Goal: Task Accomplishment & Management: Manage account settings

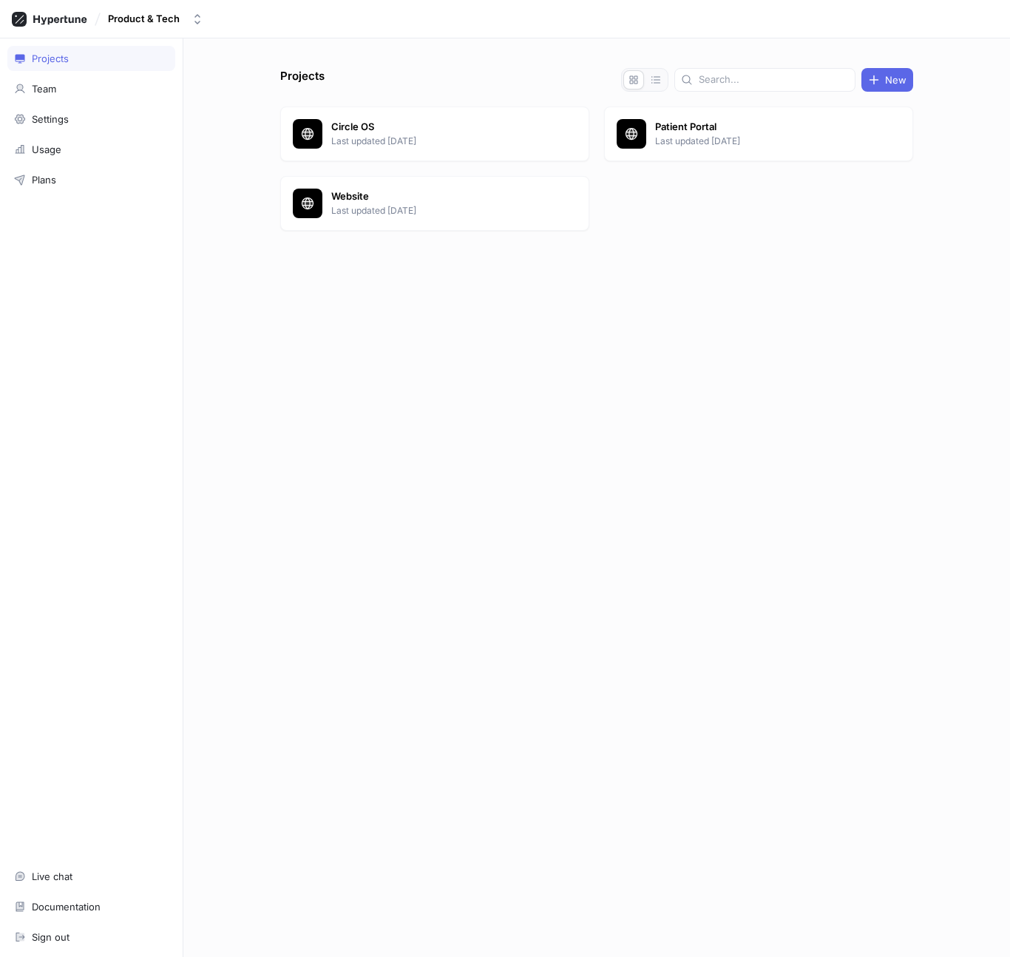
click at [140, 18] on div "Product & Tech" at bounding box center [144, 19] width 72 height 13
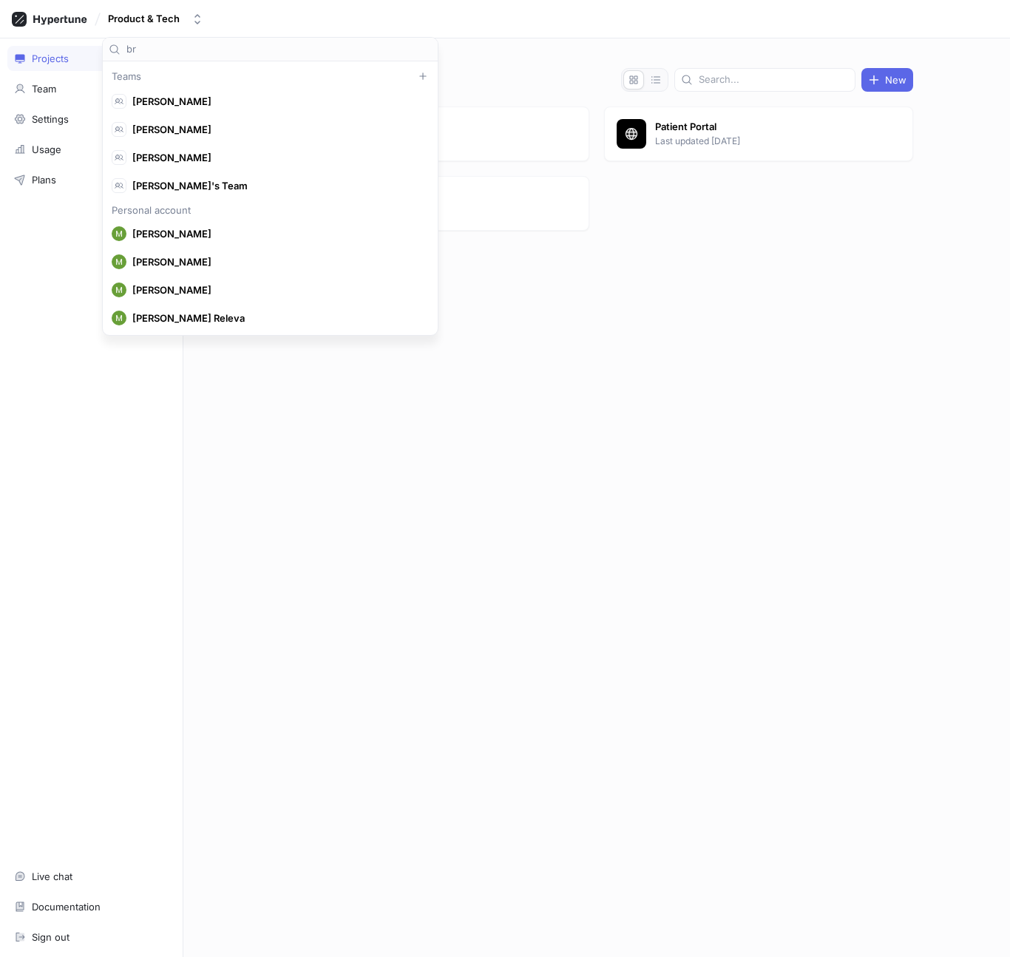
scroll to position [36562, 0]
type input "brai"
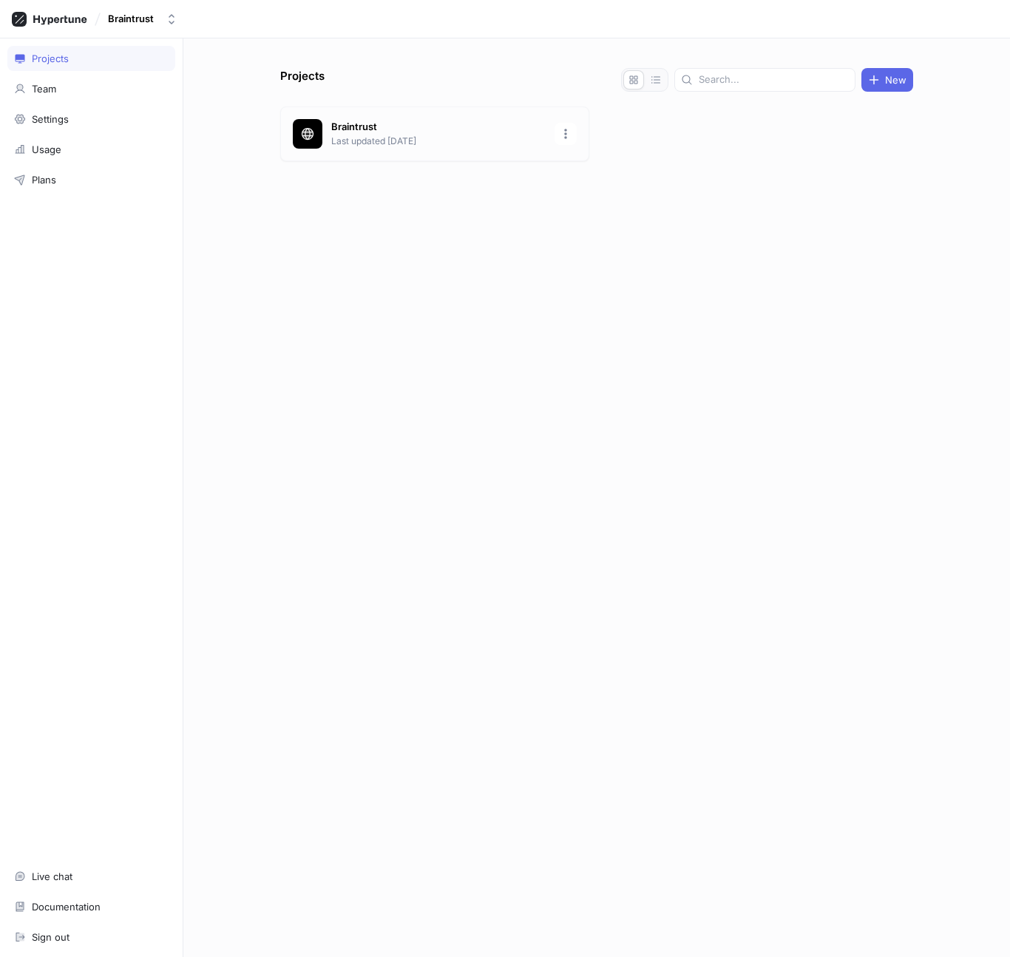
click at [419, 145] on p "Last updated 1 month ago" at bounding box center [438, 141] width 214 height 13
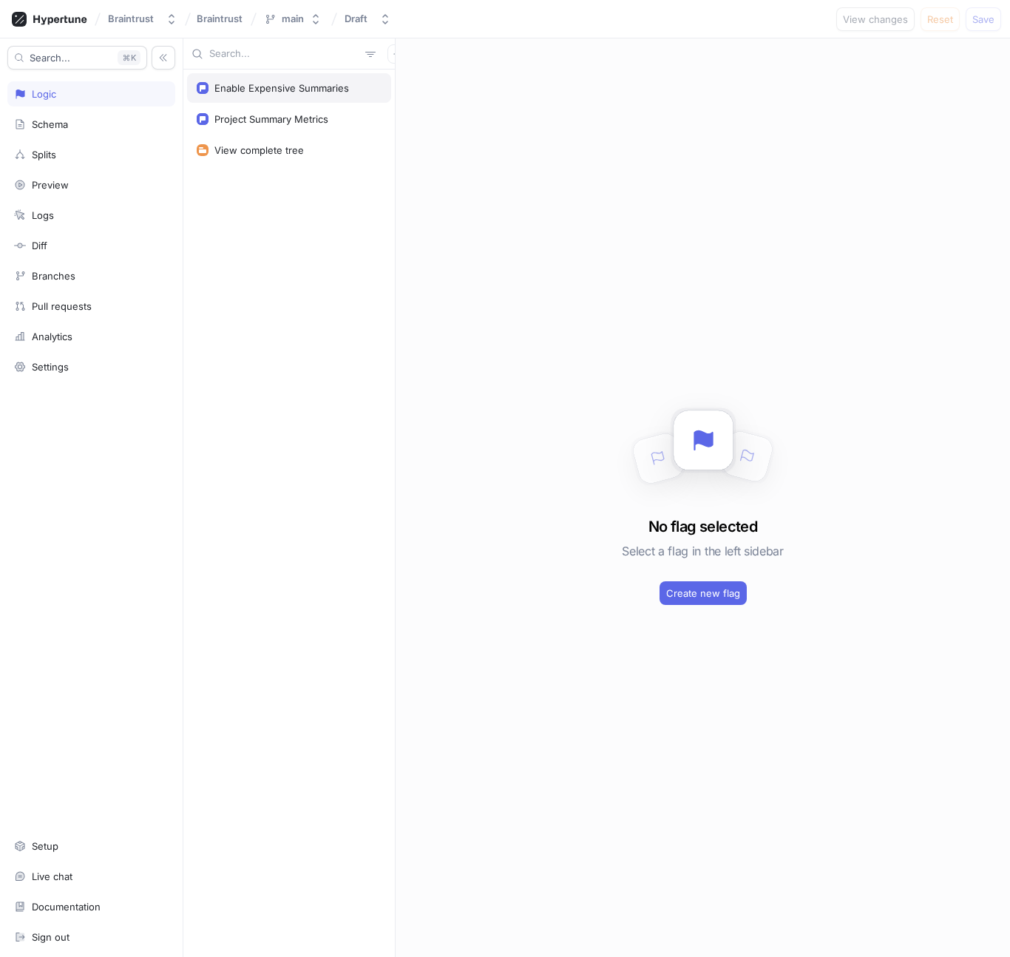
click at [281, 93] on div "Enable Expensive Summaries" at bounding box center [281, 88] width 135 height 12
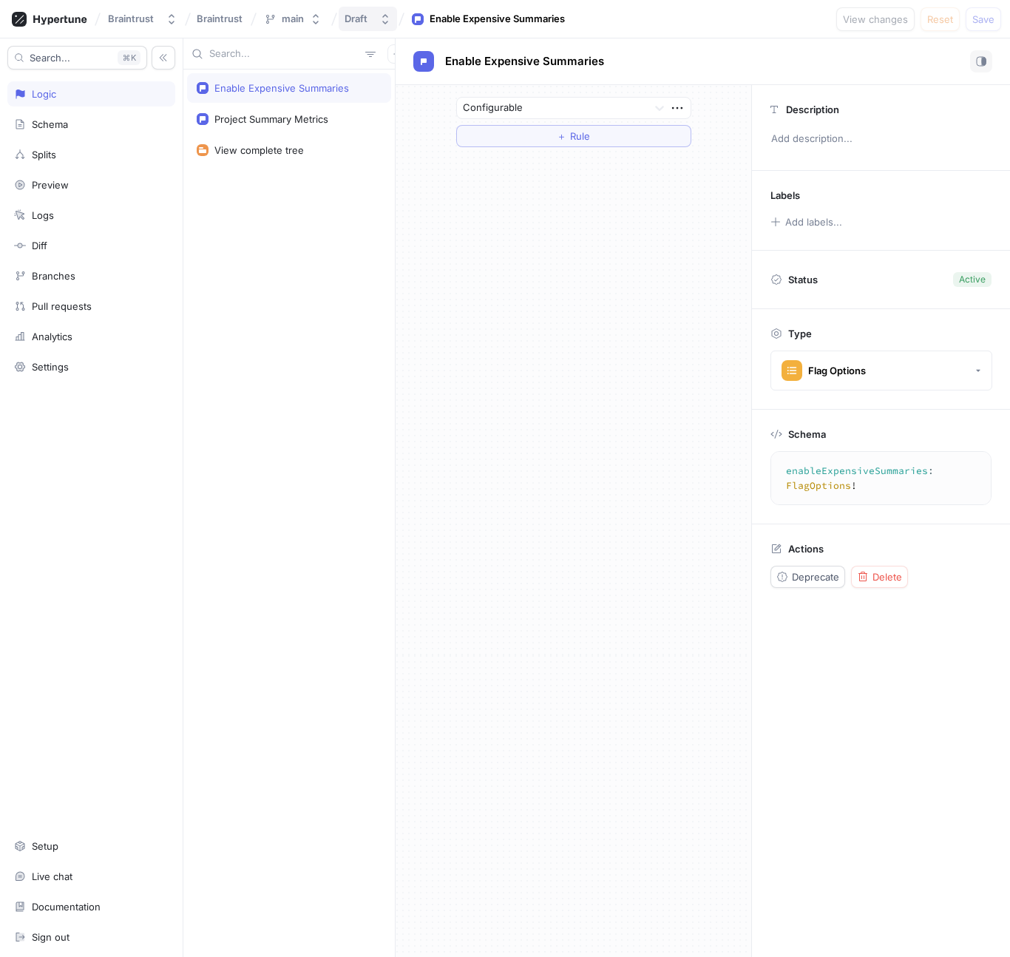
click at [393, 10] on button "Draft" at bounding box center [368, 19] width 58 height 24
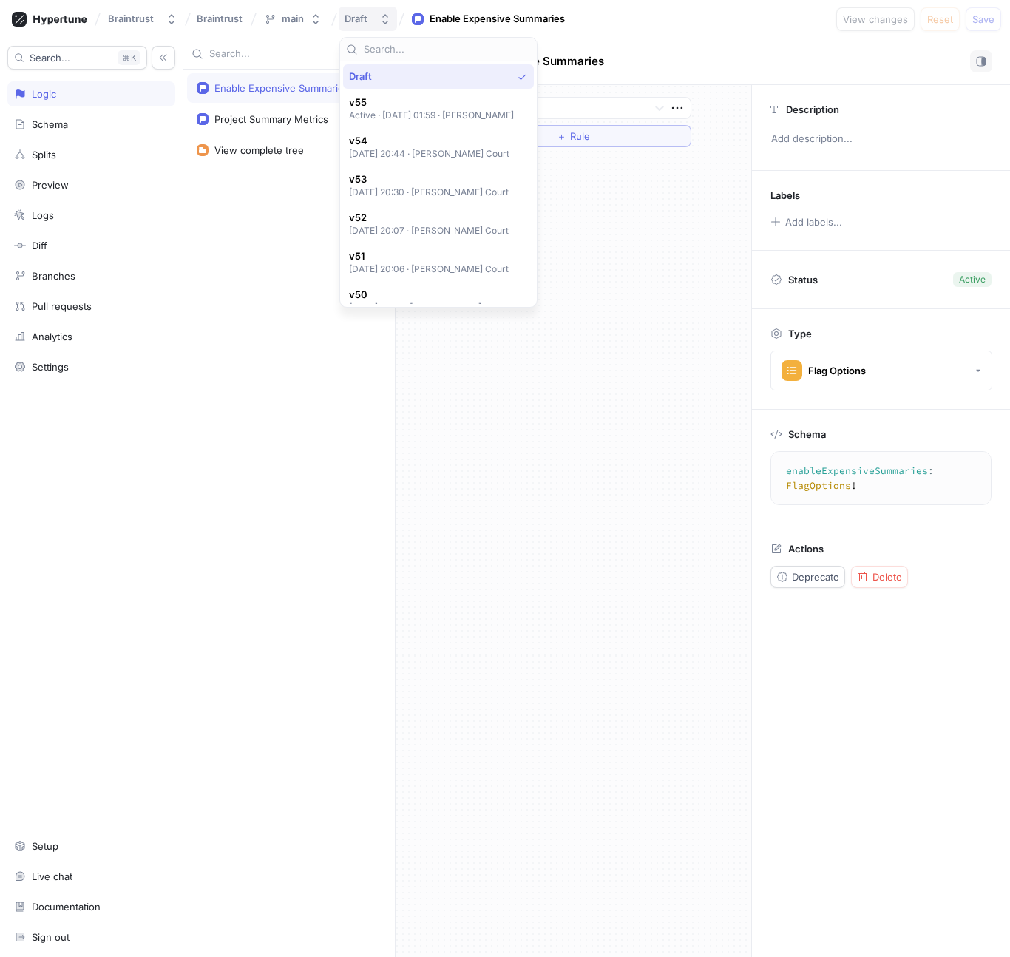
click at [393, 10] on button "Draft" at bounding box center [368, 19] width 58 height 24
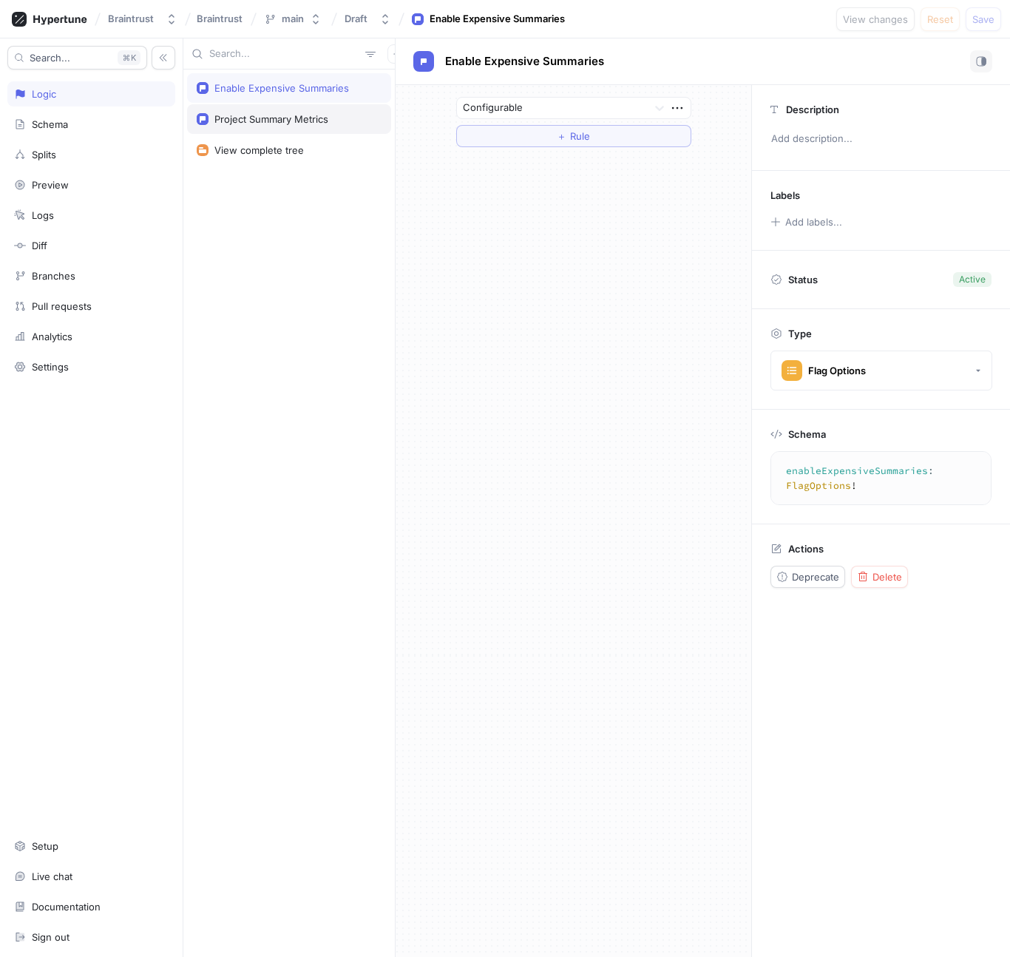
click at [283, 129] on div "Project Summary Metrics" at bounding box center [289, 119] width 204 height 30
type textarea "projectSummaryMetrics: FlagOptions!"
click at [284, 142] on div "View complete tree" at bounding box center [289, 150] width 204 height 30
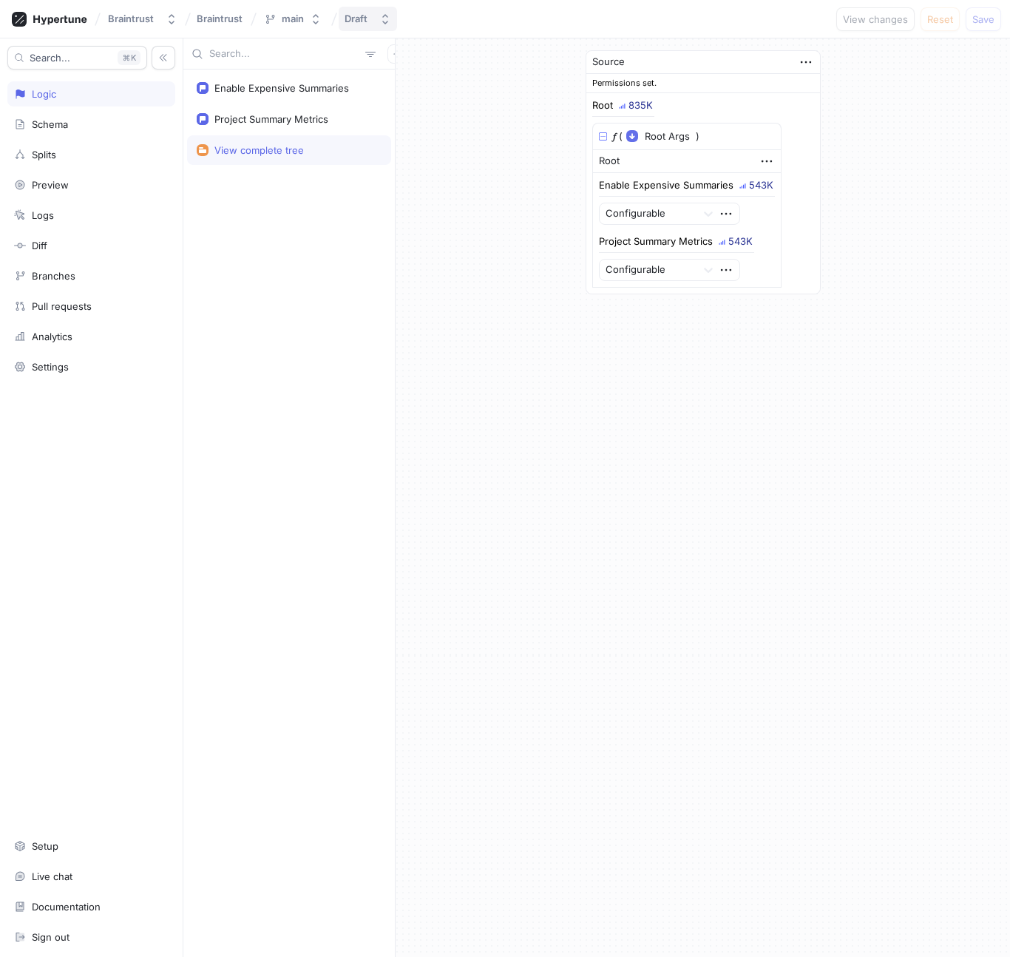
click at [366, 22] on div "Draft" at bounding box center [356, 19] width 23 height 13
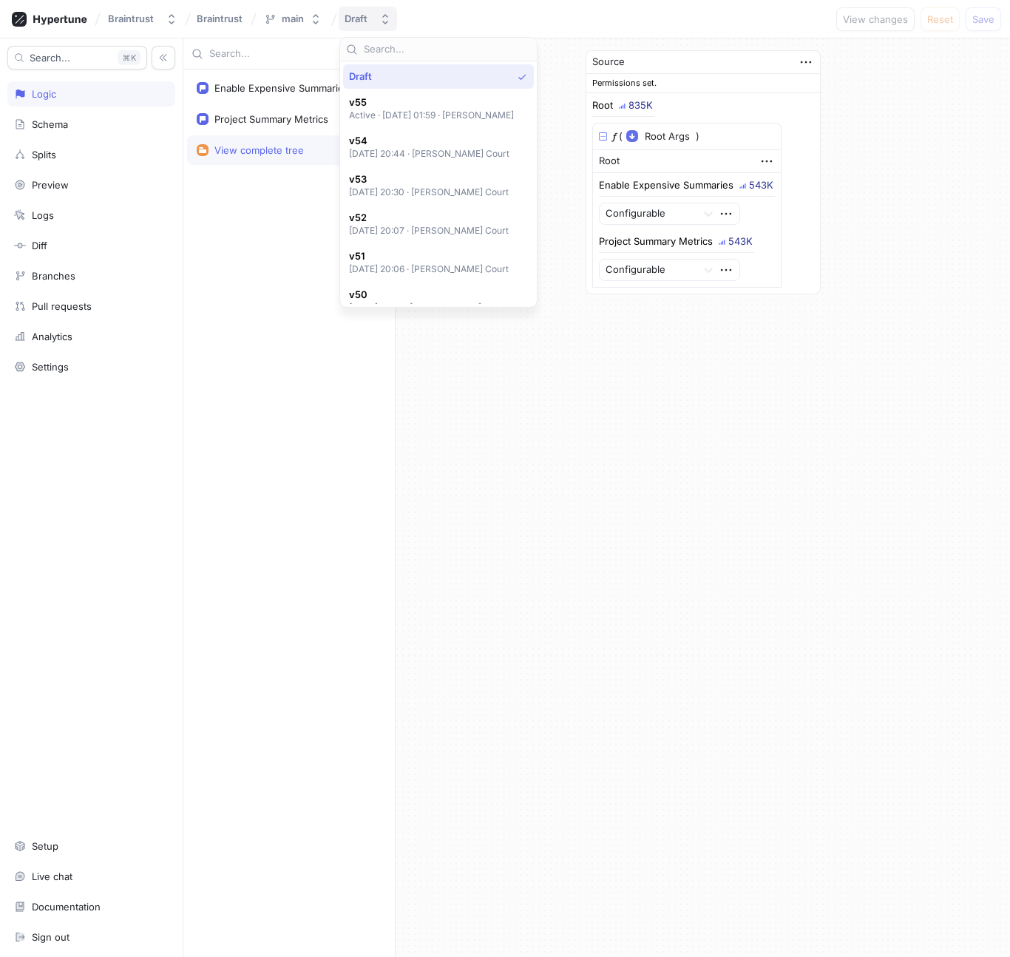
click at [366, 22] on div "Draft" at bounding box center [356, 19] width 23 height 13
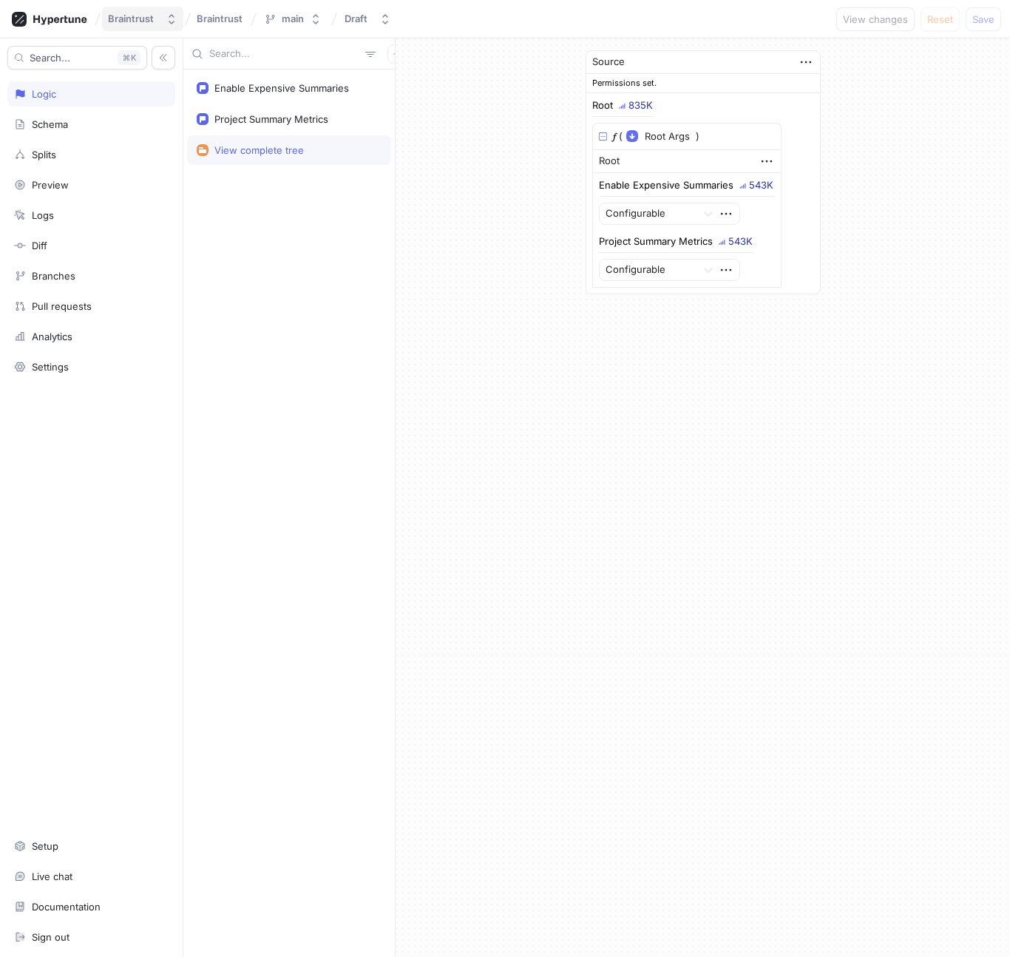
click at [164, 20] on button "Braintrust" at bounding box center [142, 19] width 81 height 24
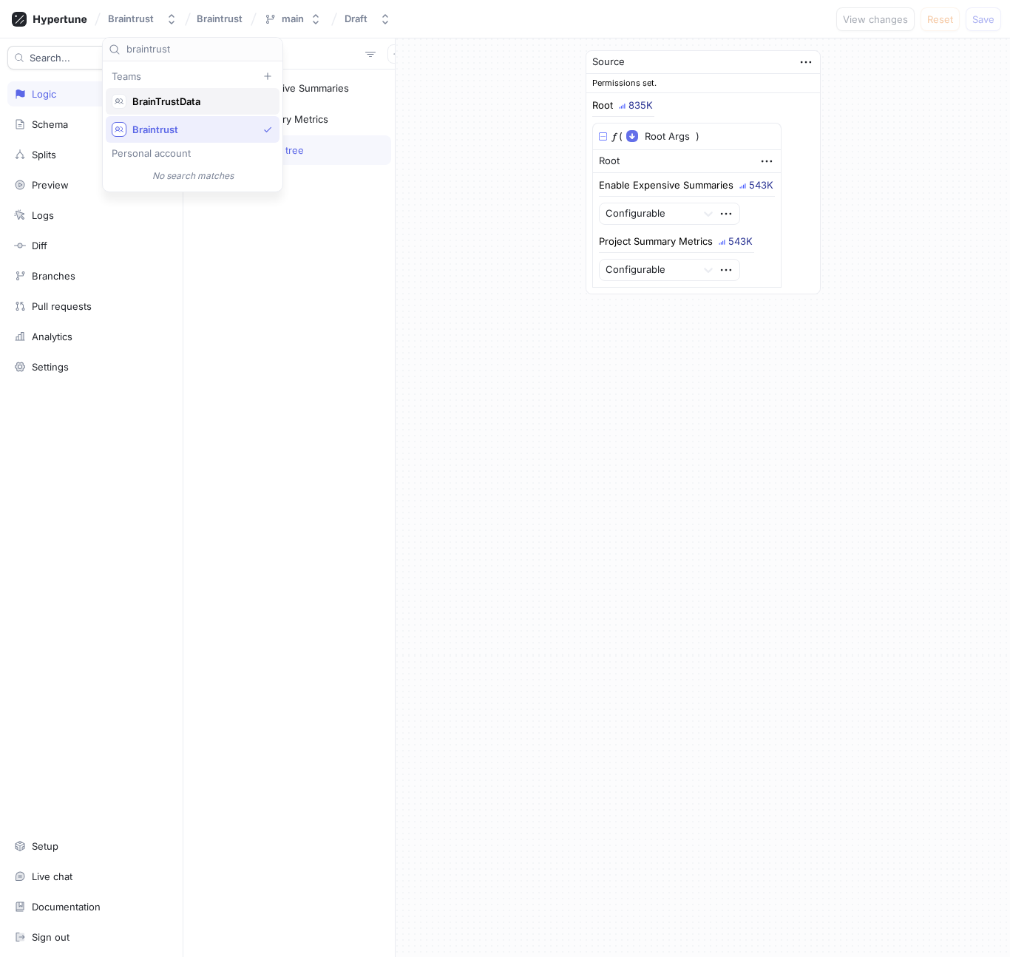
type input "braintrust"
click at [177, 92] on div "BrainTrustData" at bounding box center [193, 101] width 174 height 27
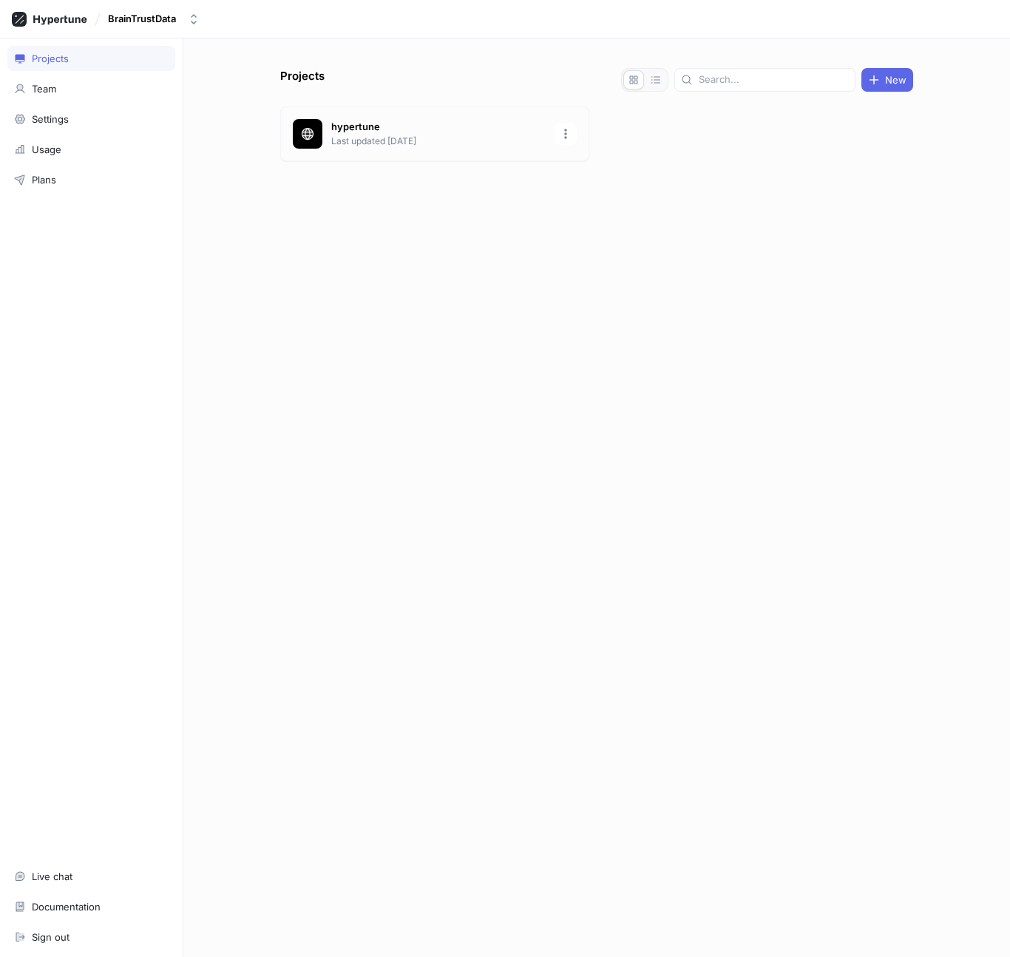
click at [336, 153] on div "hypertune Last updated 1 month ago" at bounding box center [434, 133] width 309 height 55
click at [194, 18] on icon "button" at bounding box center [194, 19] width 12 height 12
type input "brain"
click at [194, 18] on icon "button" at bounding box center [194, 19] width 12 height 12
type input "brain"
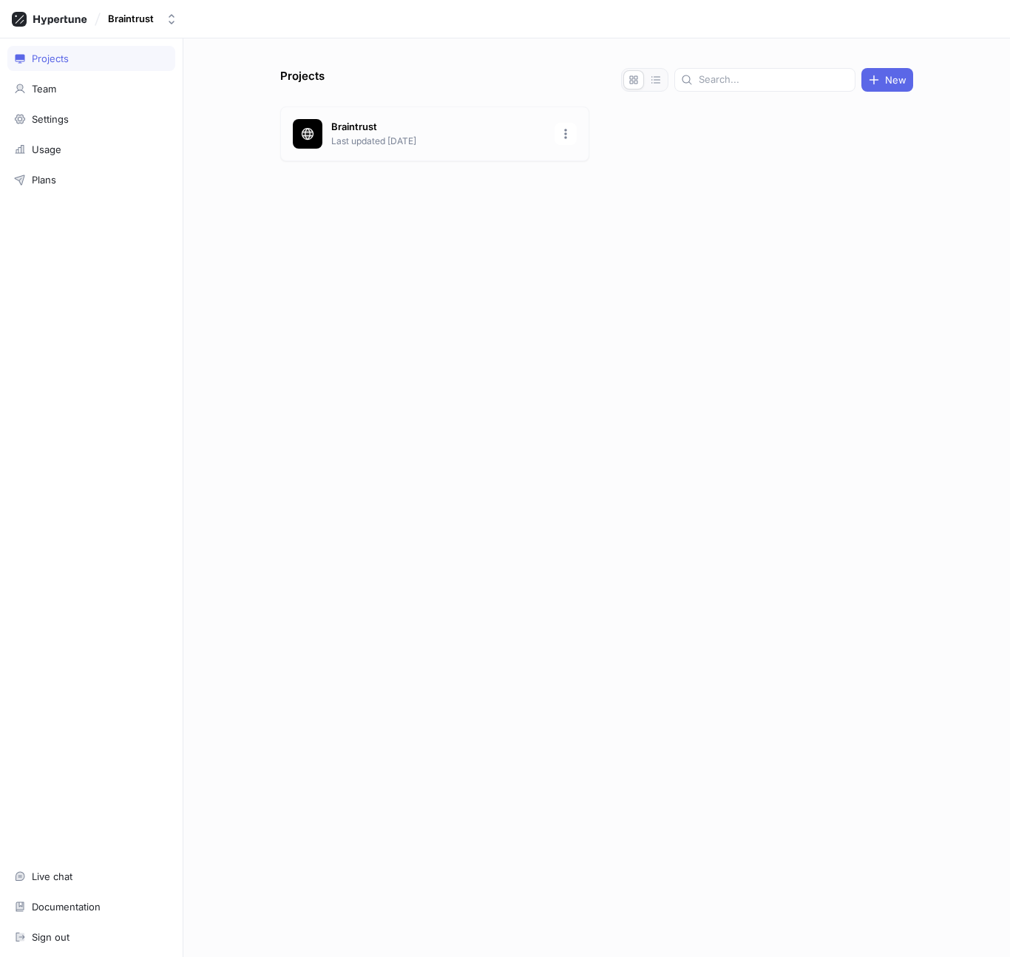
click at [385, 144] on p "Last updated 1 month ago" at bounding box center [438, 141] width 214 height 13
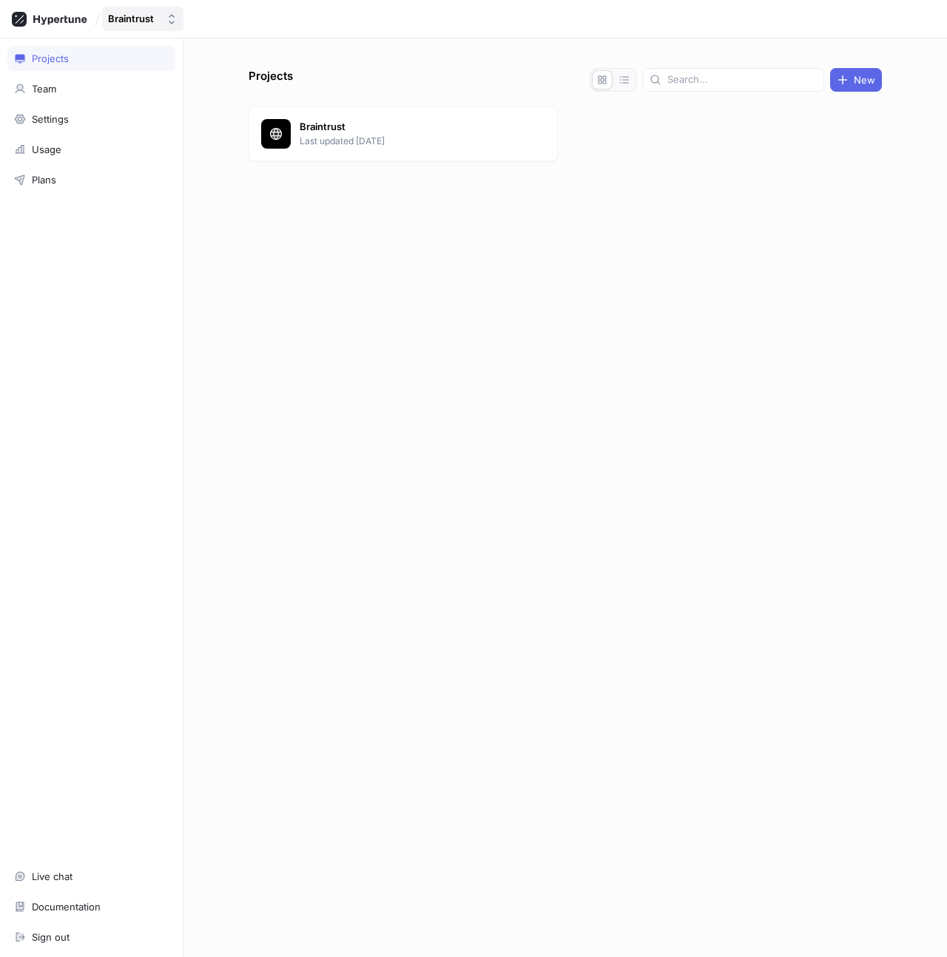
click at [143, 22] on div "Braintrust" at bounding box center [131, 19] width 46 height 13
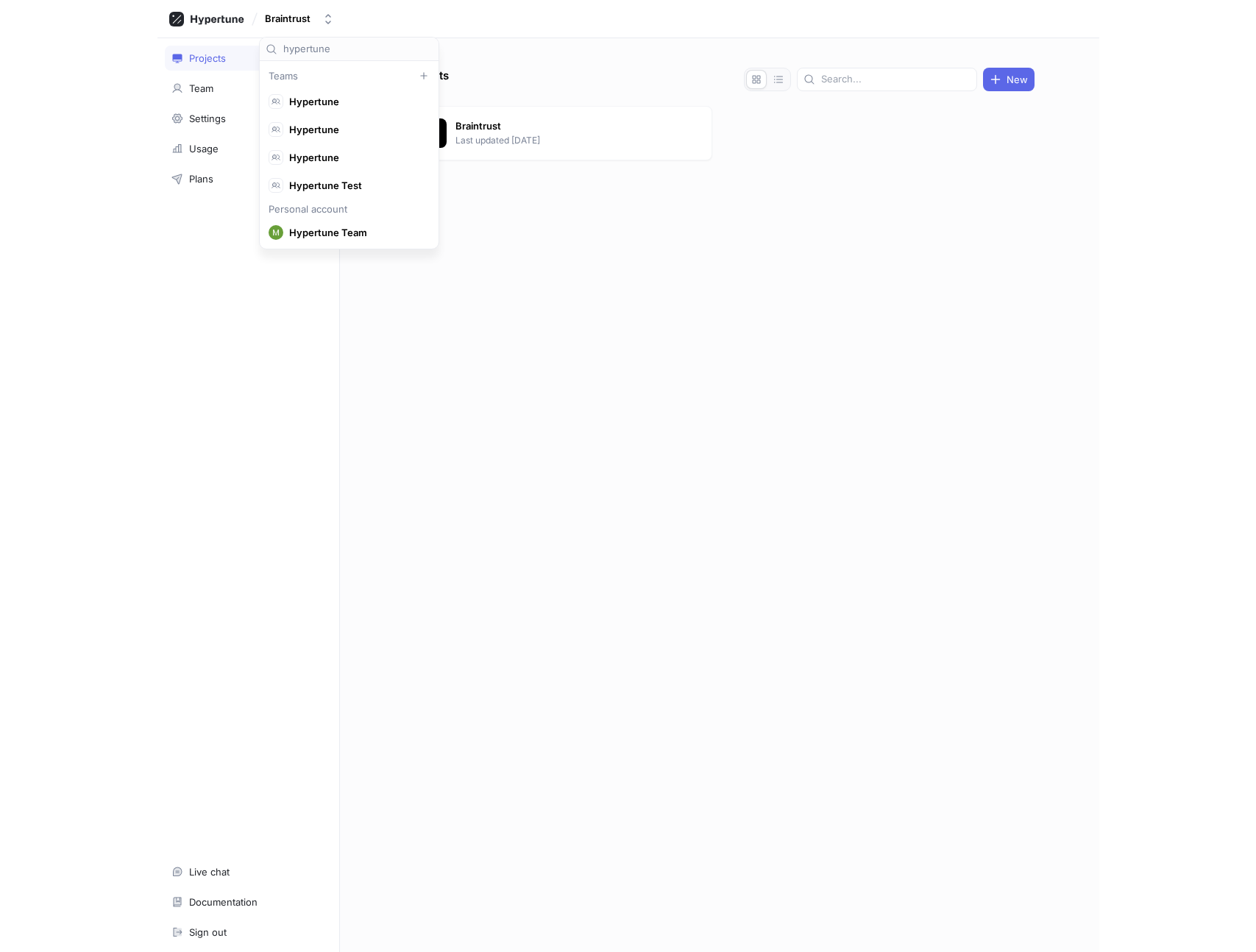
scroll to position [27, 0]
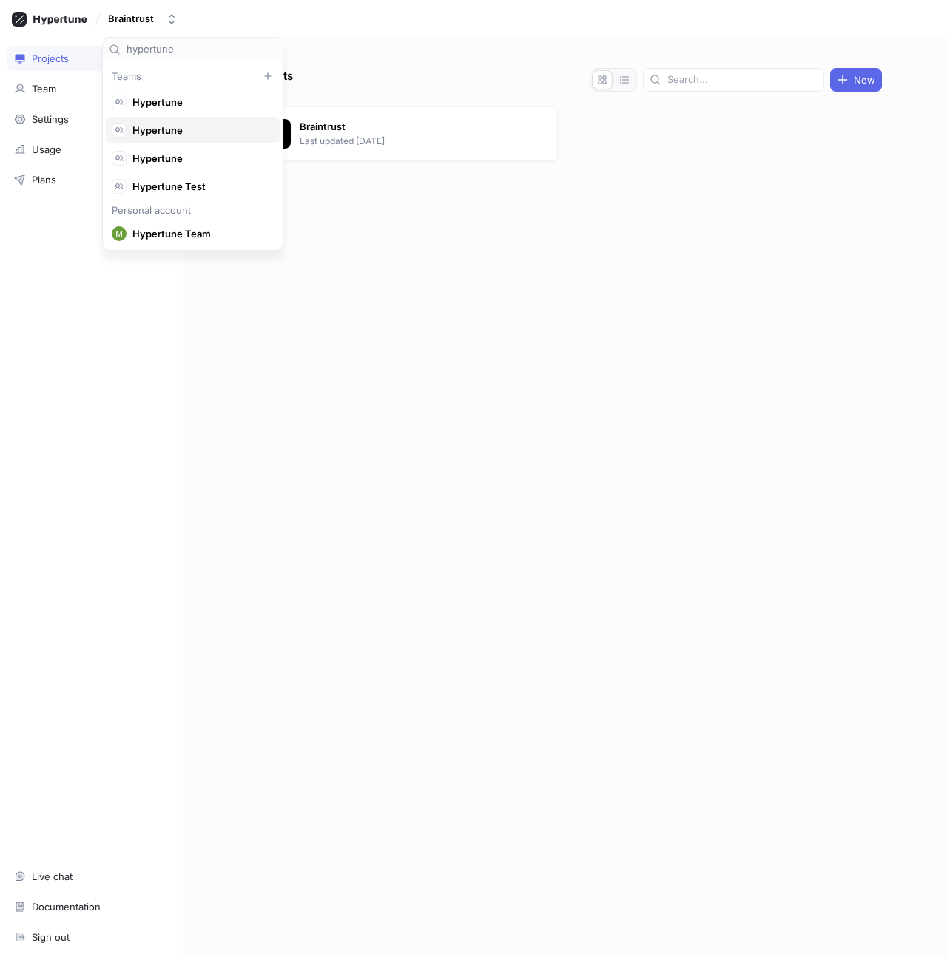
type input "hypertune"
click at [182, 133] on span "Hypertune" at bounding box center [199, 130] width 134 height 13
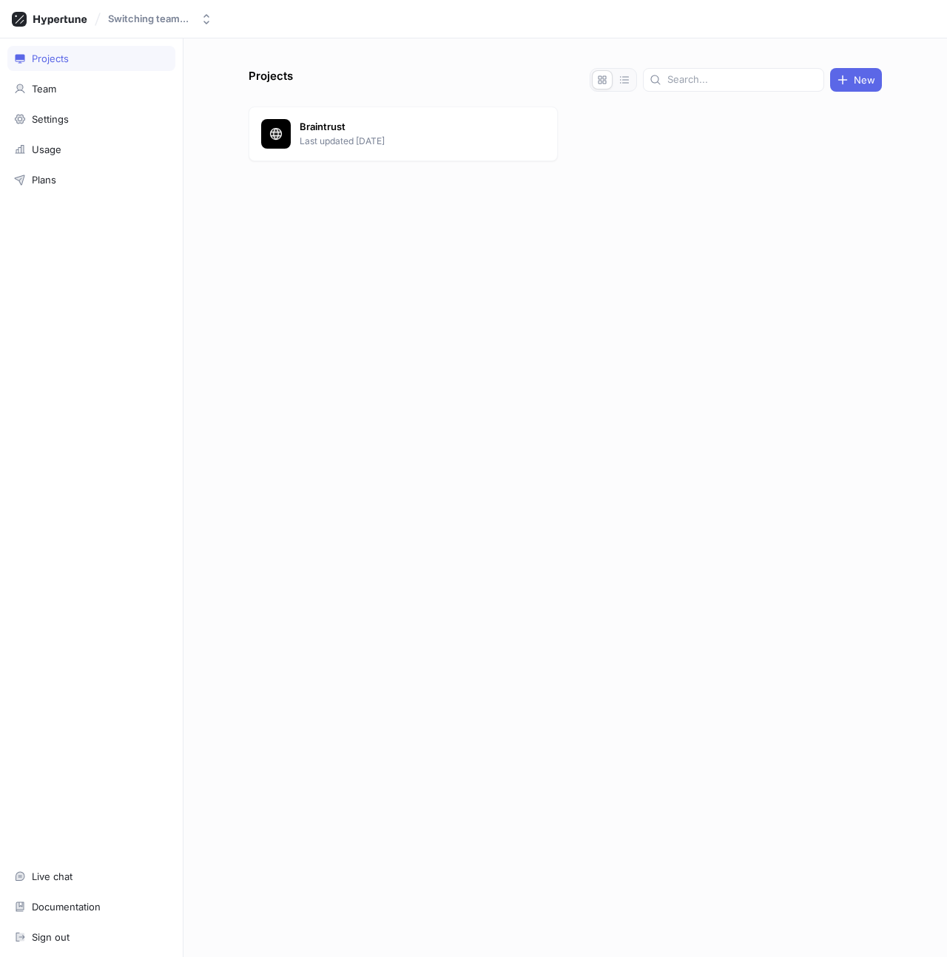
click at [565, 212] on div at bounding box center [564, 196] width 633 height 59
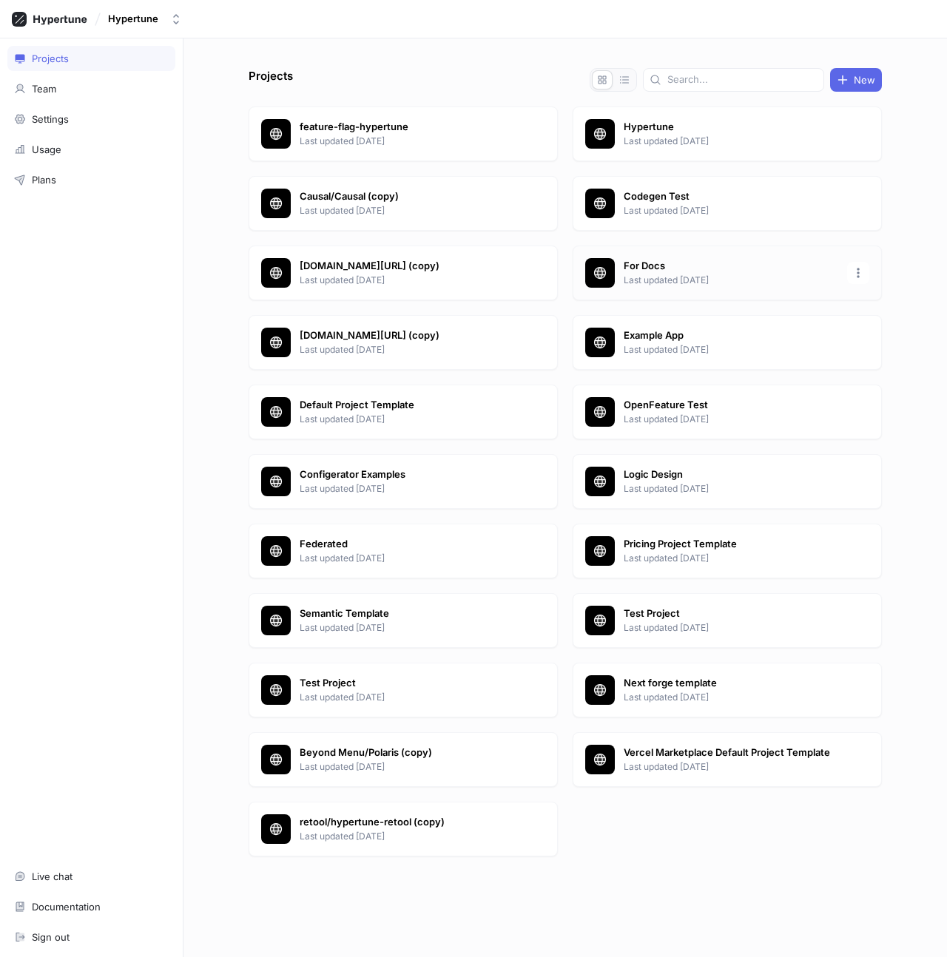
click at [657, 255] on div "For Docs Last updated 3 days ago" at bounding box center [726, 273] width 309 height 55
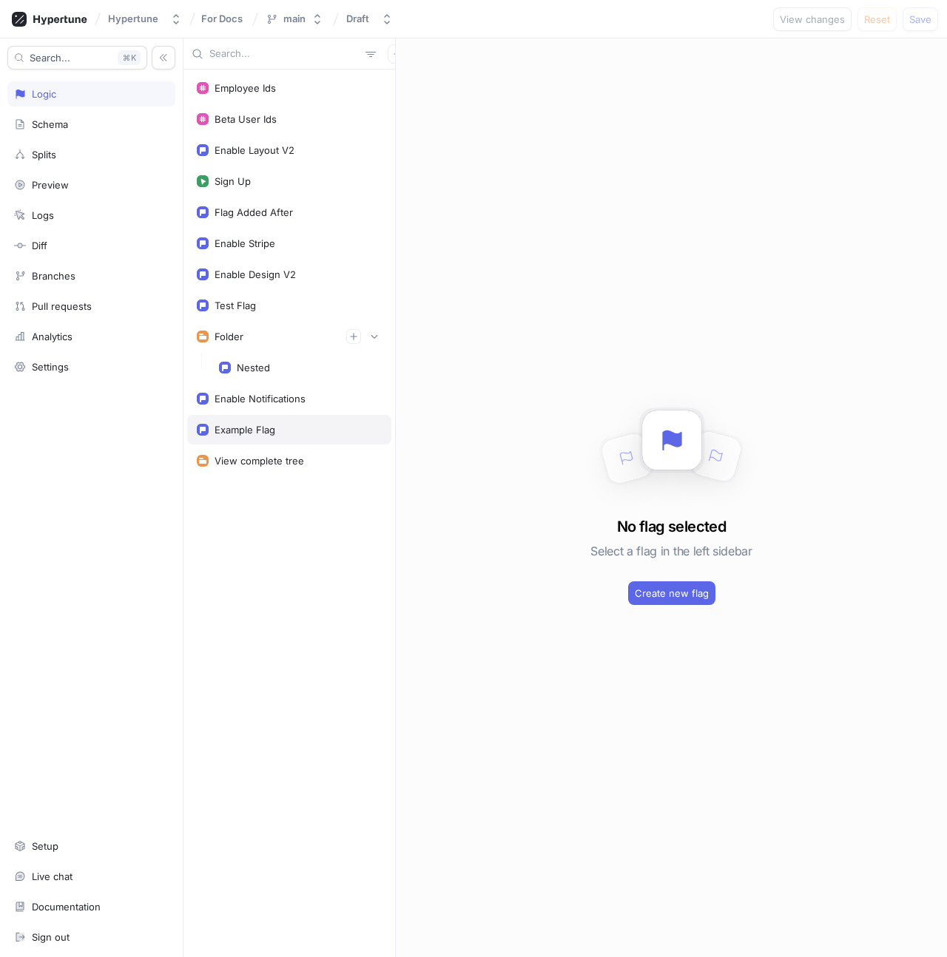
click at [304, 430] on div "Example Flag" at bounding box center [289, 430] width 185 height 12
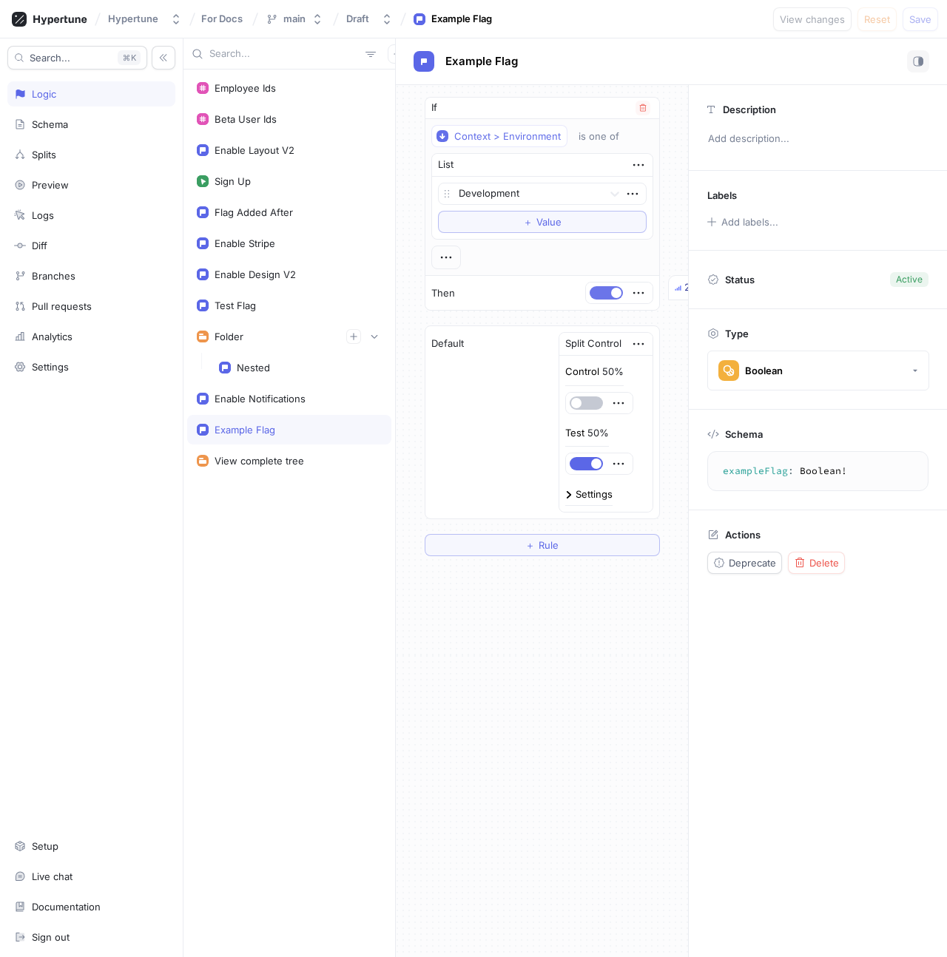
click at [609, 294] on button "button" at bounding box center [605, 292] width 33 height 13
click at [921, 9] on button "Save" at bounding box center [919, 19] width 35 height 24
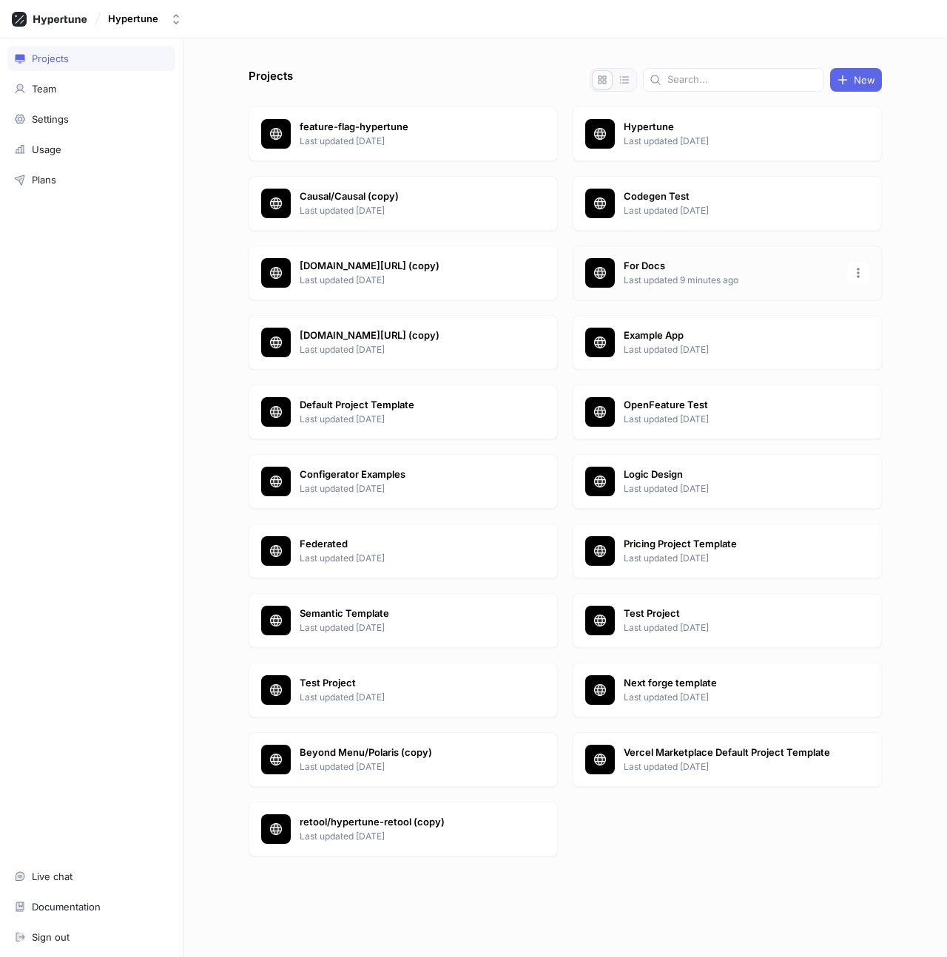
click at [666, 275] on p "Last updated 9 minutes ago" at bounding box center [730, 280] width 214 height 13
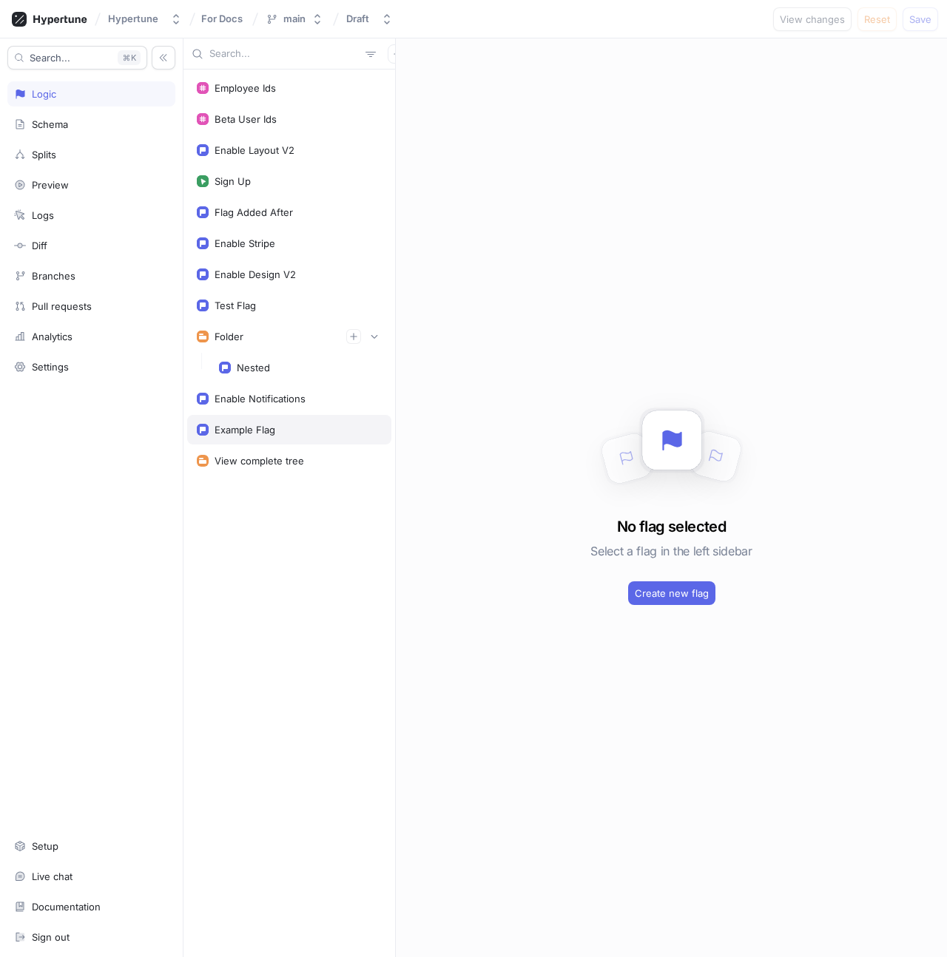
click at [283, 431] on div "Example Flag" at bounding box center [289, 430] width 185 height 12
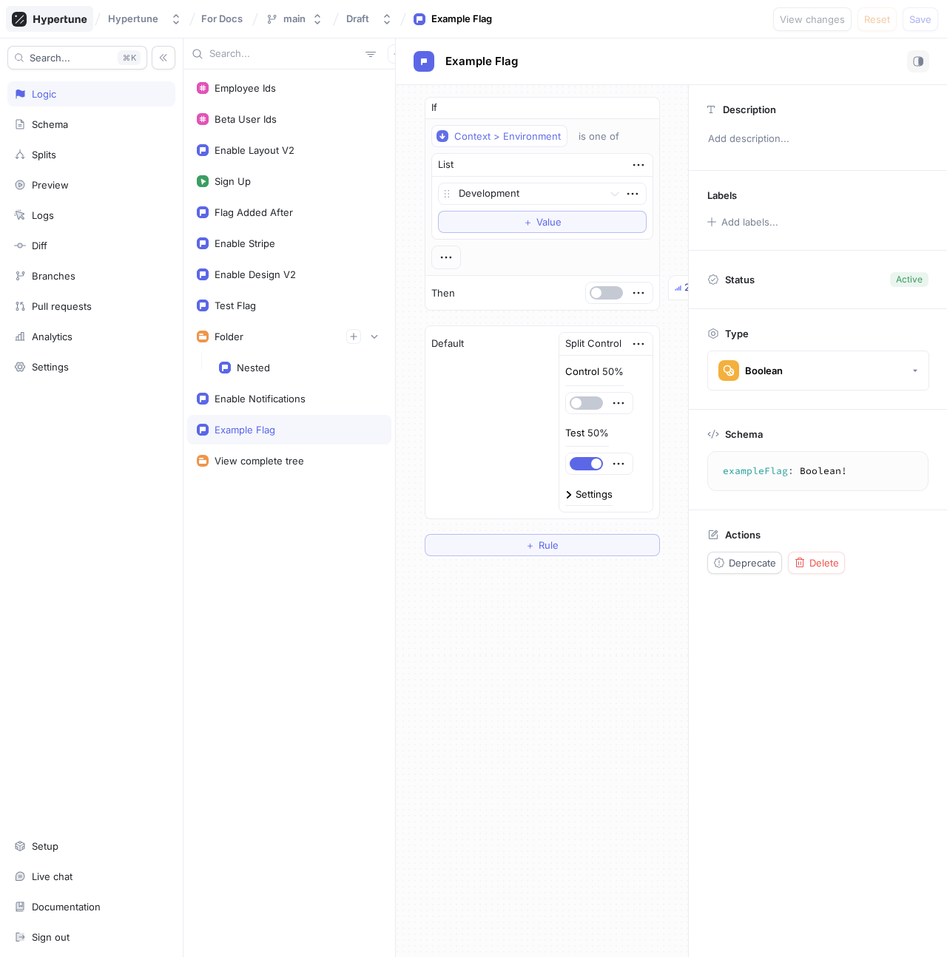
click at [75, 30] on div at bounding box center [49, 19] width 87 height 26
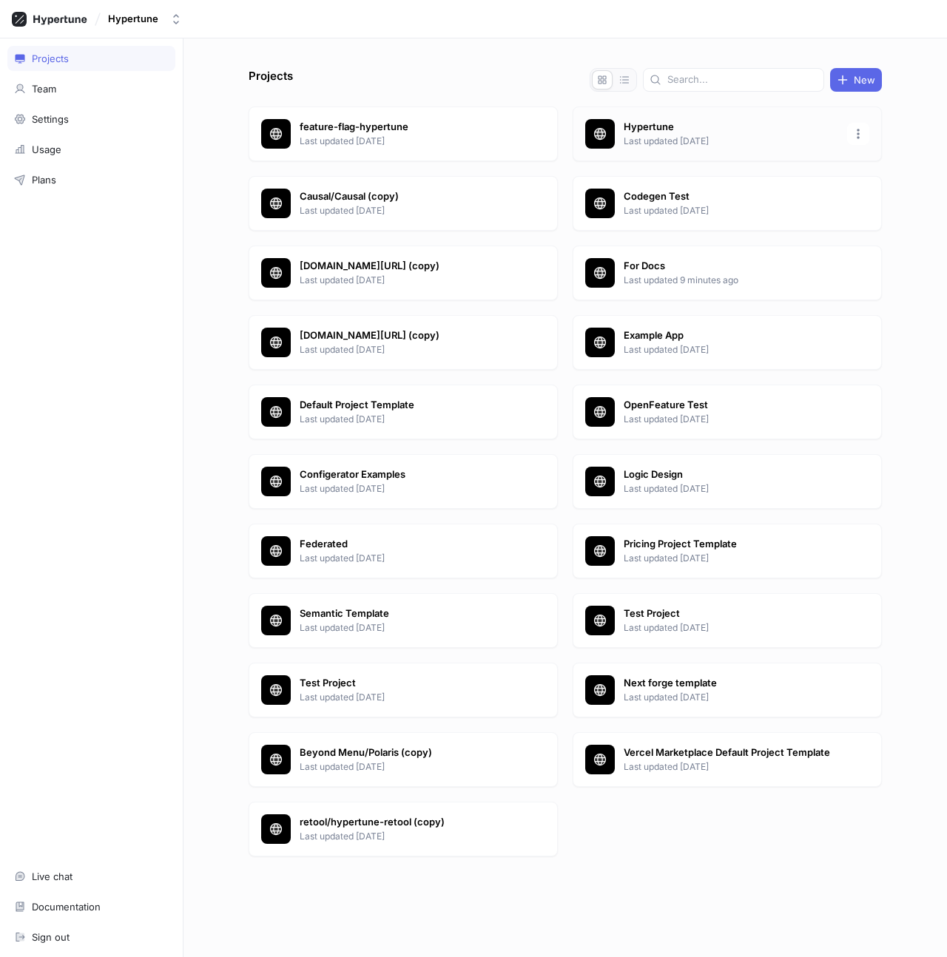
click at [731, 138] on p "Last updated 6 days ago" at bounding box center [730, 141] width 214 height 13
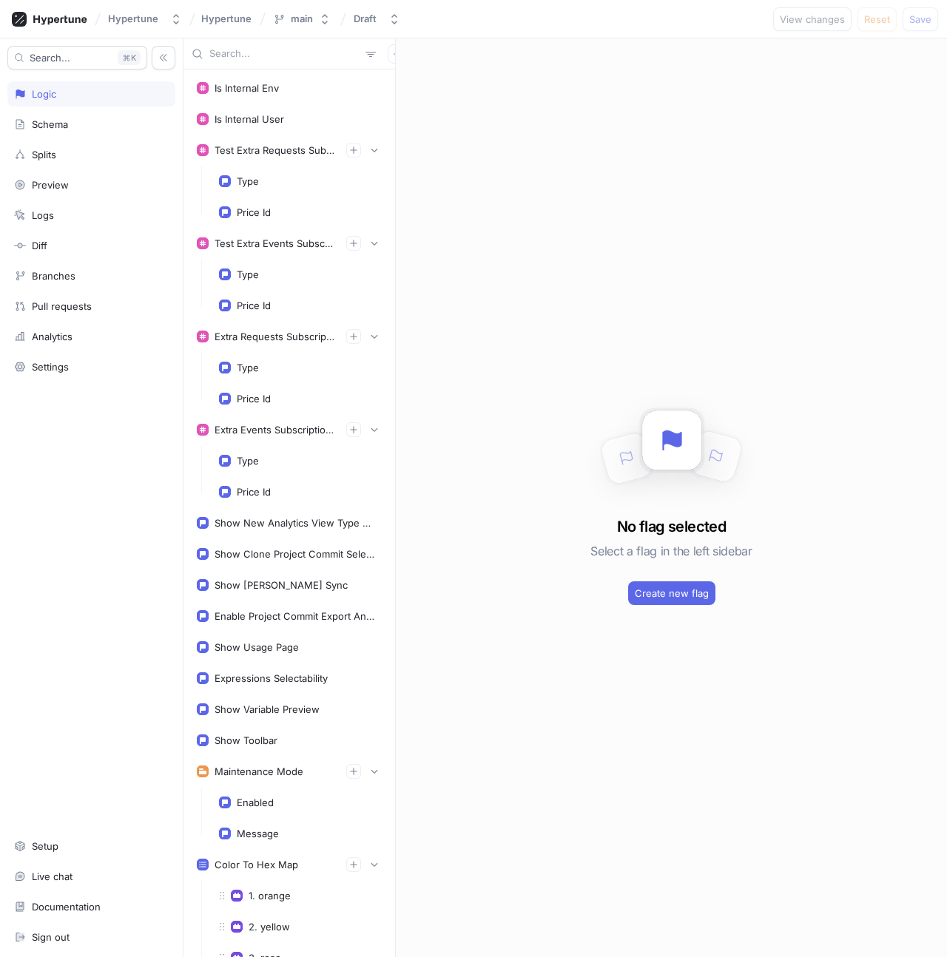
click at [248, 50] on input "text" at bounding box center [284, 54] width 150 height 15
type input "o"
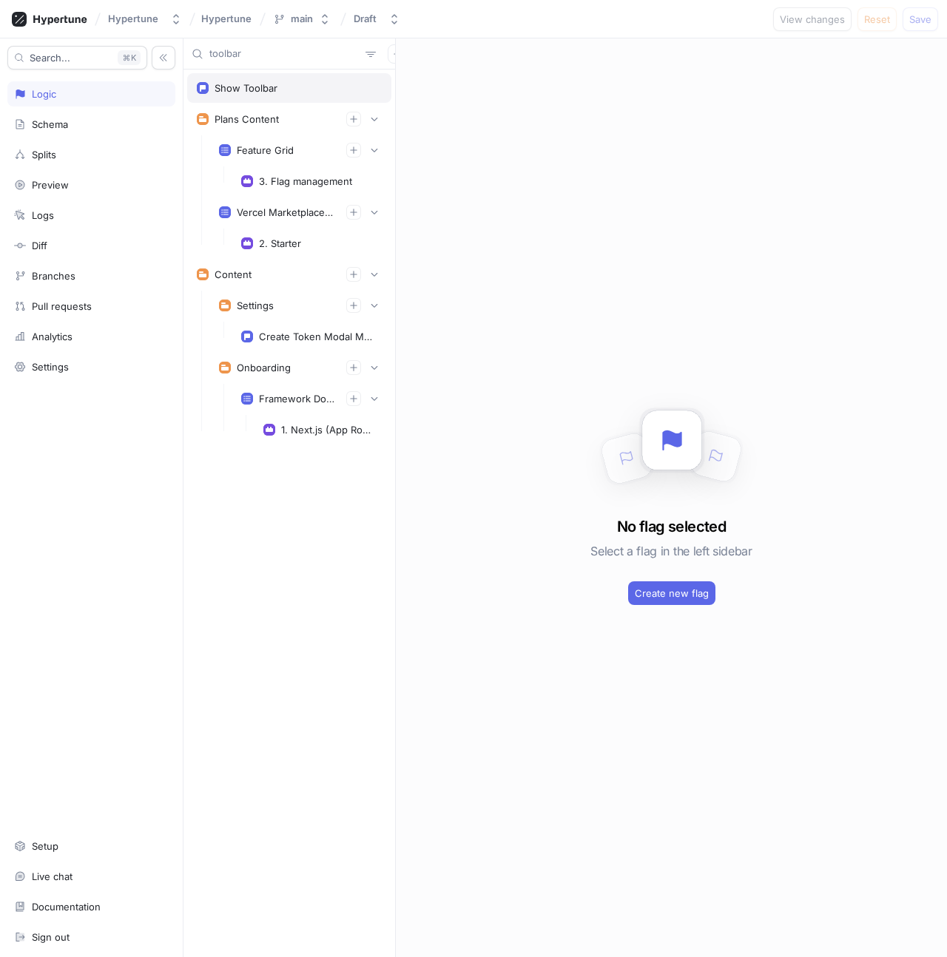
click at [243, 94] on div "Show Toolbar" at bounding box center [289, 88] width 204 height 30
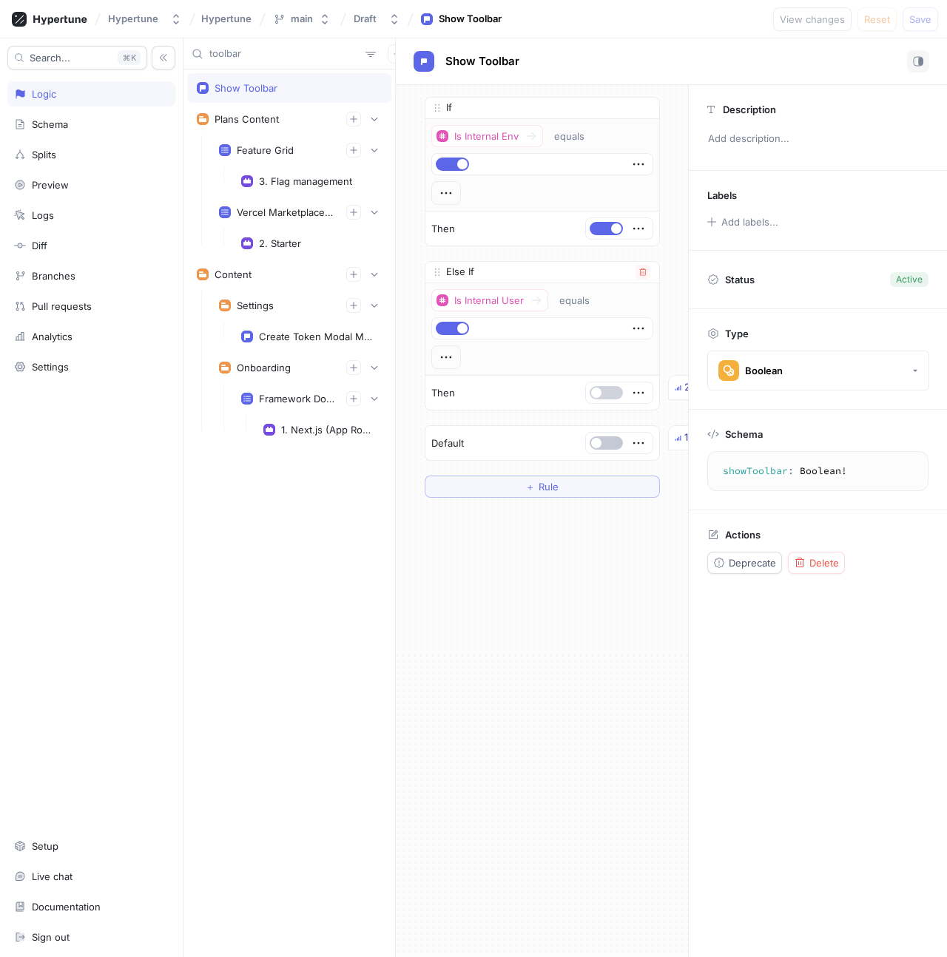
click at [604, 395] on button "button" at bounding box center [605, 392] width 33 height 13
click at [922, 23] on span "Save" at bounding box center [920, 19] width 22 height 9
click at [274, 56] on input "toolbar" at bounding box center [284, 54] width 150 height 15
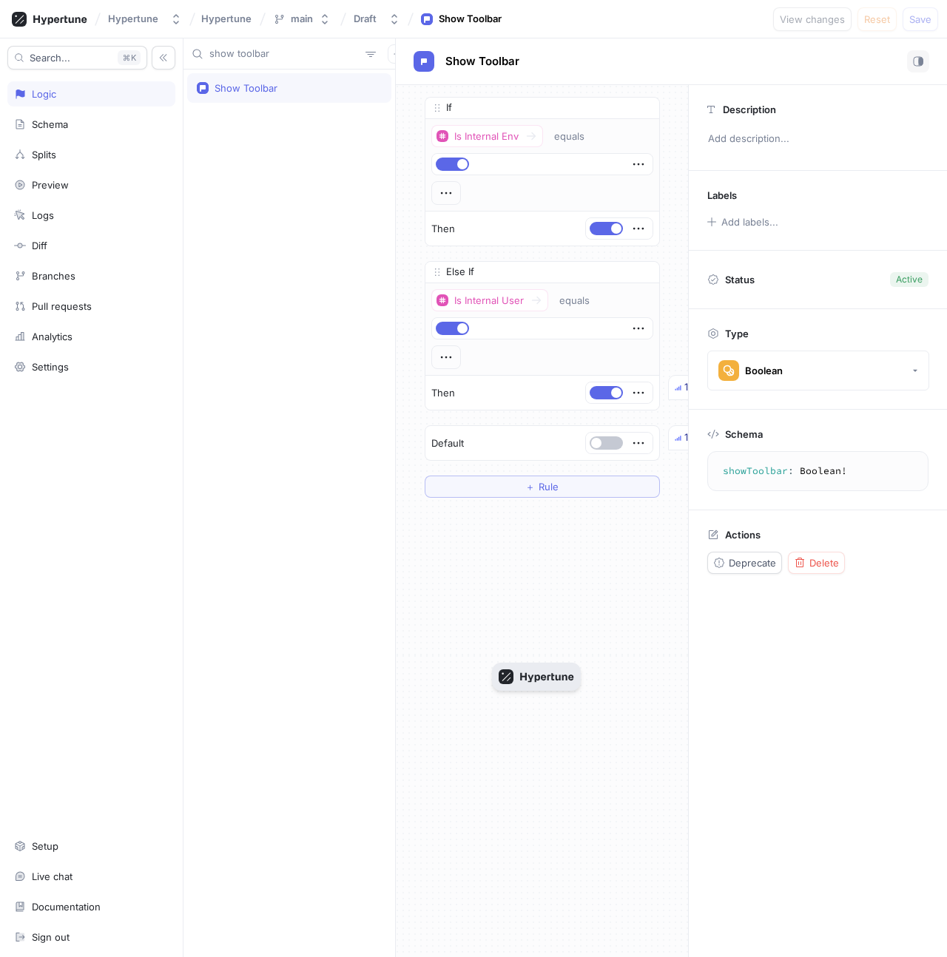
type input "show toolbar"
click at [457, 632] on icon "button" at bounding box center [463, 633] width 75 height 15
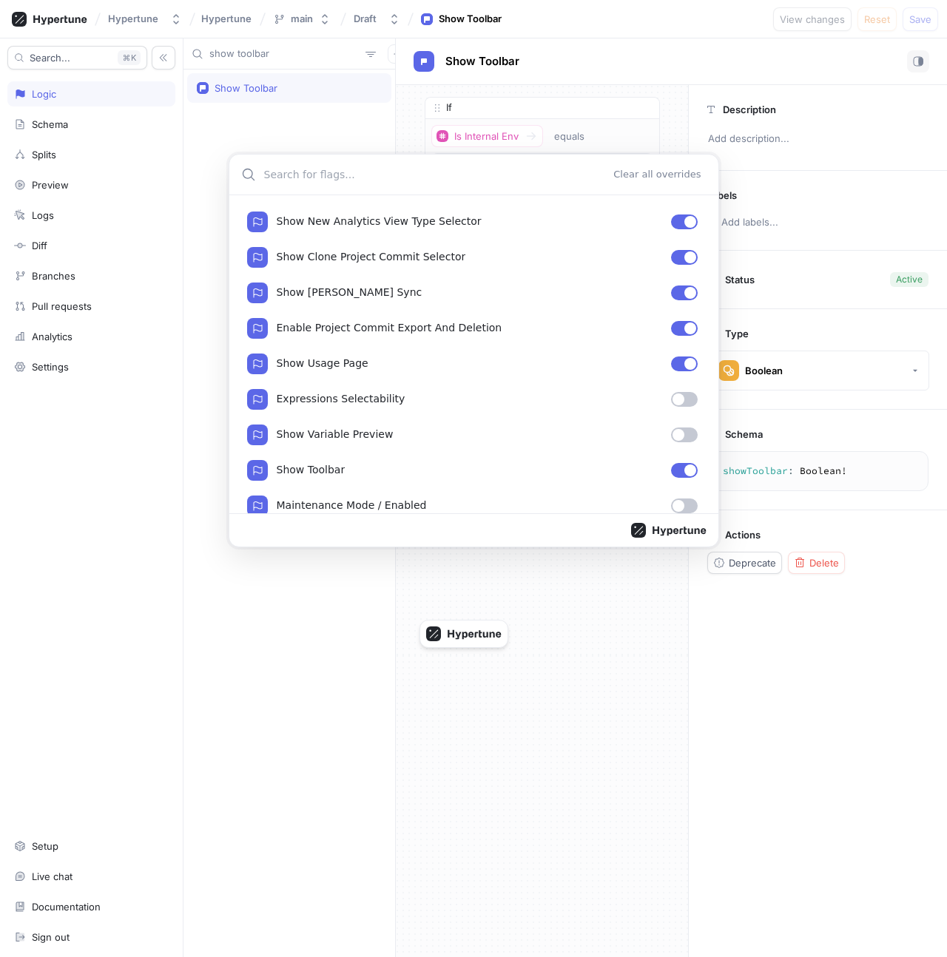
click at [373, 595] on div "Clear all overrides Show New Analytics View Type Selector Show Clone Project Co…" at bounding box center [473, 478] width 947 height 957
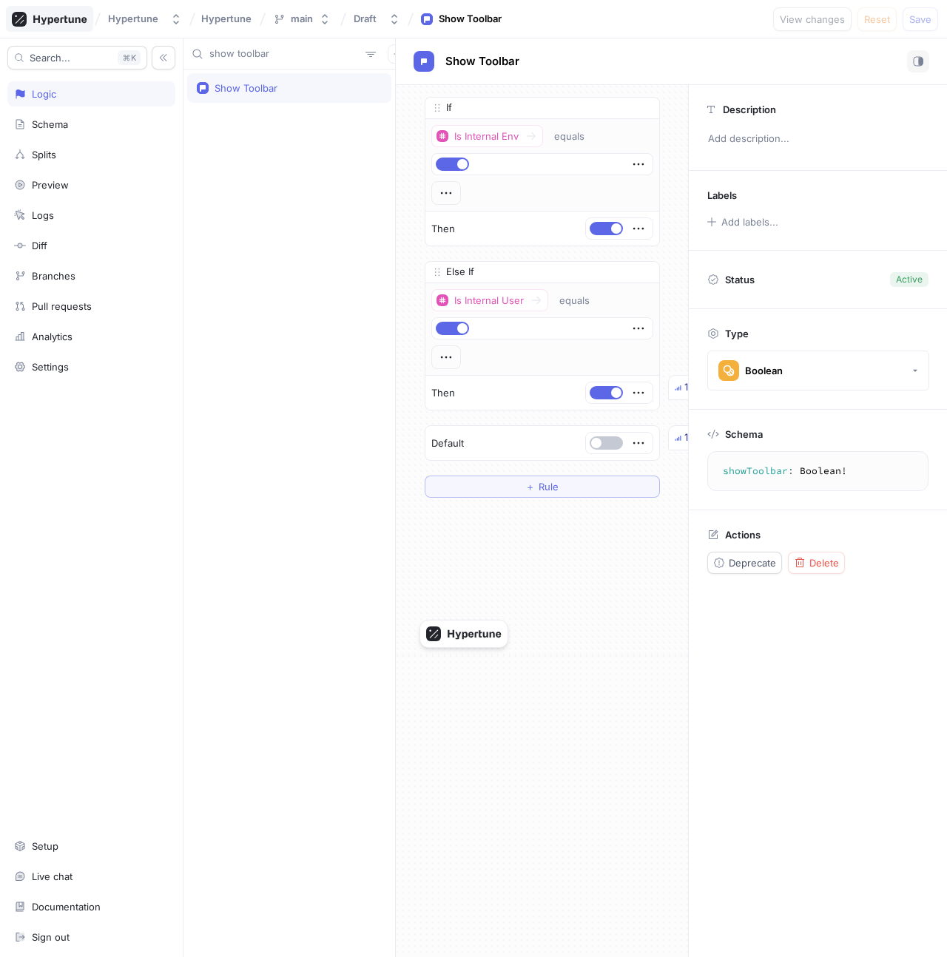
click at [58, 17] on icon at bounding box center [59, 20] width 53 height 10
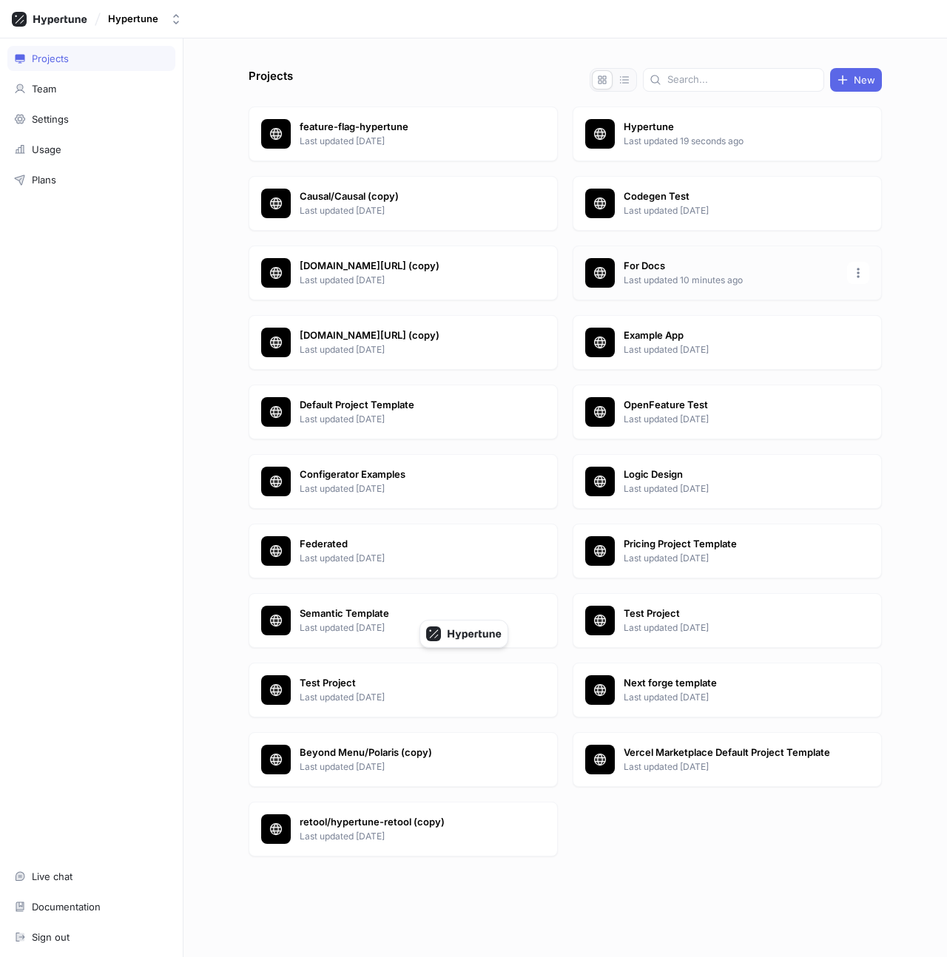
click at [711, 255] on div "For Docs Last updated 10 minutes ago" at bounding box center [726, 273] width 309 height 55
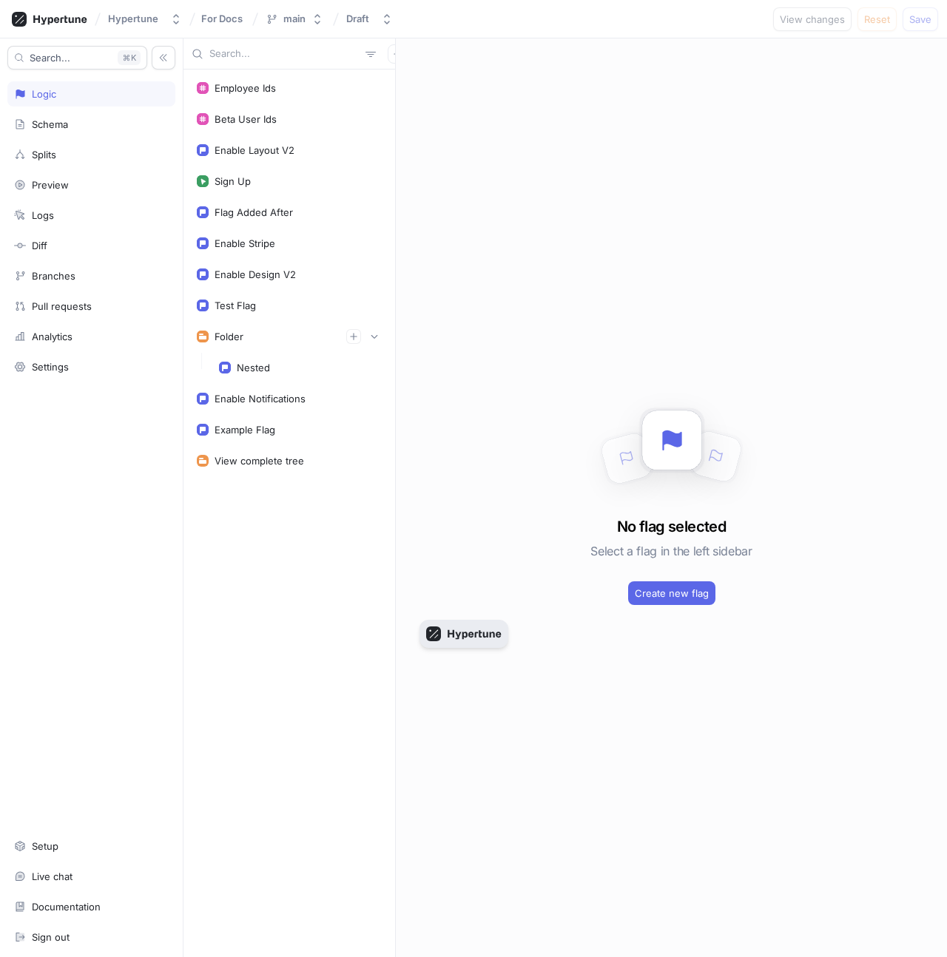
click at [476, 626] on icon "button" at bounding box center [463, 633] width 75 height 15
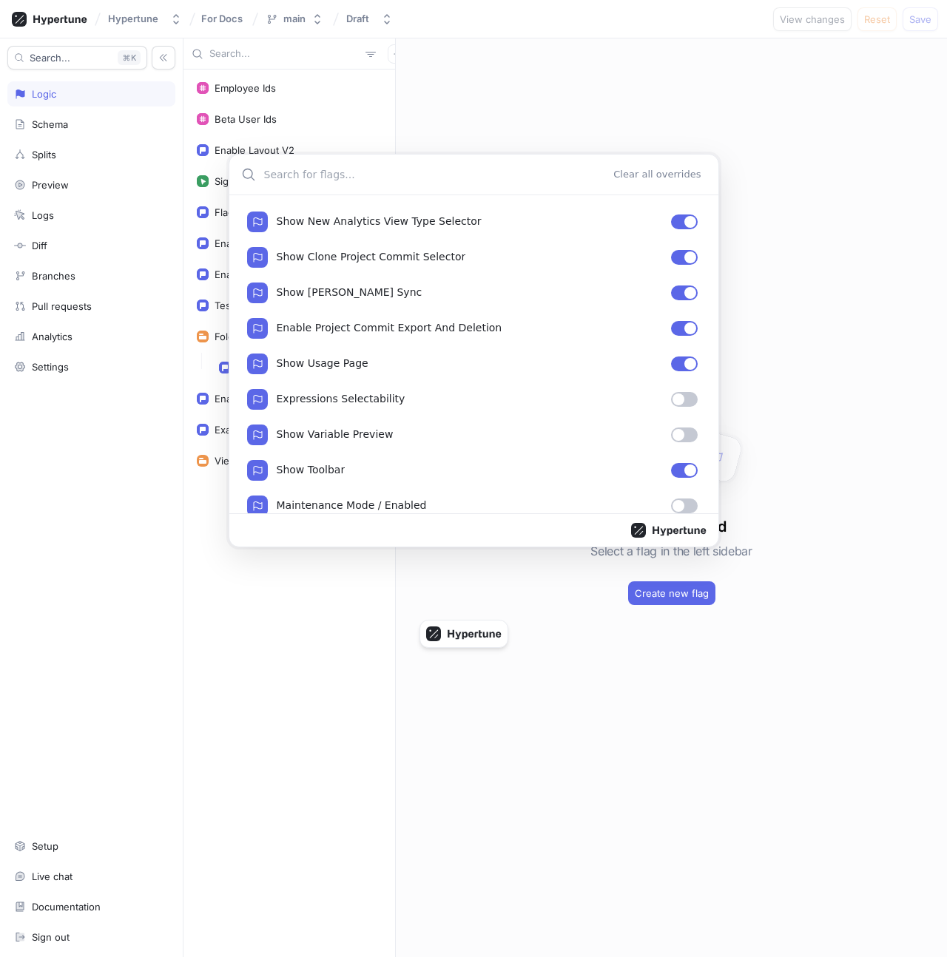
click at [385, 610] on div "Clear all overrides Show New Analytics View Type Selector Show Clone Project Co…" at bounding box center [473, 478] width 947 height 957
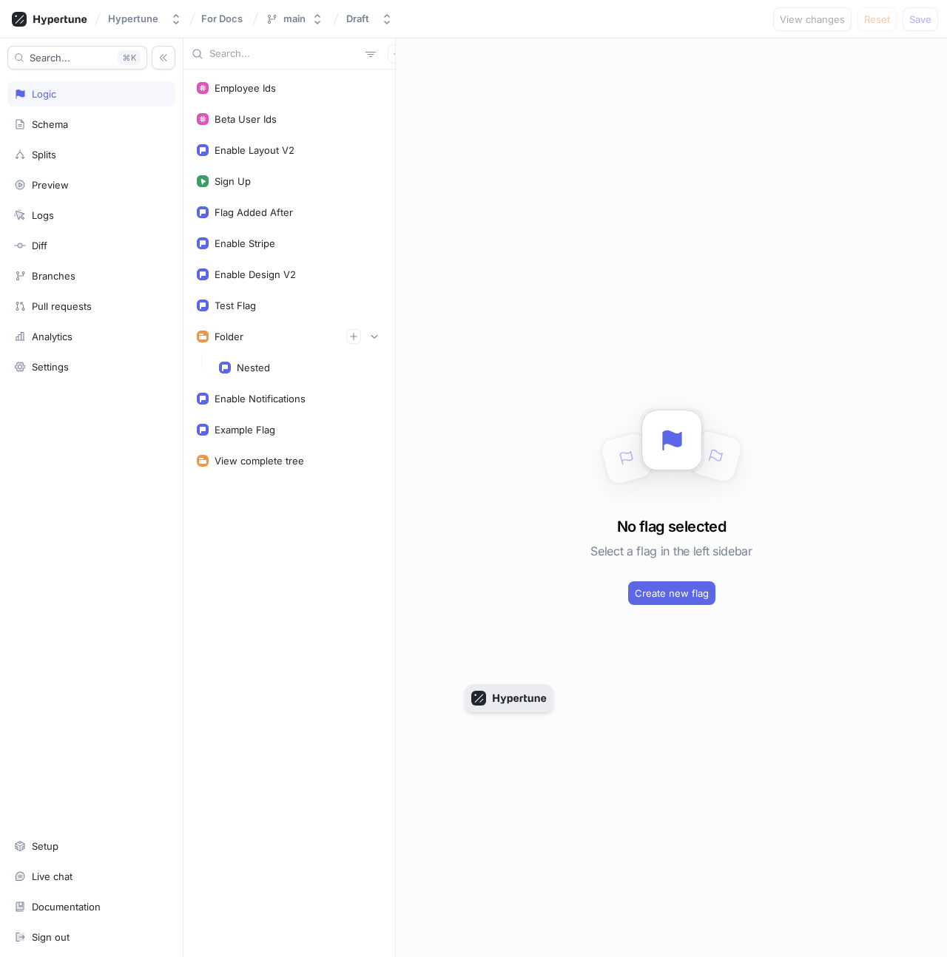
click at [501, 694] on icon "button" at bounding box center [508, 698] width 75 height 15
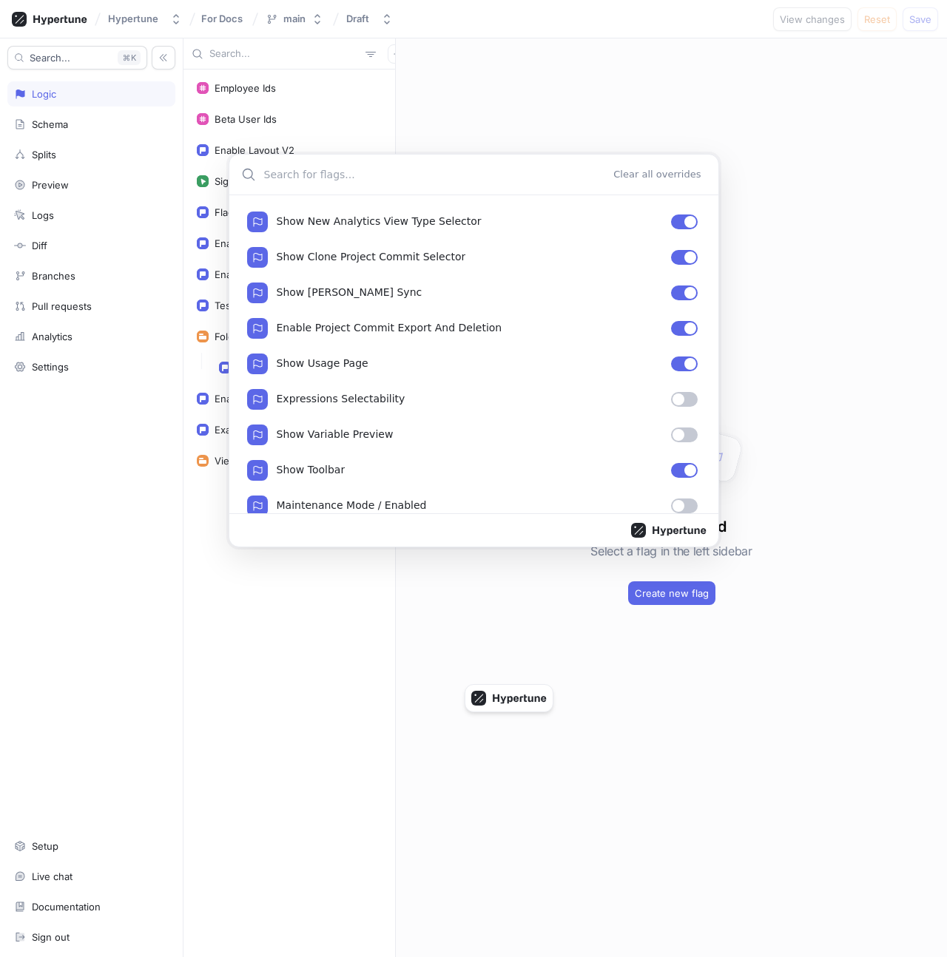
click at [431, 673] on div "Clear all overrides Show New Analytics View Type Selector Show Clone Project Co…" at bounding box center [473, 478] width 947 height 957
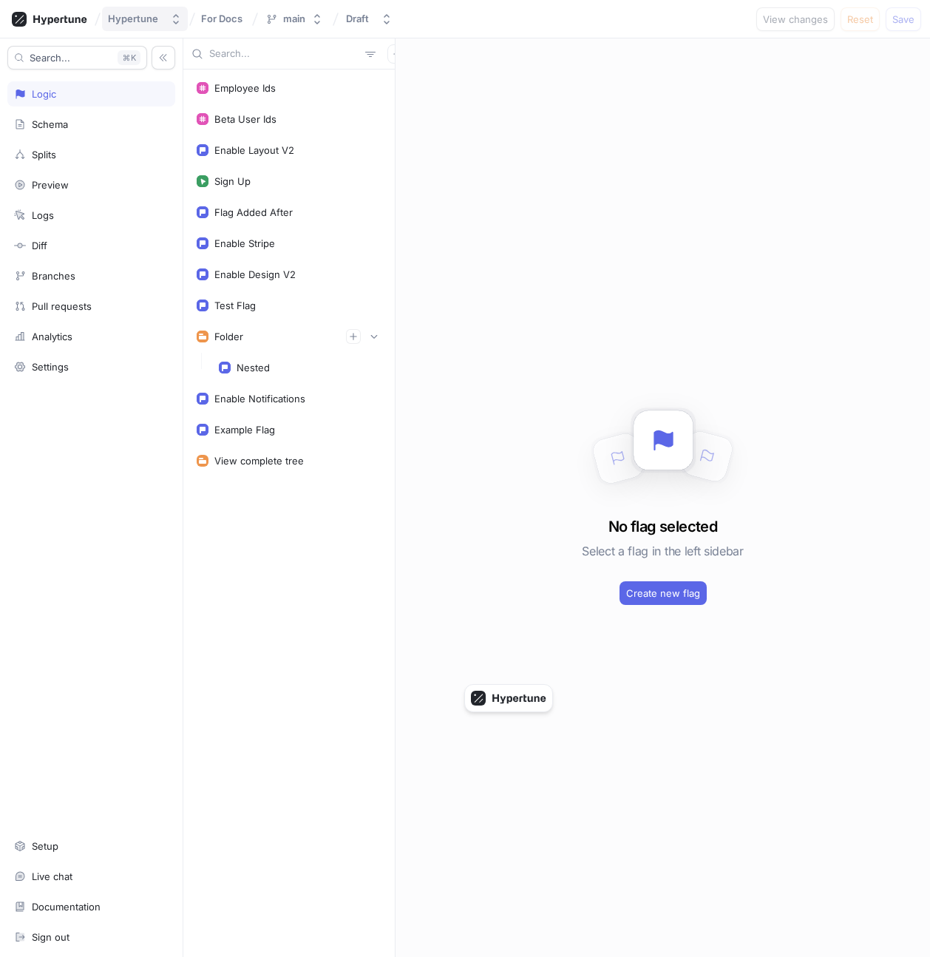
click at [124, 10] on button "Hypertune" at bounding box center [145, 19] width 86 height 24
type input "moxee"
click at [158, 98] on span "Moxee" at bounding box center [199, 101] width 134 height 13
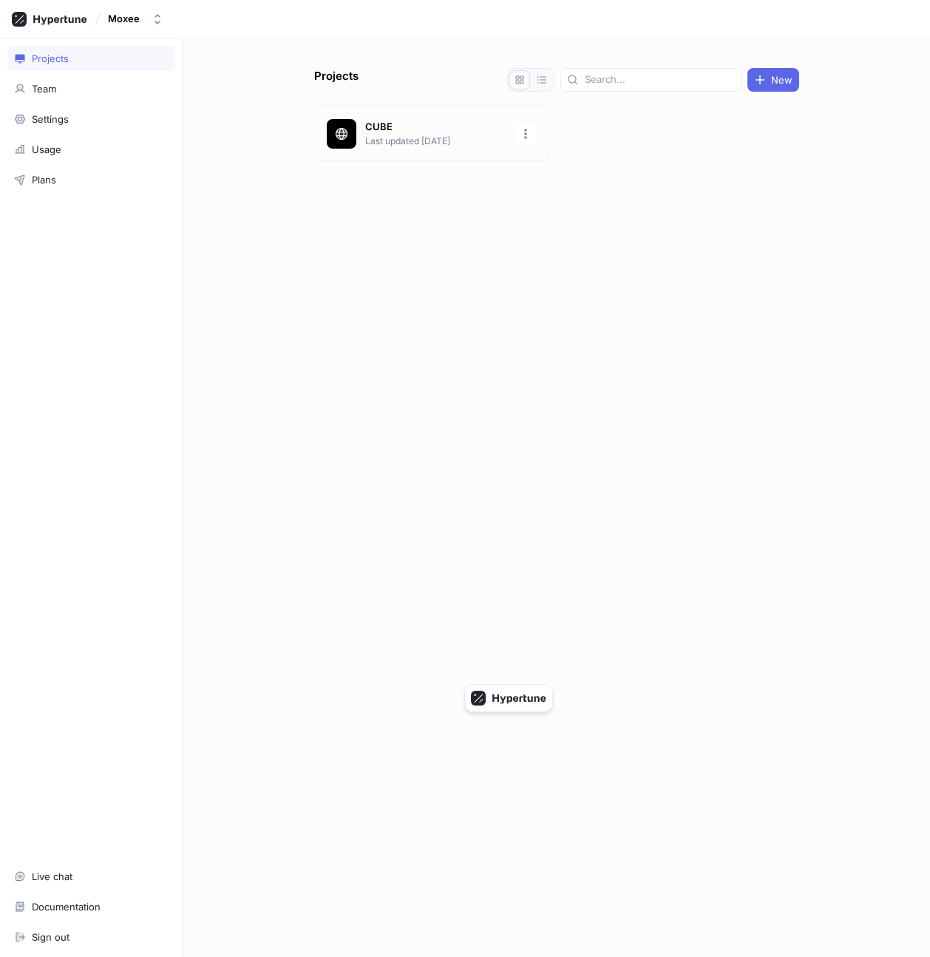
click at [425, 140] on p "Last updated [DATE]" at bounding box center [435, 141] width 141 height 13
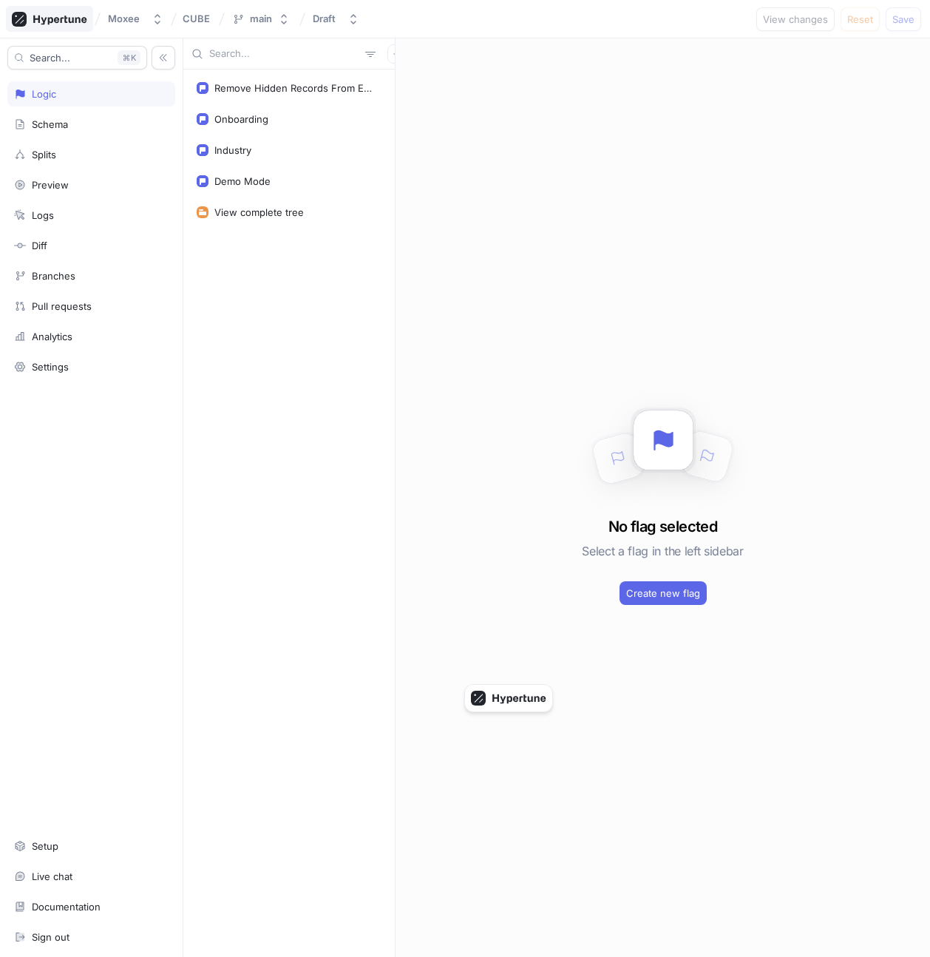
click at [35, 18] on icon at bounding box center [49, 19] width 75 height 15
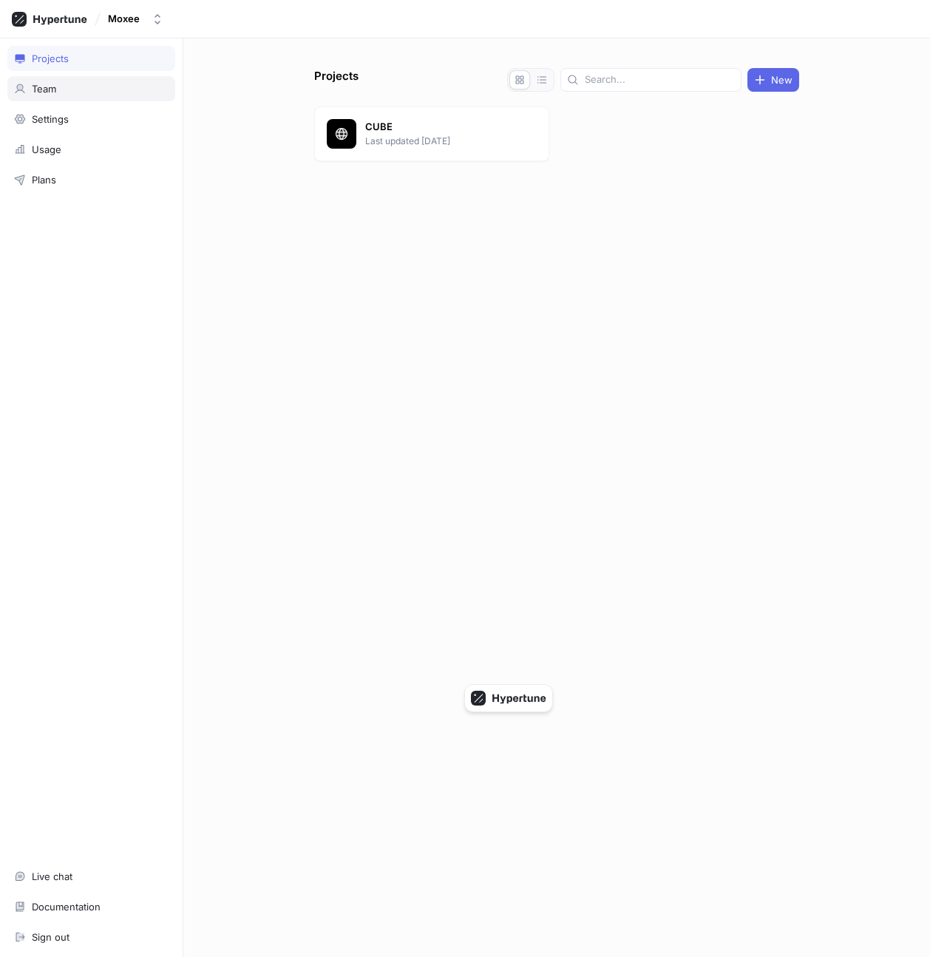
click at [75, 92] on div "Team" at bounding box center [91, 89] width 155 height 12
click at [395, 118] on div "CUBE Last updated 6 months ago" at bounding box center [431, 133] width 235 height 55
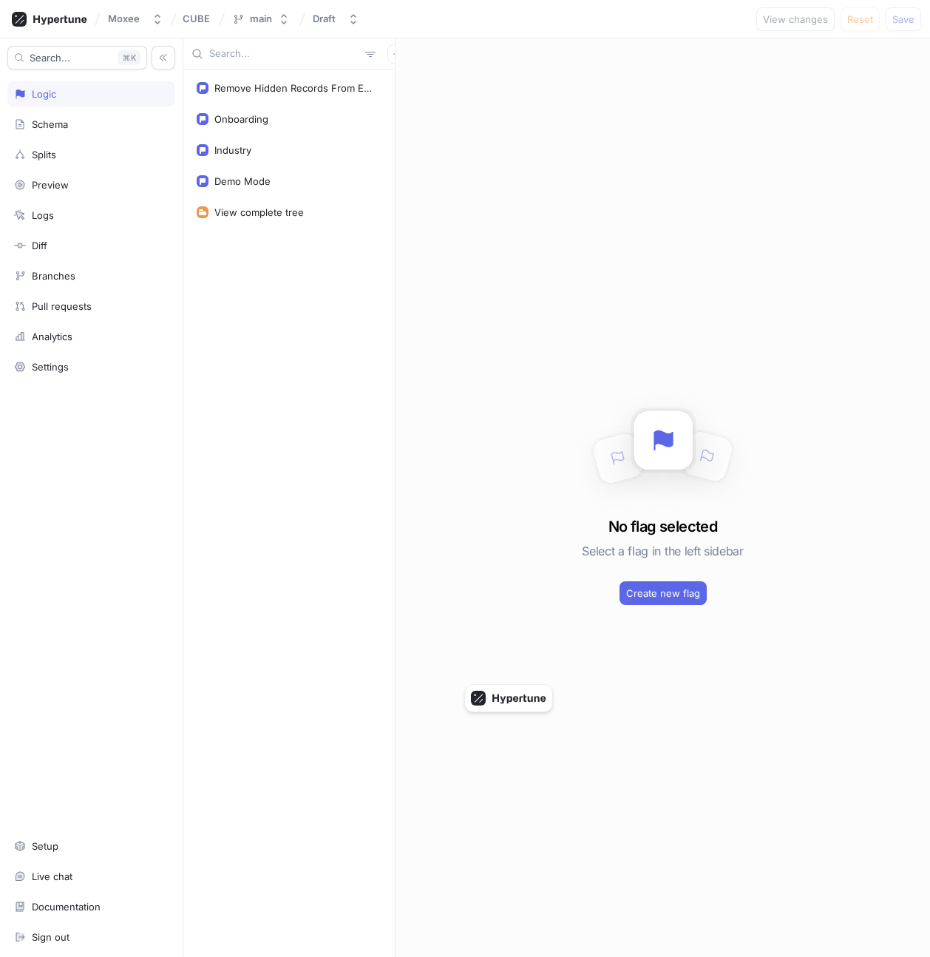
click at [69, 228] on div "Search... K Logic Schema Splits Preview Logs Diff Branches Pull requests Analyt…" at bounding box center [91, 497] width 183 height 919
click at [69, 217] on div "Logs" at bounding box center [91, 215] width 155 height 12
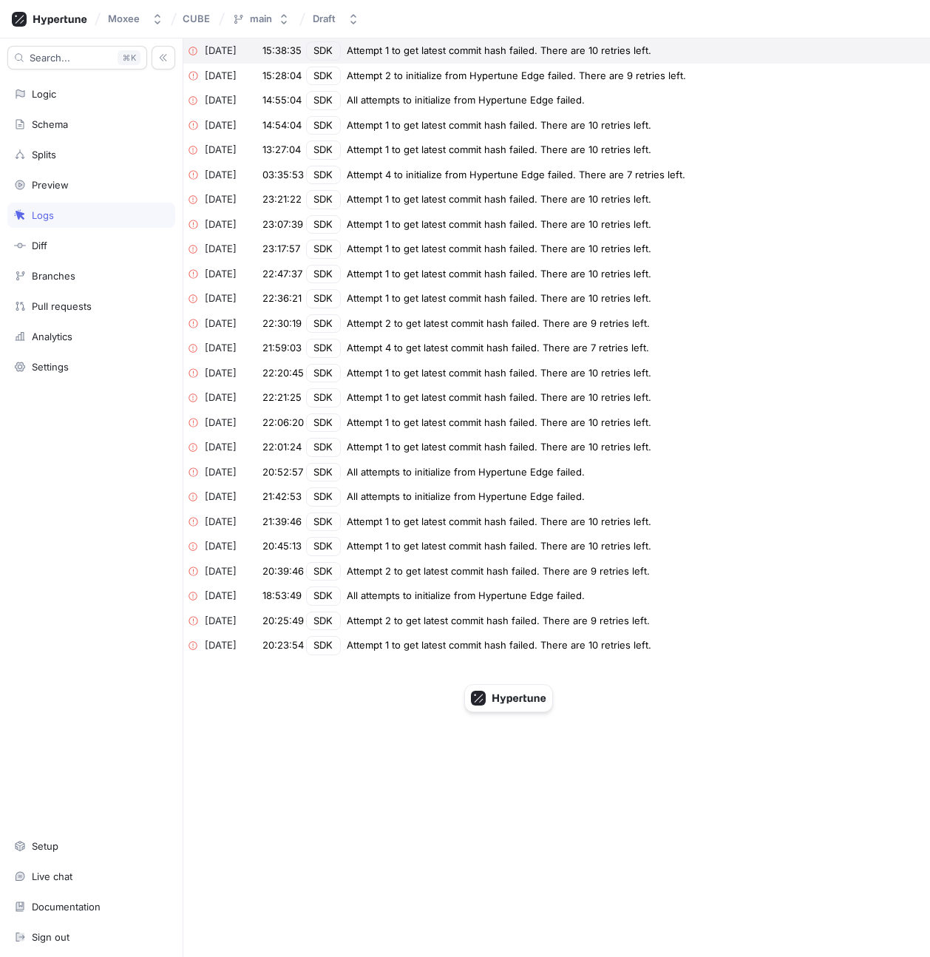
click at [481, 50] on div "Attempt 1 to get latest commit hash failed. There are 10 retries left." at bounding box center [499, 51] width 305 height 15
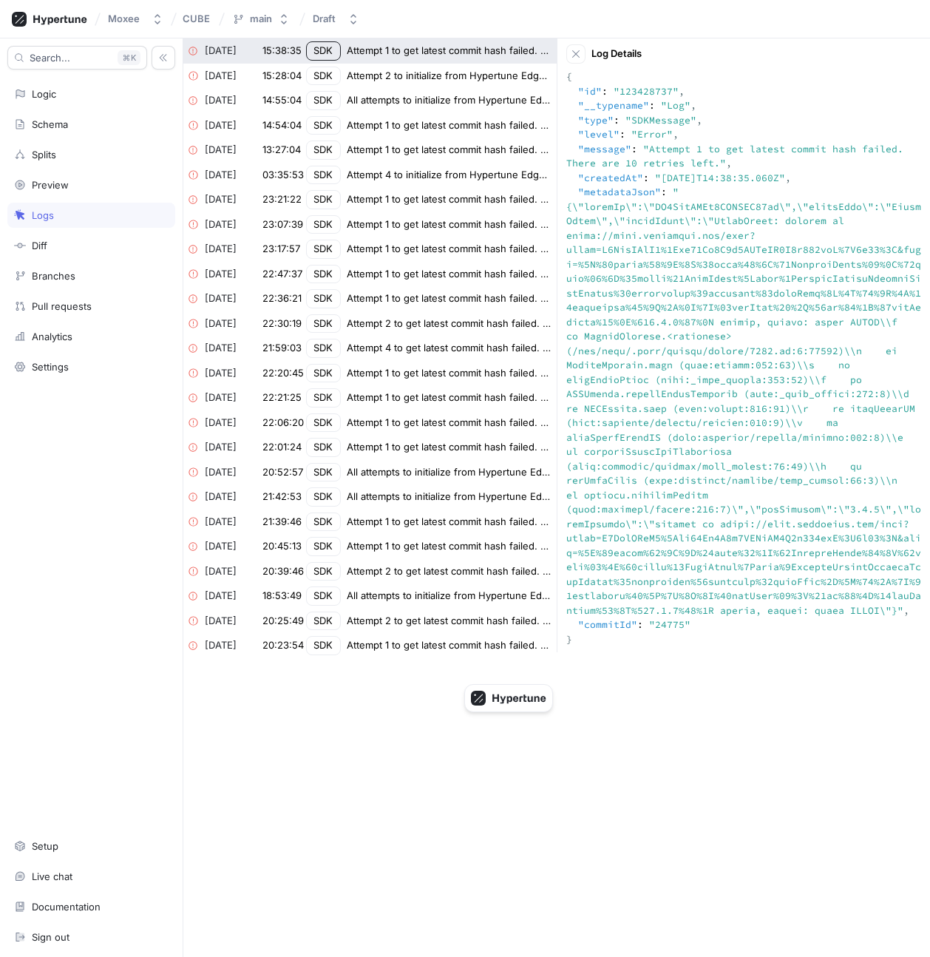
drag, startPoint x: 579, startPoint y: 122, endPoint x: 737, endPoint y: 170, distance: 164.7
click at [737, 170] on textarea at bounding box center [743, 358] width 355 height 577
click at [442, 46] on div "Attempt 1 to get latest commit hash failed. There are 10 retries left." at bounding box center [450, 51] width 206 height 15
click at [564, 81] on div "Log Details { "id" : "123428737" , "__typename" : "Log" , "type" : "SDKMessage"…" at bounding box center [743, 345] width 373 height 614
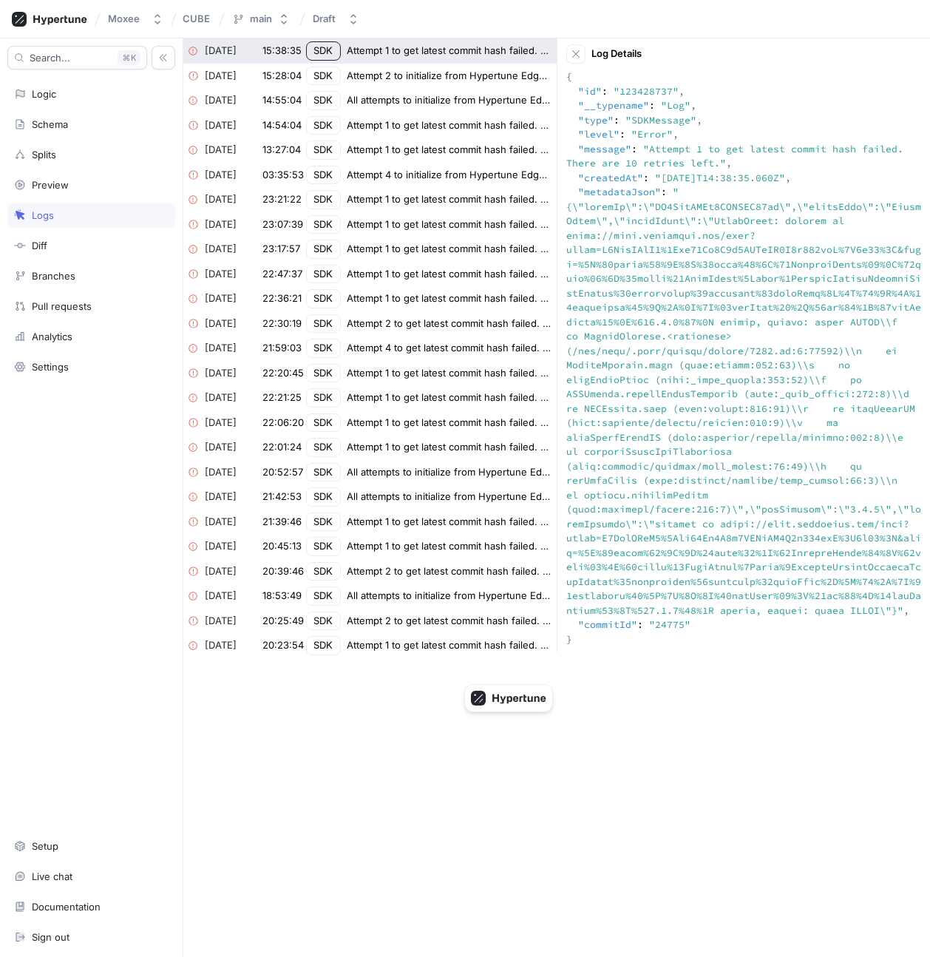
drag, startPoint x: 569, startPoint y: 80, endPoint x: 667, endPoint y: 251, distance: 197.1
click at [667, 251] on textarea at bounding box center [743, 358] width 355 height 577
drag, startPoint x: 646, startPoint y: 149, endPoint x: 719, endPoint y: 169, distance: 75.0
click at [719, 169] on textarea at bounding box center [743, 358] width 355 height 577
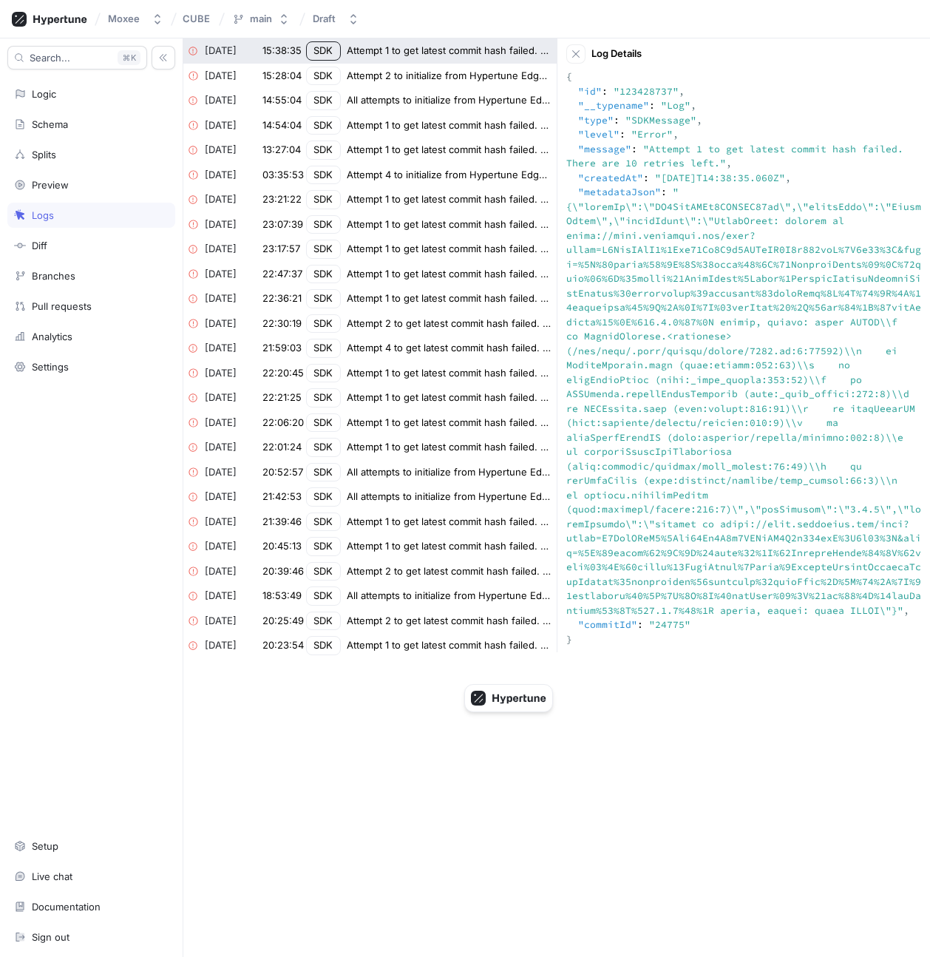
click at [706, 163] on textarea at bounding box center [743, 358] width 355 height 577
drag, startPoint x: 641, startPoint y: 149, endPoint x: 720, endPoint y: 163, distance: 80.4
click at [720, 163] on textarea at bounding box center [743, 358] width 355 height 577
click at [660, 261] on textarea at bounding box center [743, 358] width 355 height 577
click at [66, 89] on div "Logic" at bounding box center [91, 94] width 155 height 12
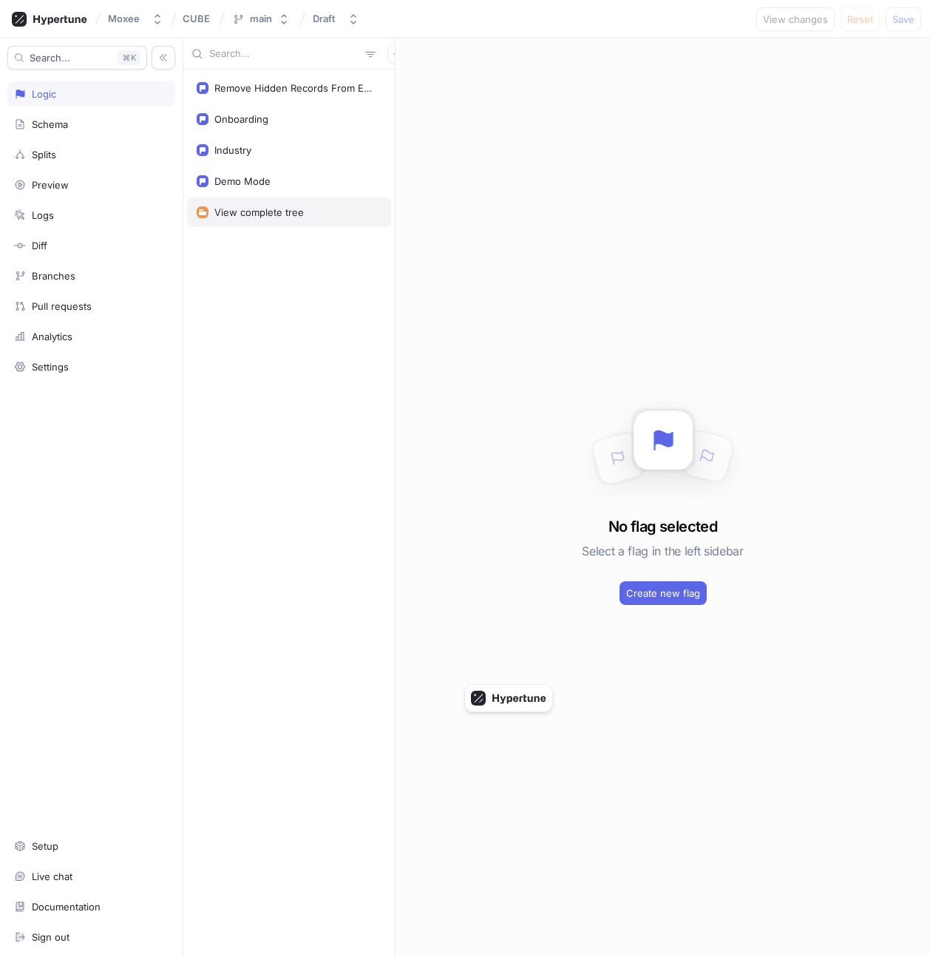
click at [252, 205] on div "View complete tree" at bounding box center [289, 212] width 204 height 30
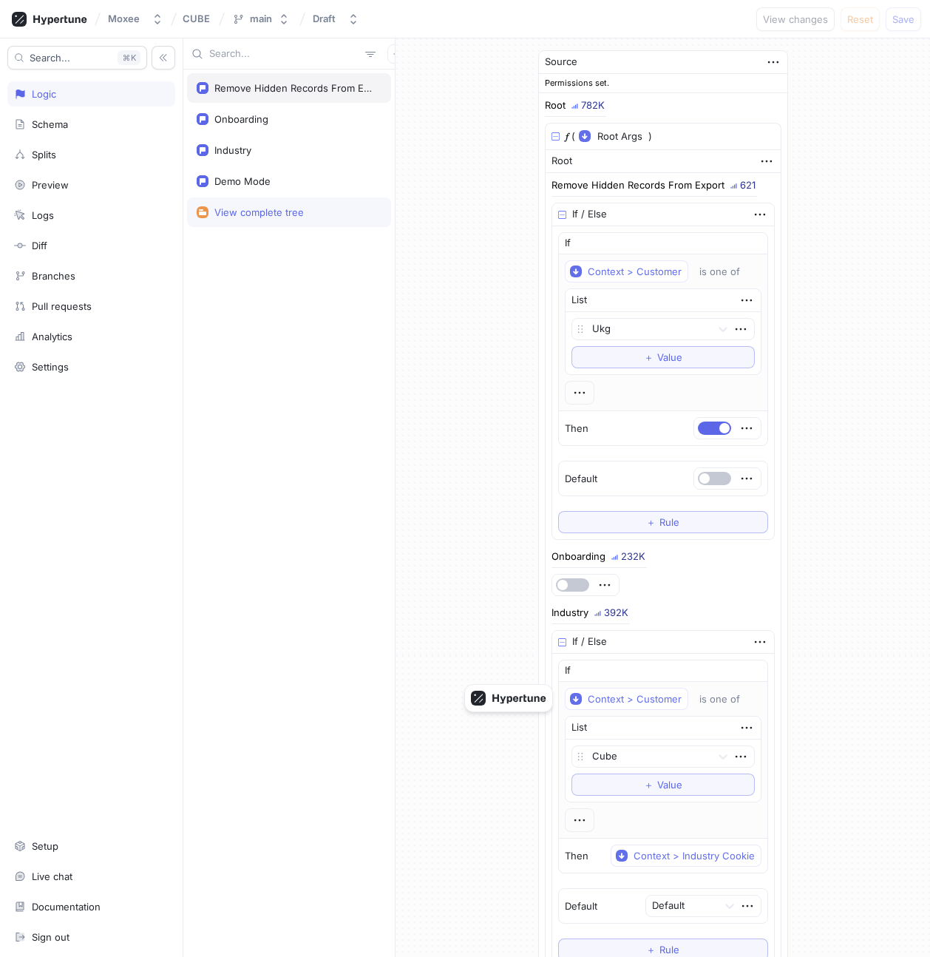
click at [242, 93] on div "Remove Hidden Records From Export" at bounding box center [294, 88] width 161 height 12
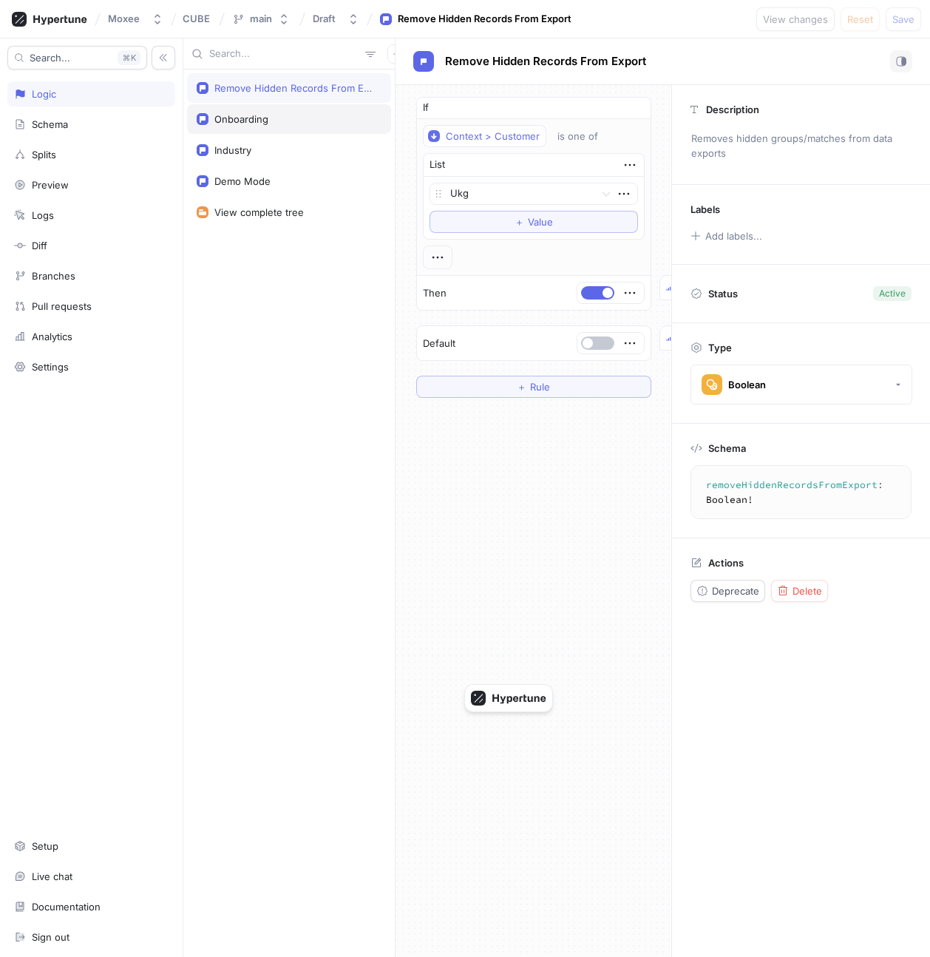
click at [246, 121] on div "Onboarding" at bounding box center [241, 119] width 54 height 12
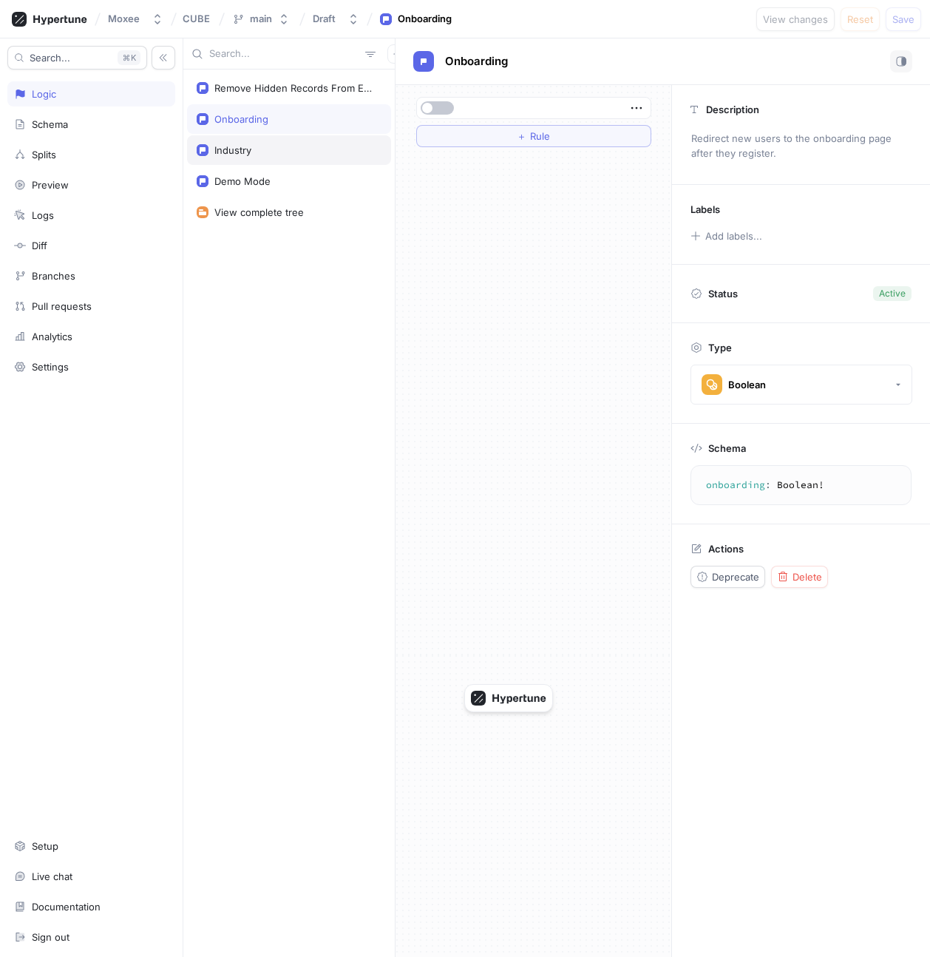
click at [256, 155] on div "Industry" at bounding box center [289, 150] width 185 height 12
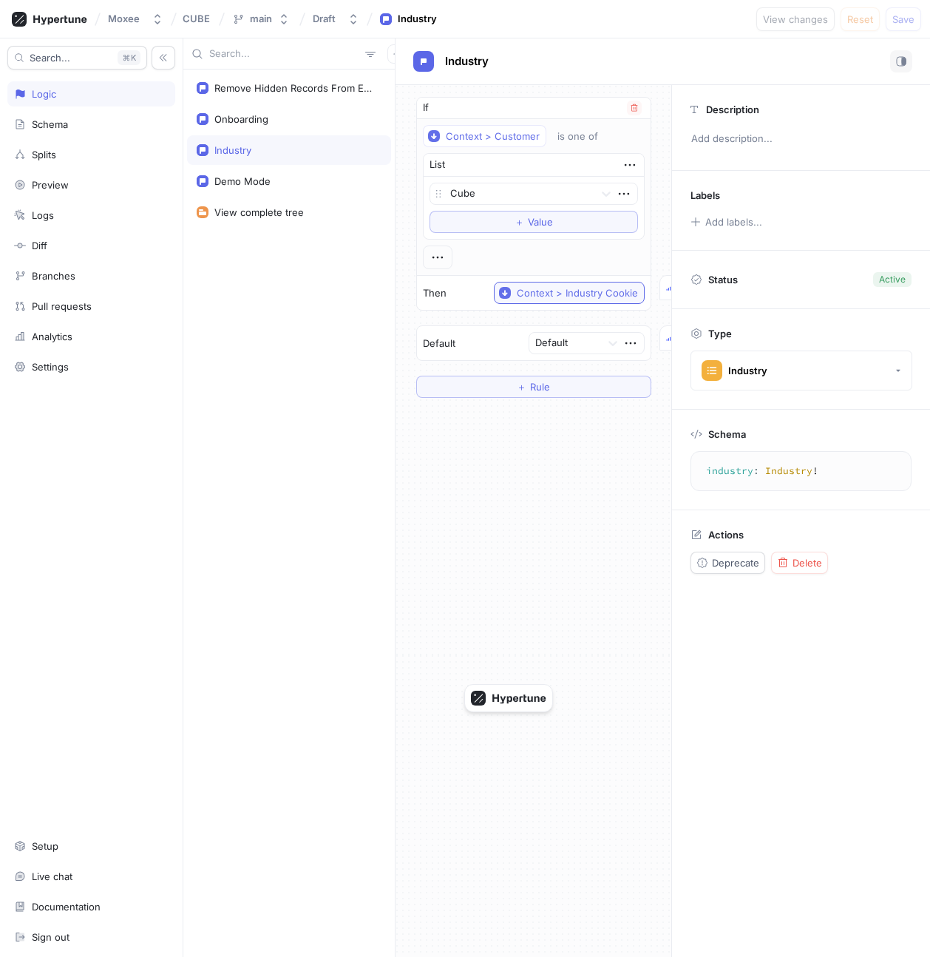
click at [592, 295] on div "Context > Industry Cookie" at bounding box center [577, 293] width 121 height 13
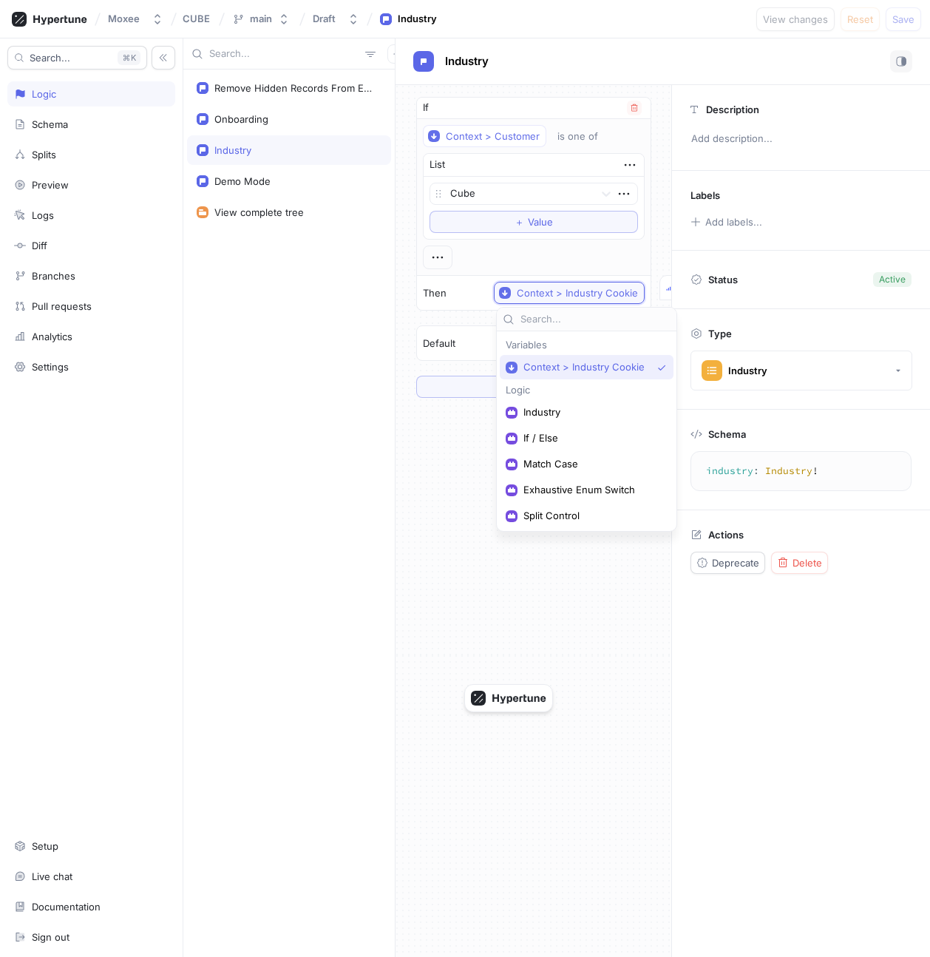
click at [592, 295] on div "Context > Industry Cookie" at bounding box center [577, 293] width 121 height 13
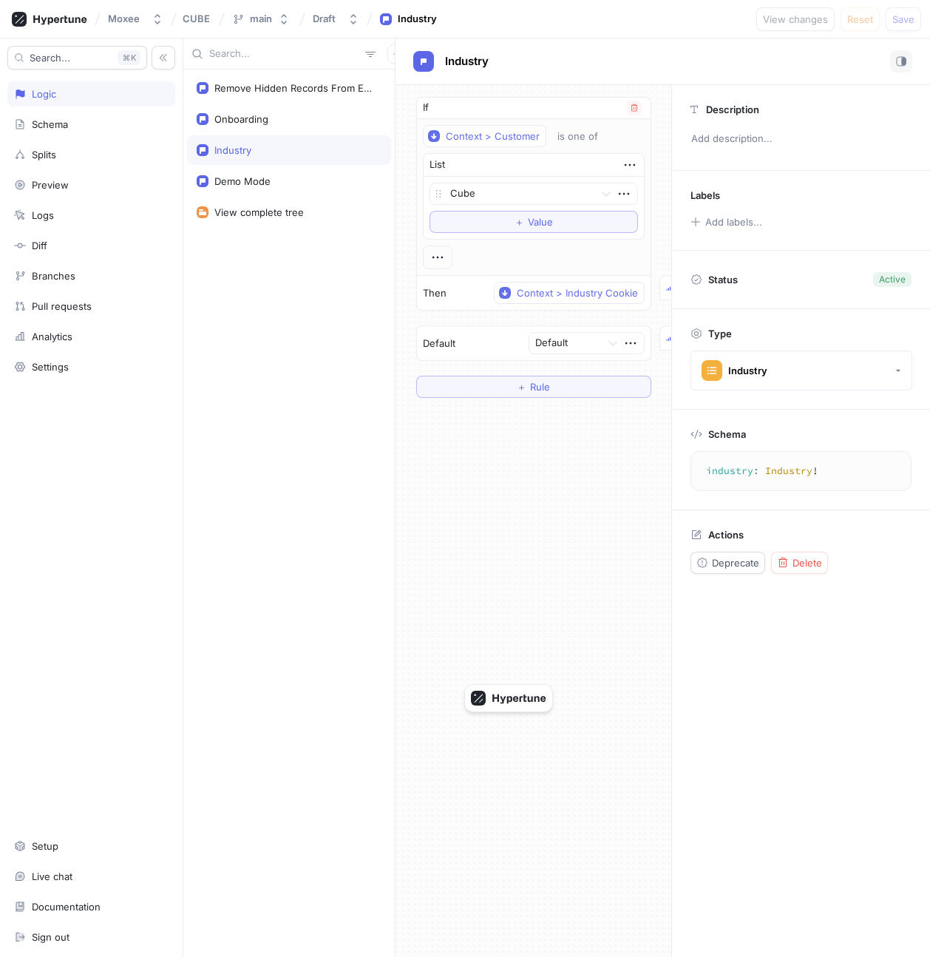
click at [461, 287] on div "Then Context > Industry Cookie 23.9K" at bounding box center [534, 293] width 234 height 34
click at [476, 188] on div at bounding box center [519, 195] width 138 height 18
click at [479, 279] on div "Then Context > Industry Cookie 23.9K" at bounding box center [534, 293] width 234 height 34
click at [552, 284] on button "Context > Industry Cookie" at bounding box center [569, 293] width 151 height 22
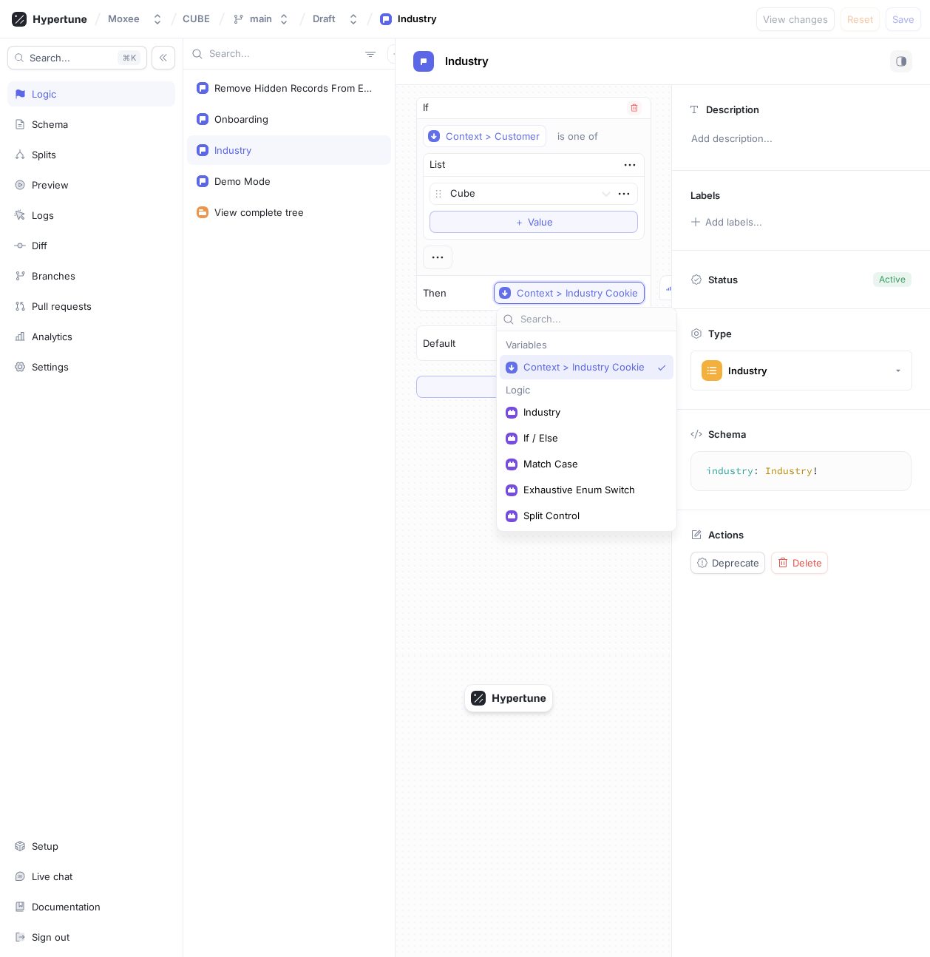
click at [552, 284] on button "Context > Industry Cookie" at bounding box center [569, 293] width 151 height 22
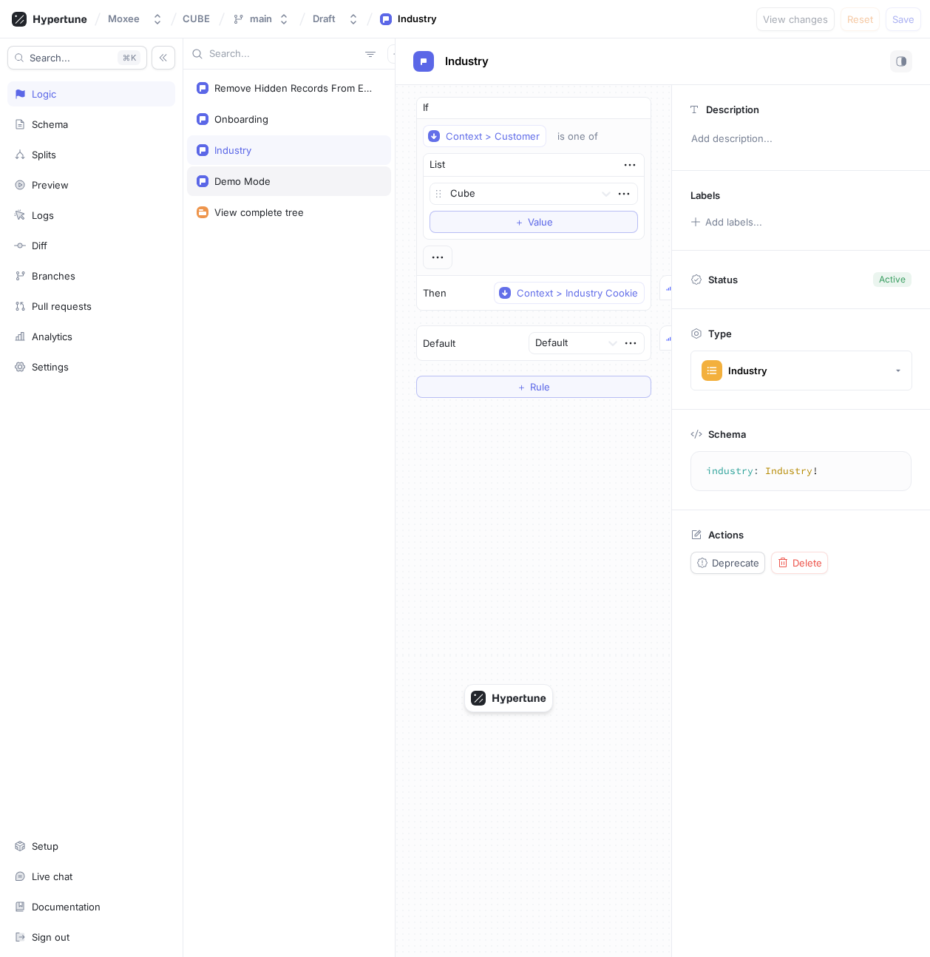
click at [254, 184] on div "Demo Mode" at bounding box center [242, 181] width 56 height 12
click at [273, 154] on div "Industry" at bounding box center [289, 150] width 185 height 12
click at [273, 119] on div "Onboarding" at bounding box center [289, 119] width 185 height 12
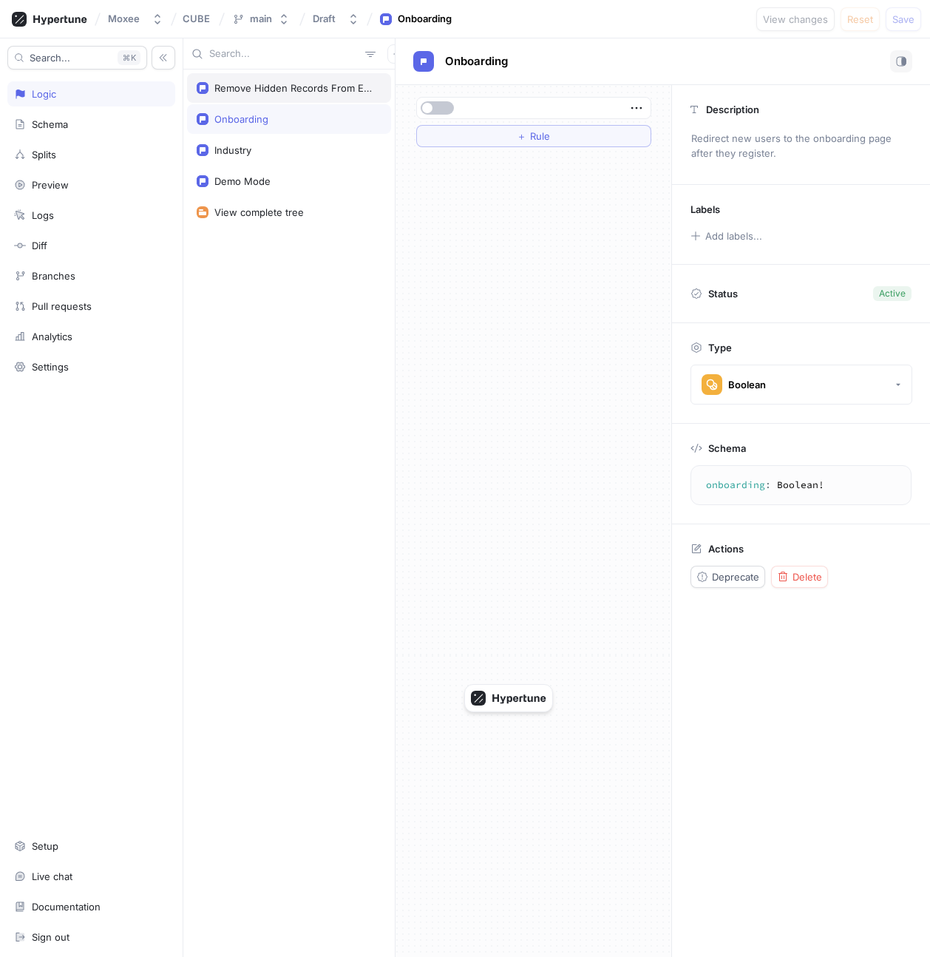
click at [276, 94] on div "Remove Hidden Records From Export" at bounding box center [289, 88] width 204 height 30
type textarea "removeHiddenRecordsFromExport: Boolean!"
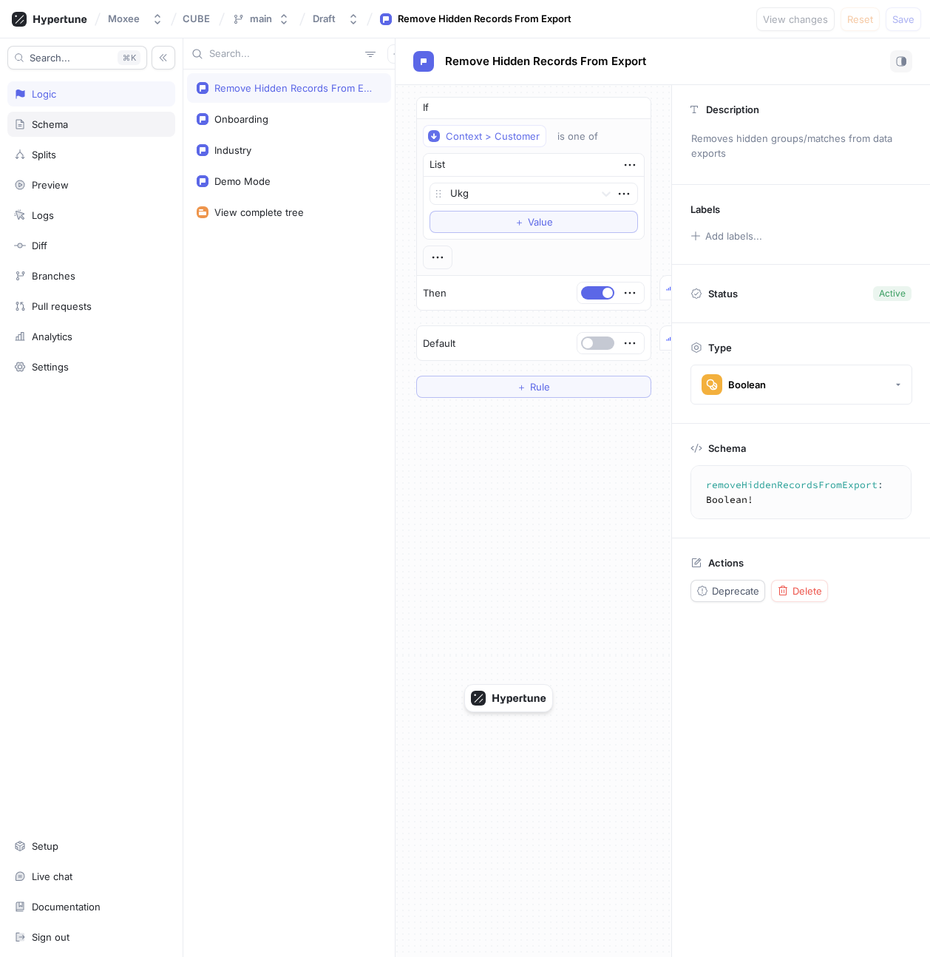
click at [124, 136] on div "Schema" at bounding box center [91, 124] width 168 height 25
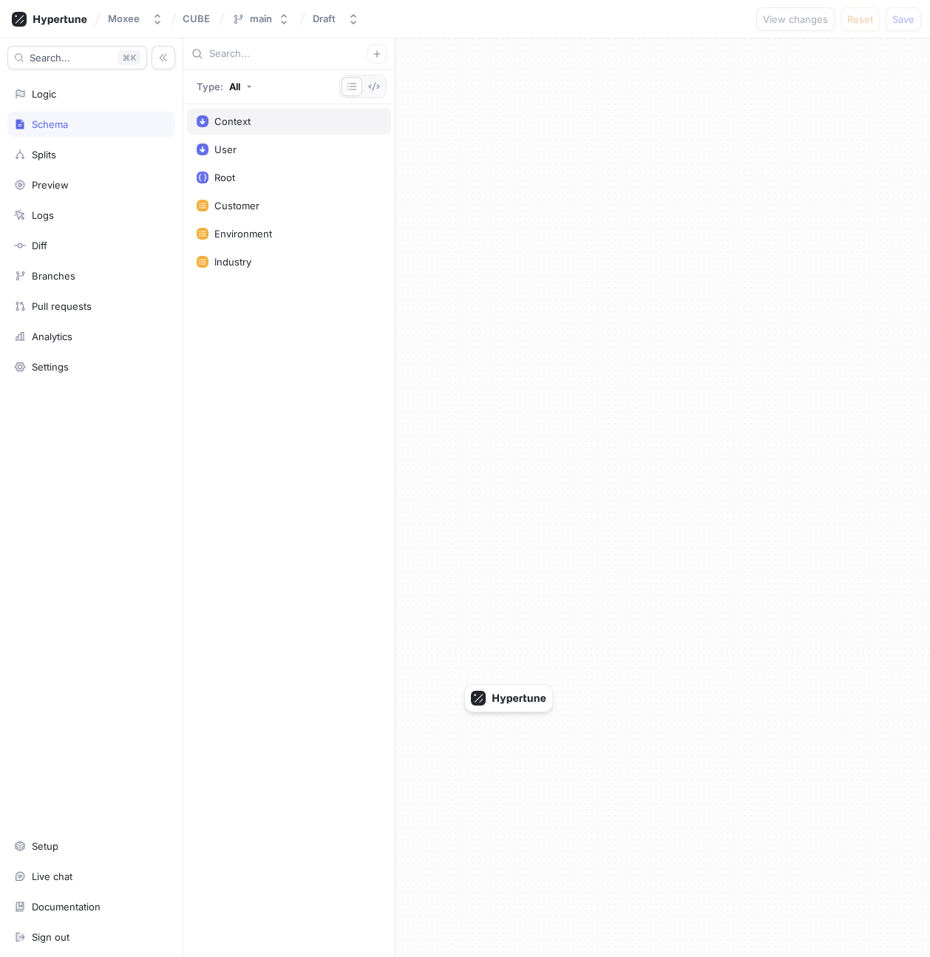
click at [251, 131] on div "Context" at bounding box center [289, 121] width 204 height 27
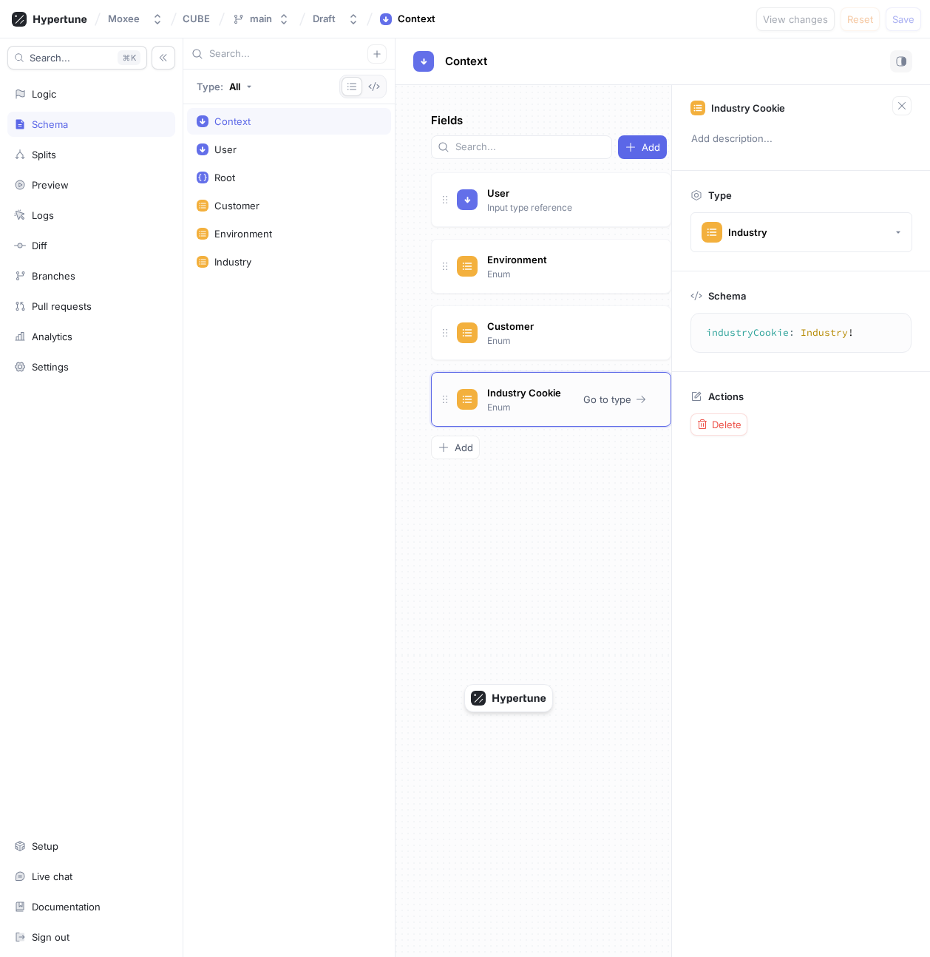
click at [566, 396] on div "Industry Cookie Enum Go to type" at bounding box center [551, 399] width 240 height 55
click at [592, 395] on span "Go to type" at bounding box center [608, 399] width 48 height 9
click at [298, 157] on div "User" at bounding box center [289, 149] width 204 height 27
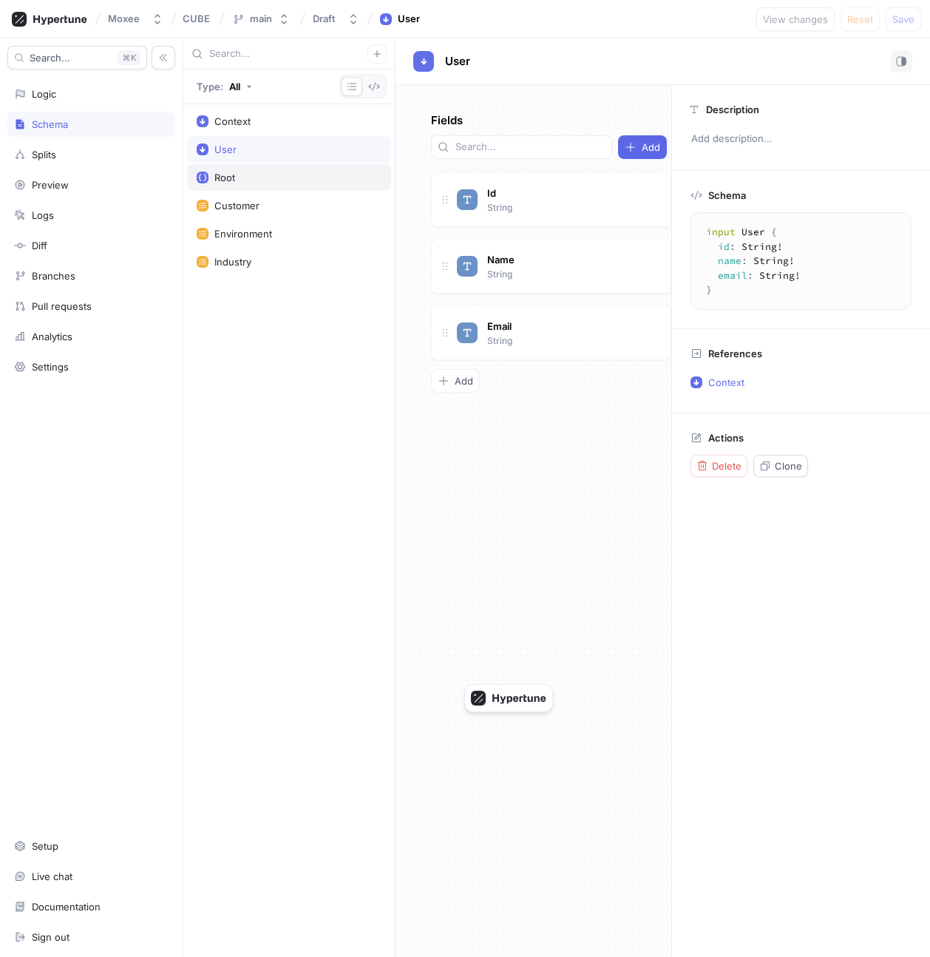
click at [297, 167] on div "Root" at bounding box center [289, 177] width 204 height 27
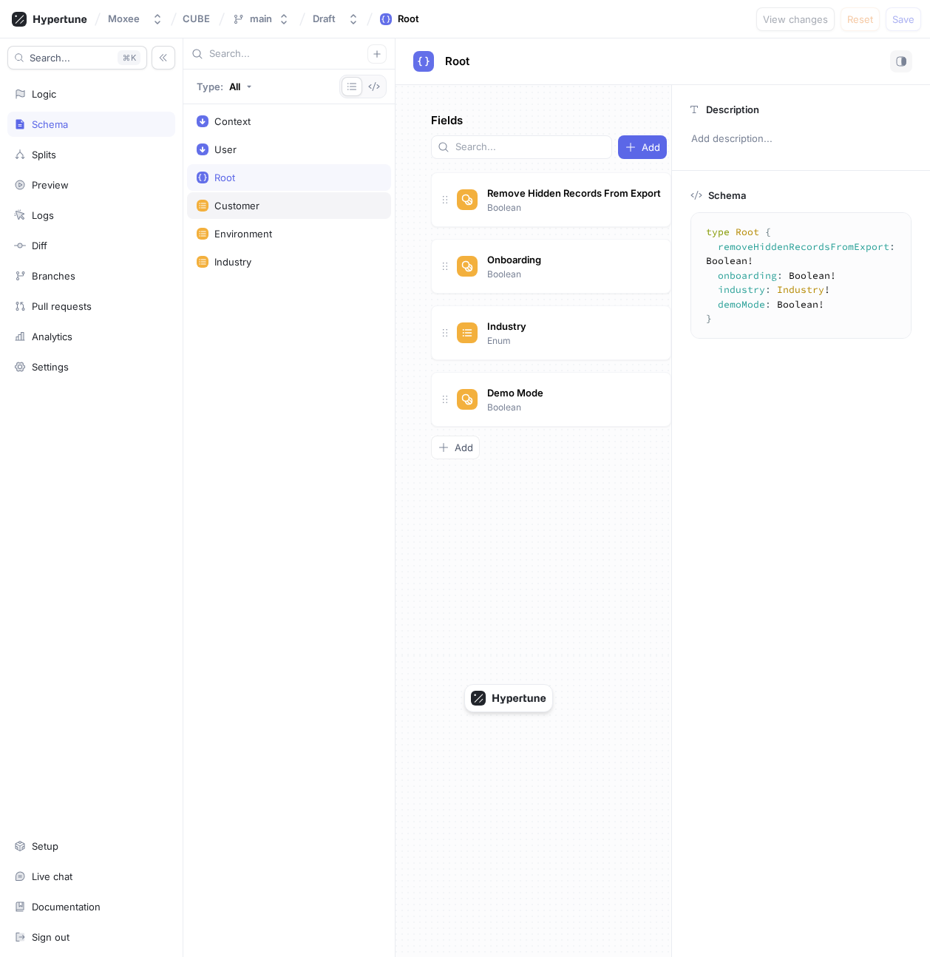
click at [291, 195] on div "Customer" at bounding box center [289, 205] width 204 height 27
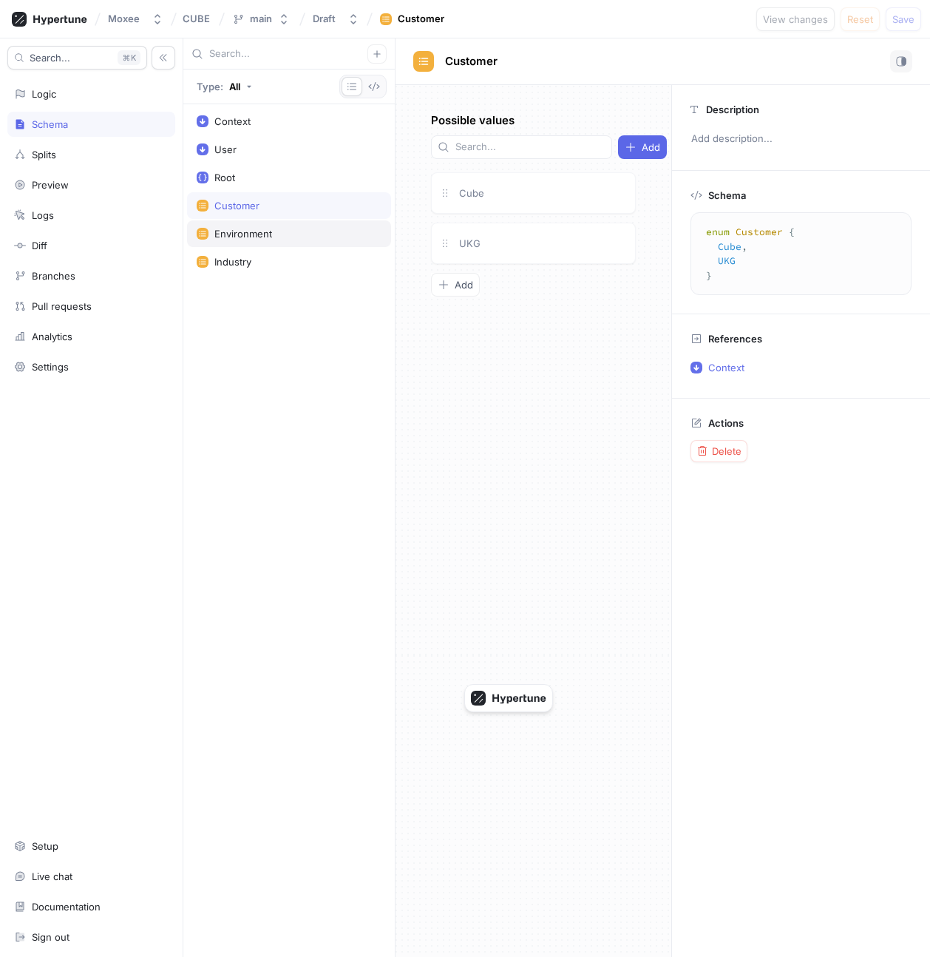
click at [292, 237] on div "Environment" at bounding box center [289, 234] width 185 height 12
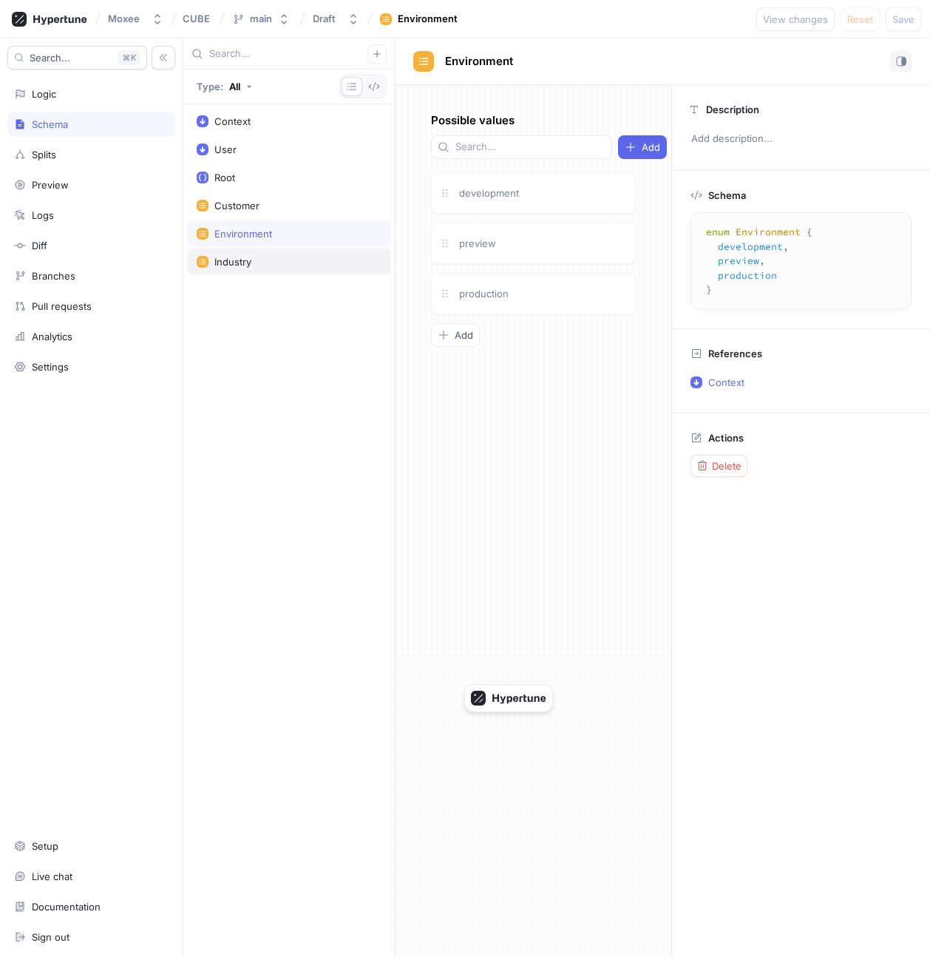
click at [292, 254] on div "Industry" at bounding box center [289, 261] width 204 height 27
type textarea "enum Industry { default, retail, utilities, hospitality, service, healthcare }"
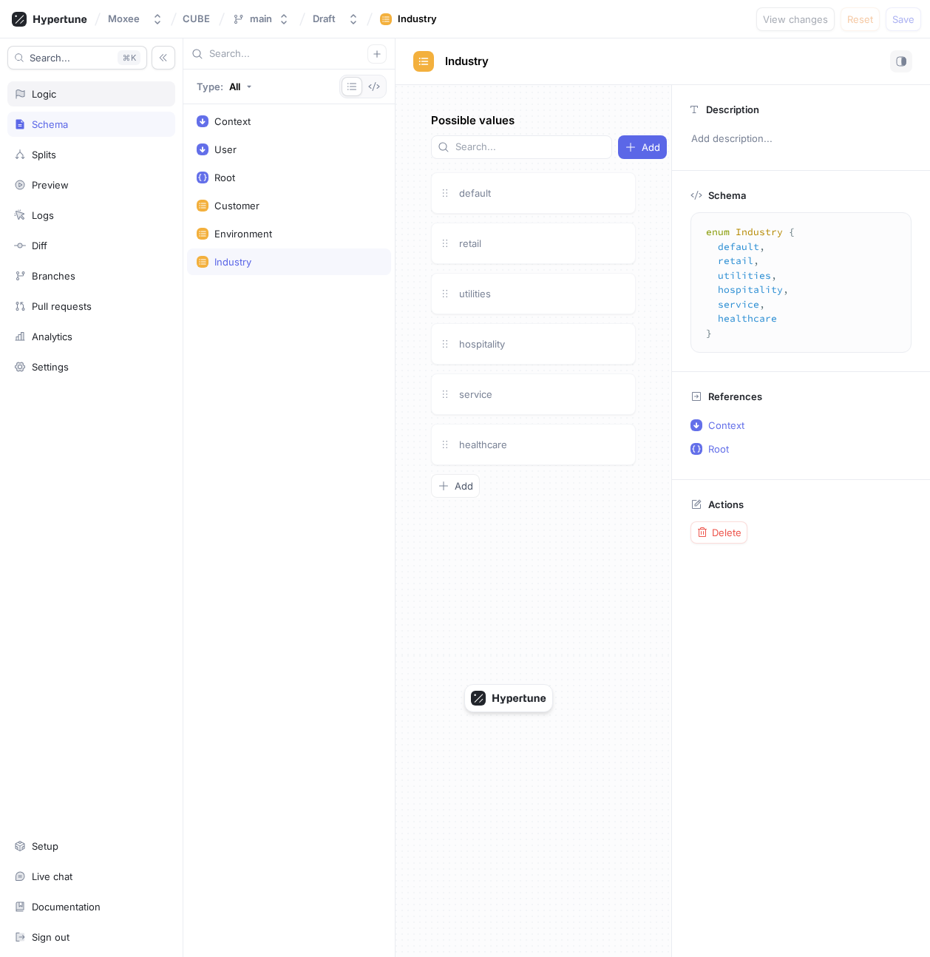
click at [66, 100] on div "Logic" at bounding box center [91, 93] width 168 height 25
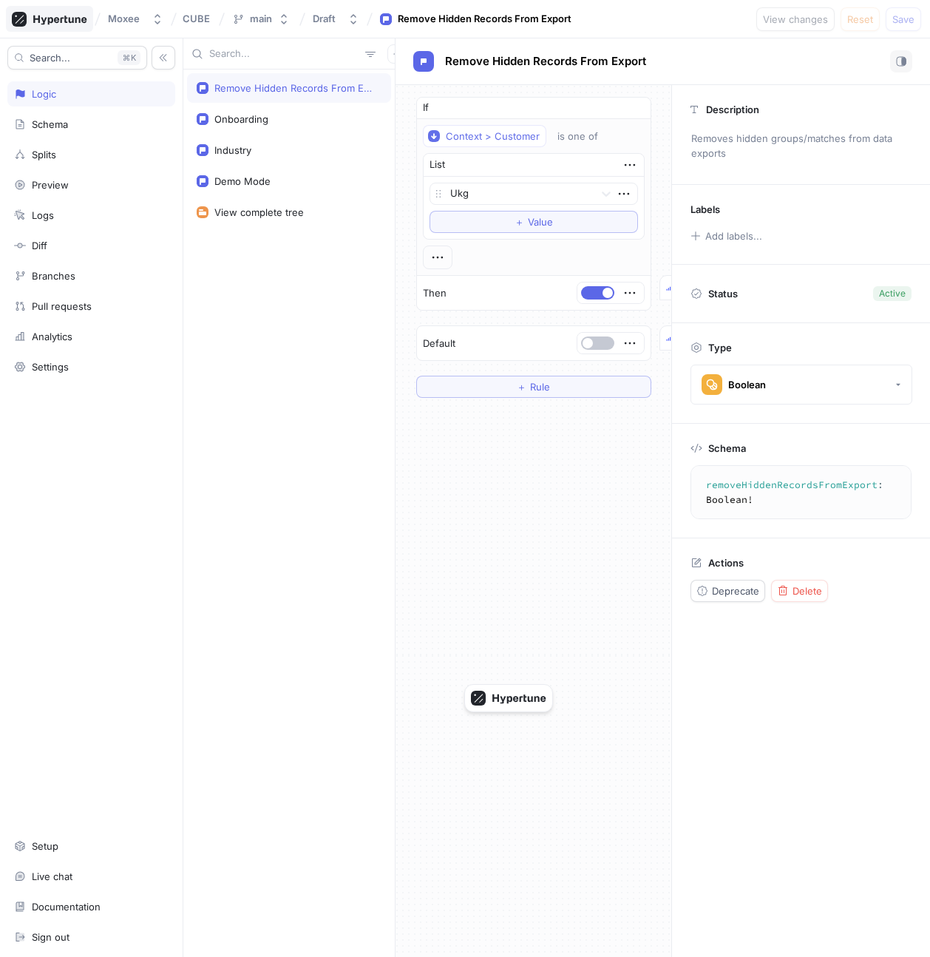
click at [67, 27] on div at bounding box center [49, 19] width 87 height 26
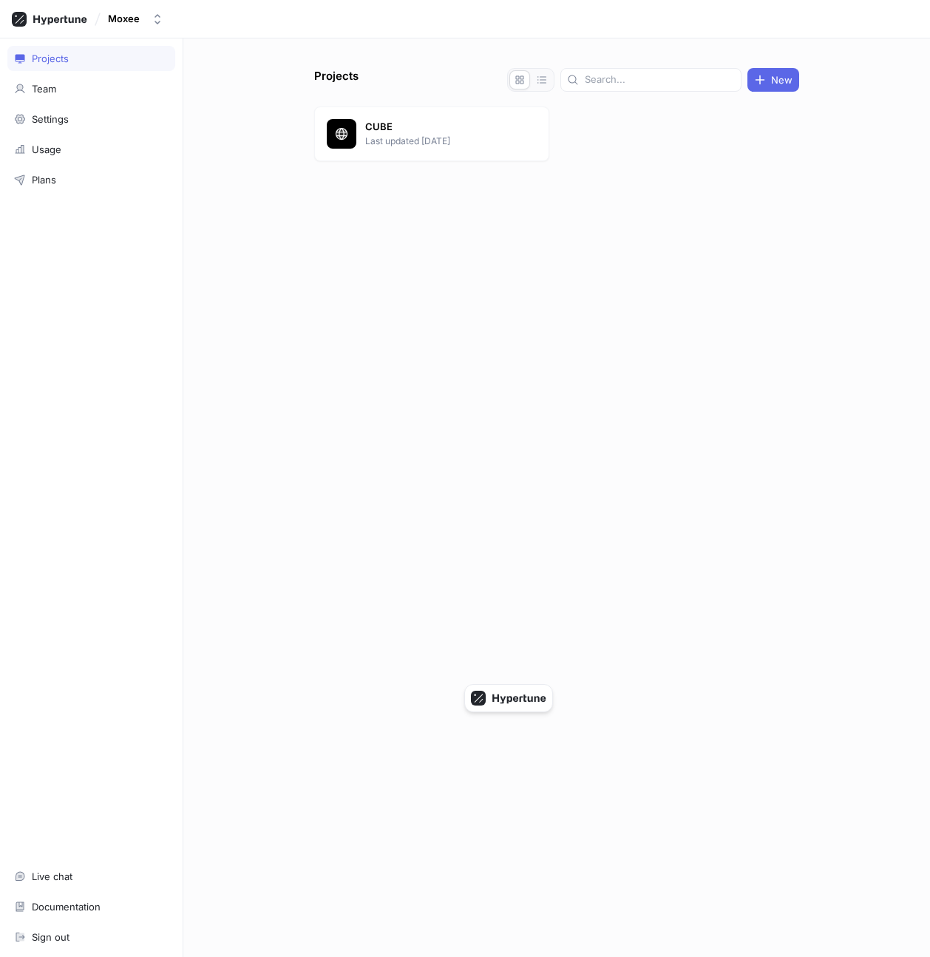
click at [76, 101] on div "Projects Team Settings Usage Plans Live chat Documentation Sign out" at bounding box center [91, 497] width 183 height 919
click at [81, 91] on div "Team" at bounding box center [91, 89] width 155 height 12
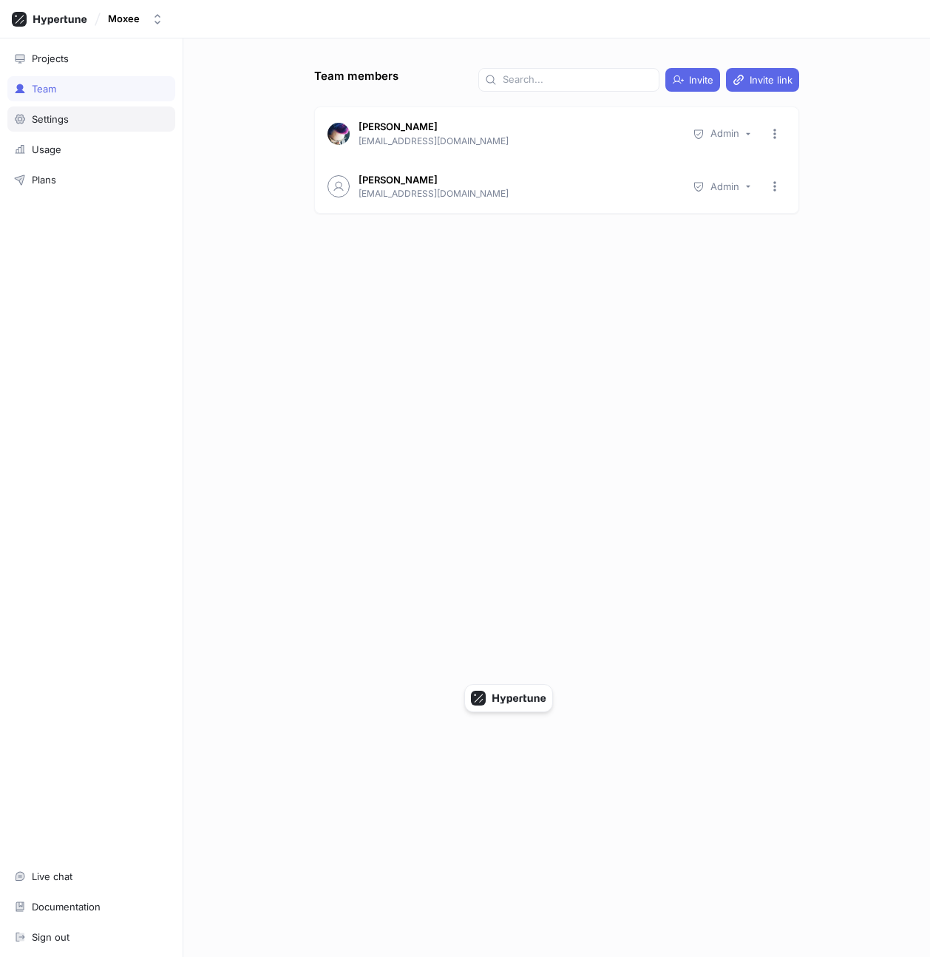
click at [81, 119] on div "Settings" at bounding box center [91, 119] width 155 height 12
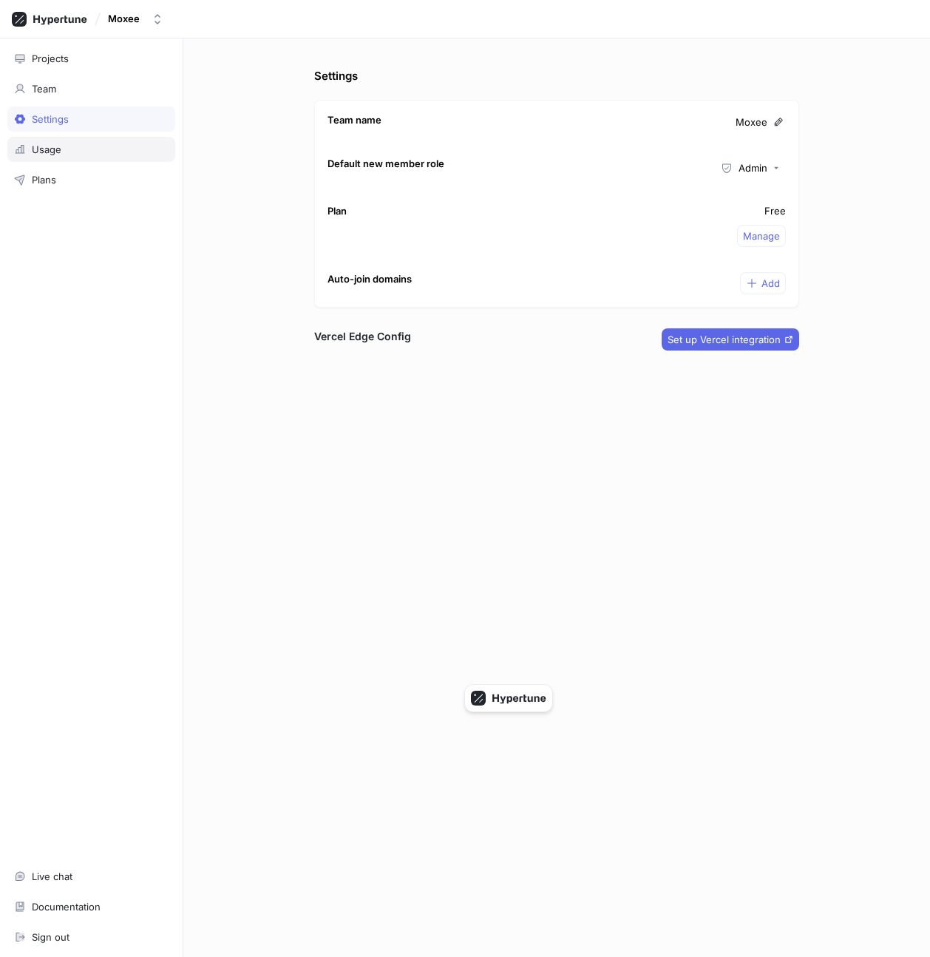
click at [80, 143] on div "Usage" at bounding box center [91, 149] width 155 height 12
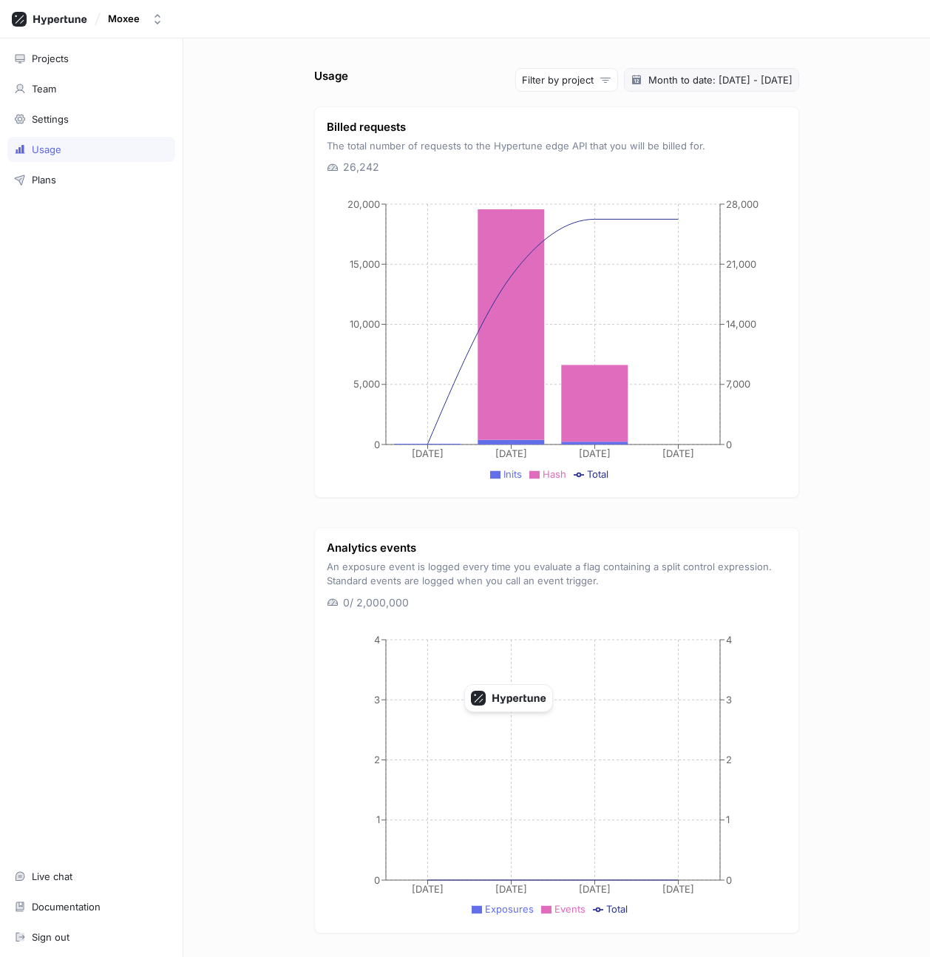
click at [685, 80] on span "Month to date: 1 Sep 2025 - 4 Sep 2025" at bounding box center [721, 79] width 144 height 15
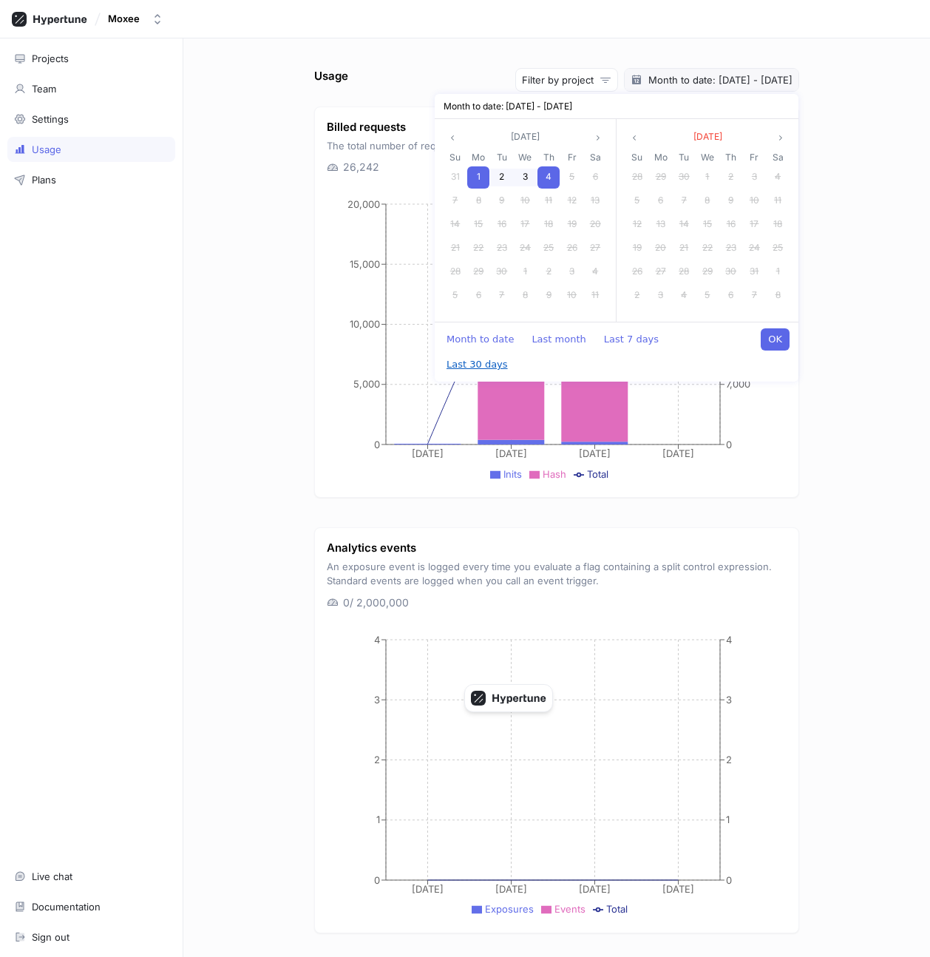
click at [515, 354] on button "Last 30 days" at bounding box center [477, 365] width 76 height 22
type input "2025-08-06 ~ 2025-09-04"
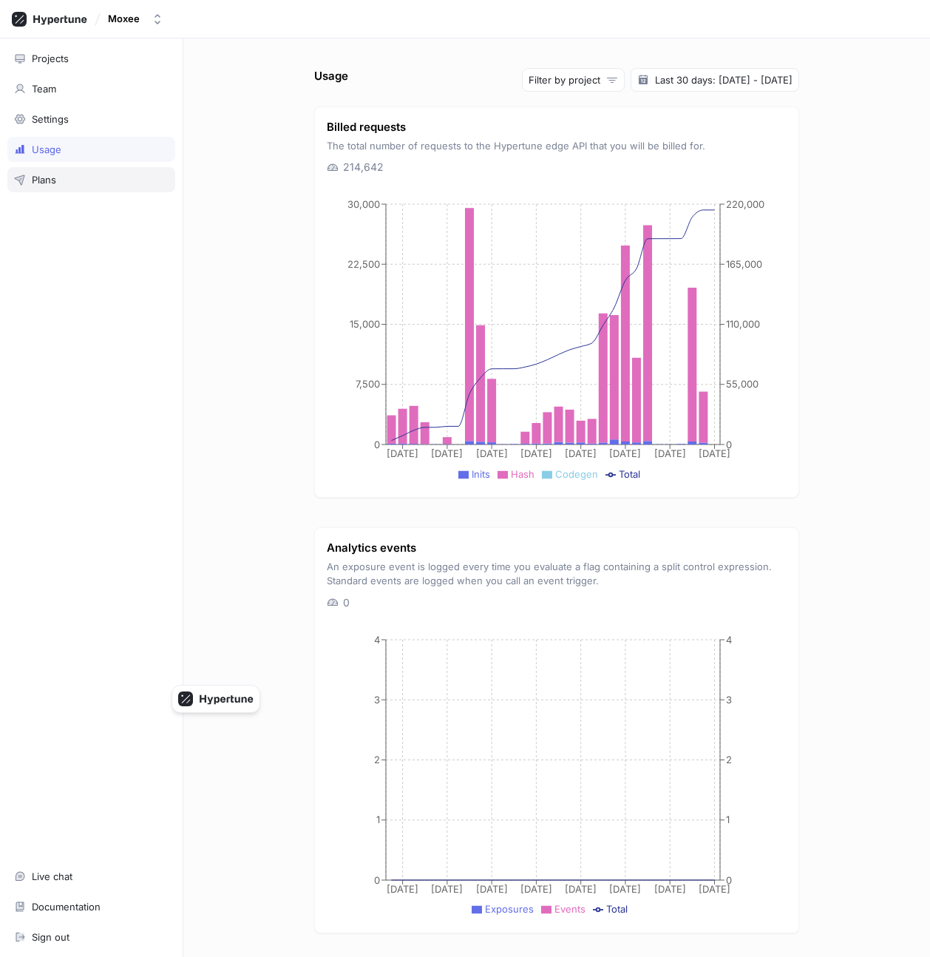
click at [75, 175] on div "Plans" at bounding box center [91, 180] width 155 height 12
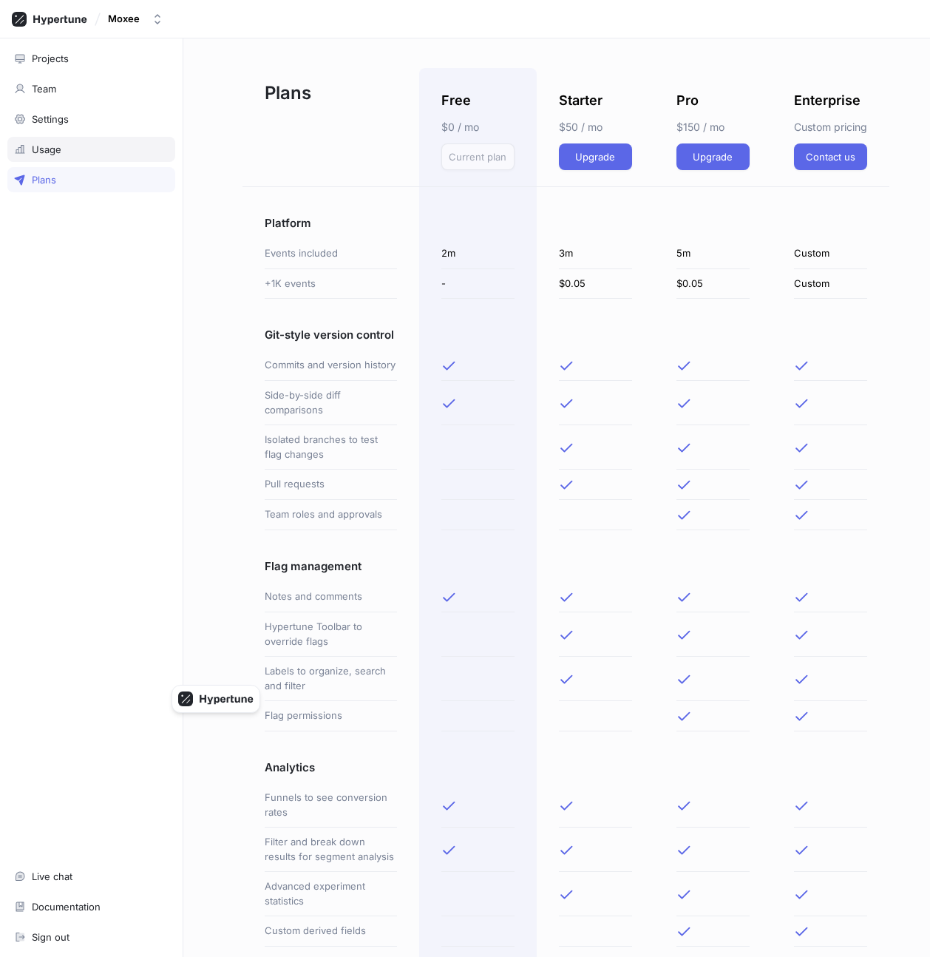
click at [76, 148] on div "Usage" at bounding box center [91, 149] width 155 height 12
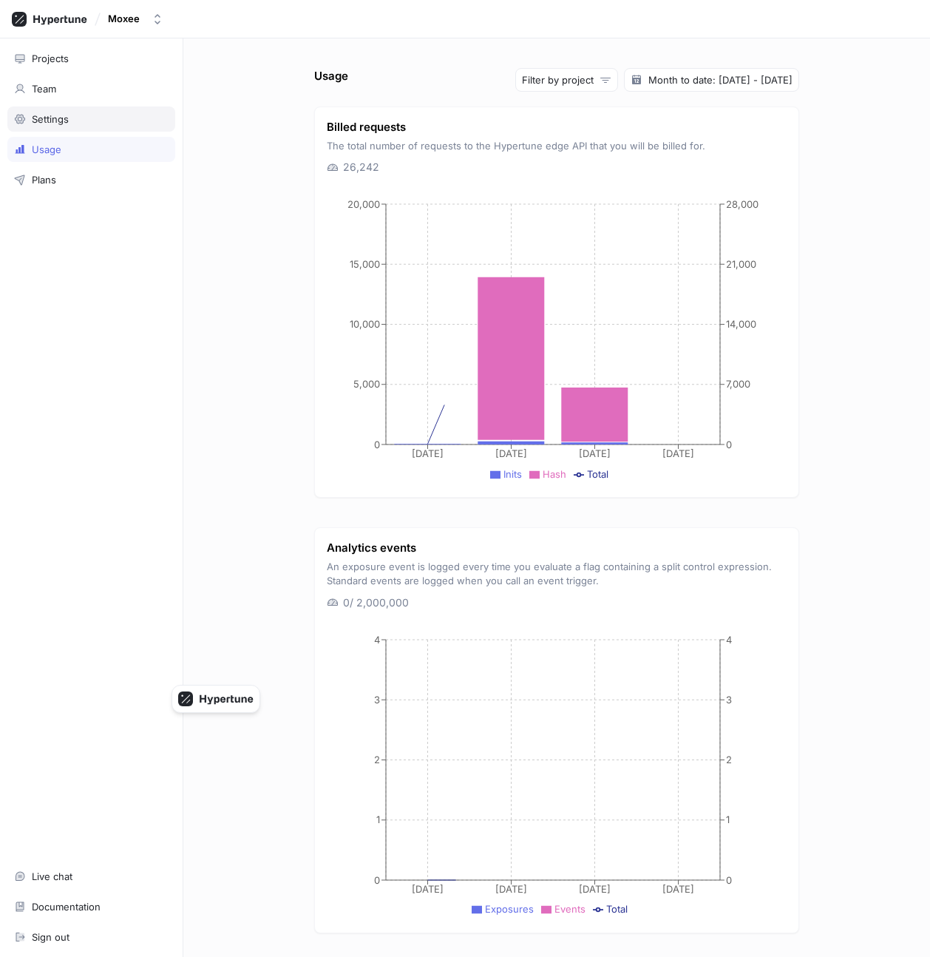
click at [76, 120] on div "Settings" at bounding box center [91, 119] width 155 height 12
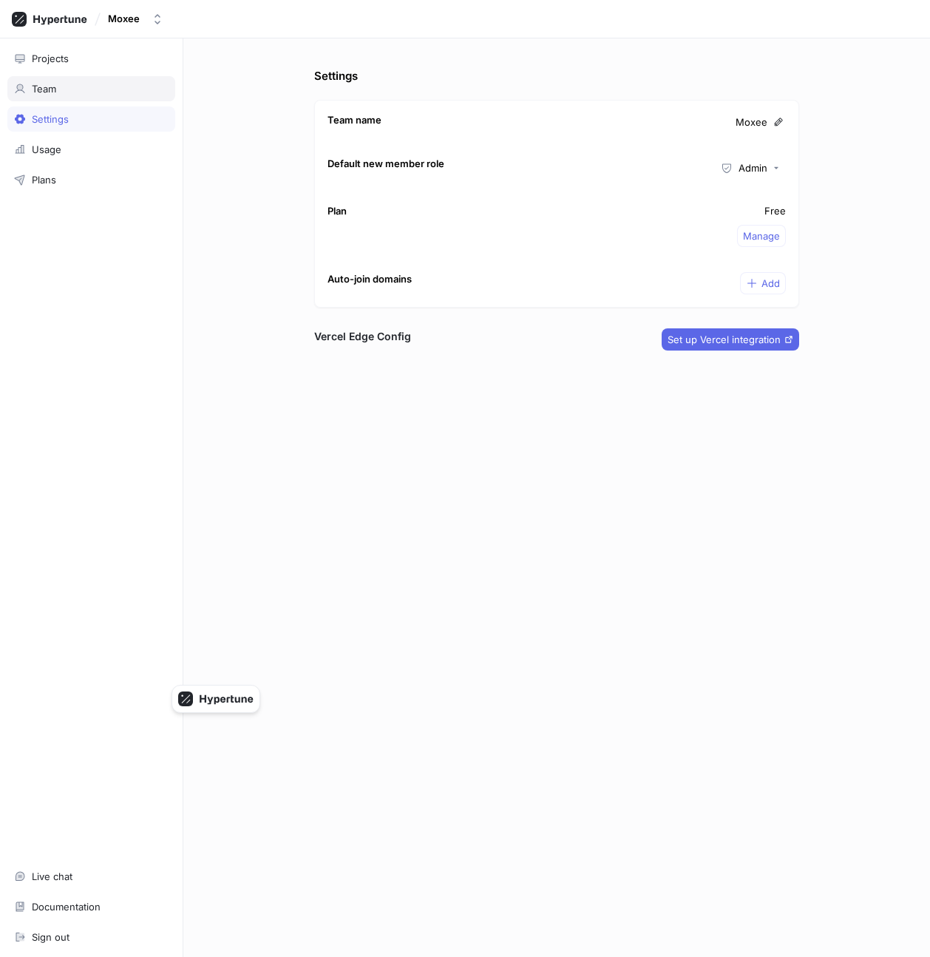
click at [78, 98] on div "Team" at bounding box center [91, 88] width 168 height 25
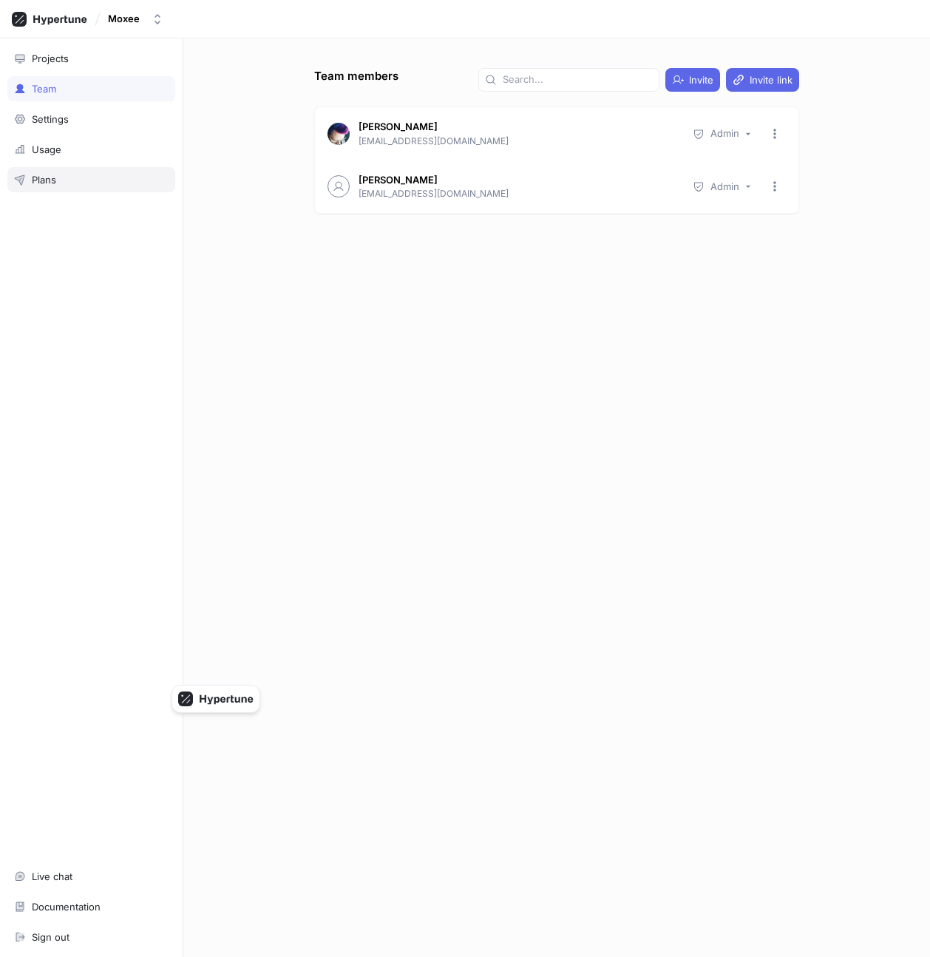
click at [74, 178] on div "Plans" at bounding box center [91, 180] width 155 height 12
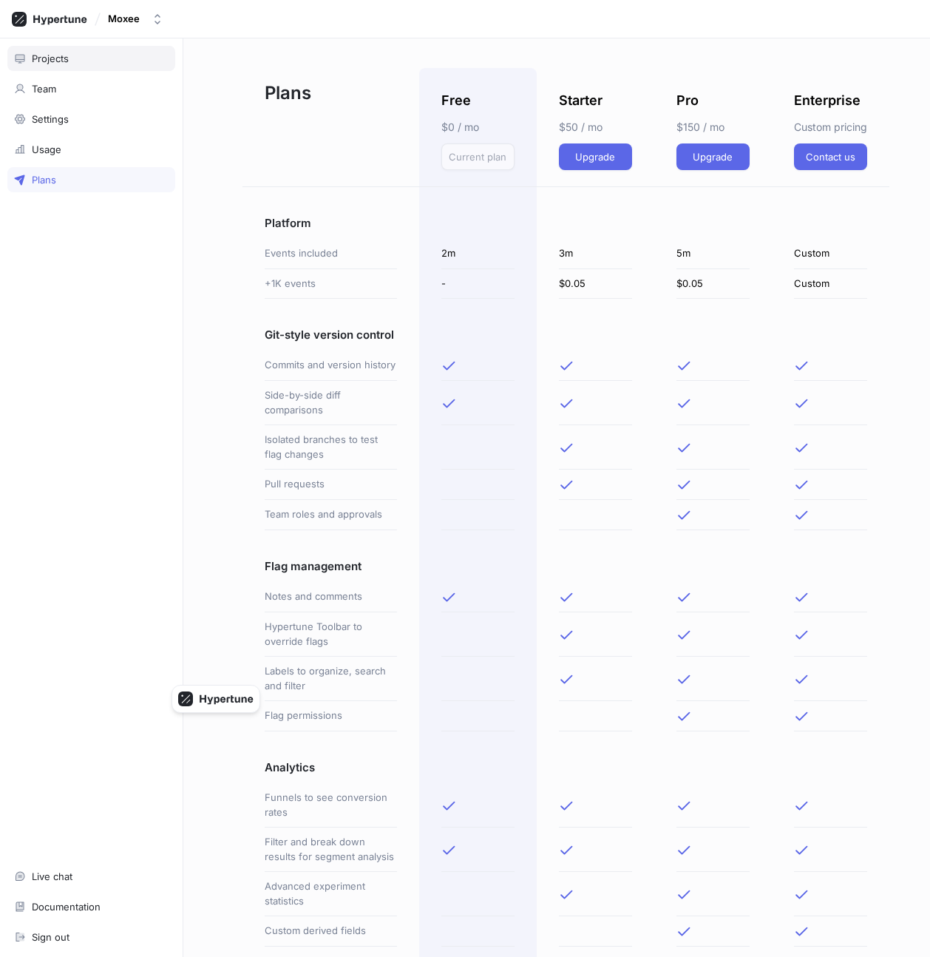
click at [78, 56] on div "Projects" at bounding box center [91, 59] width 155 height 12
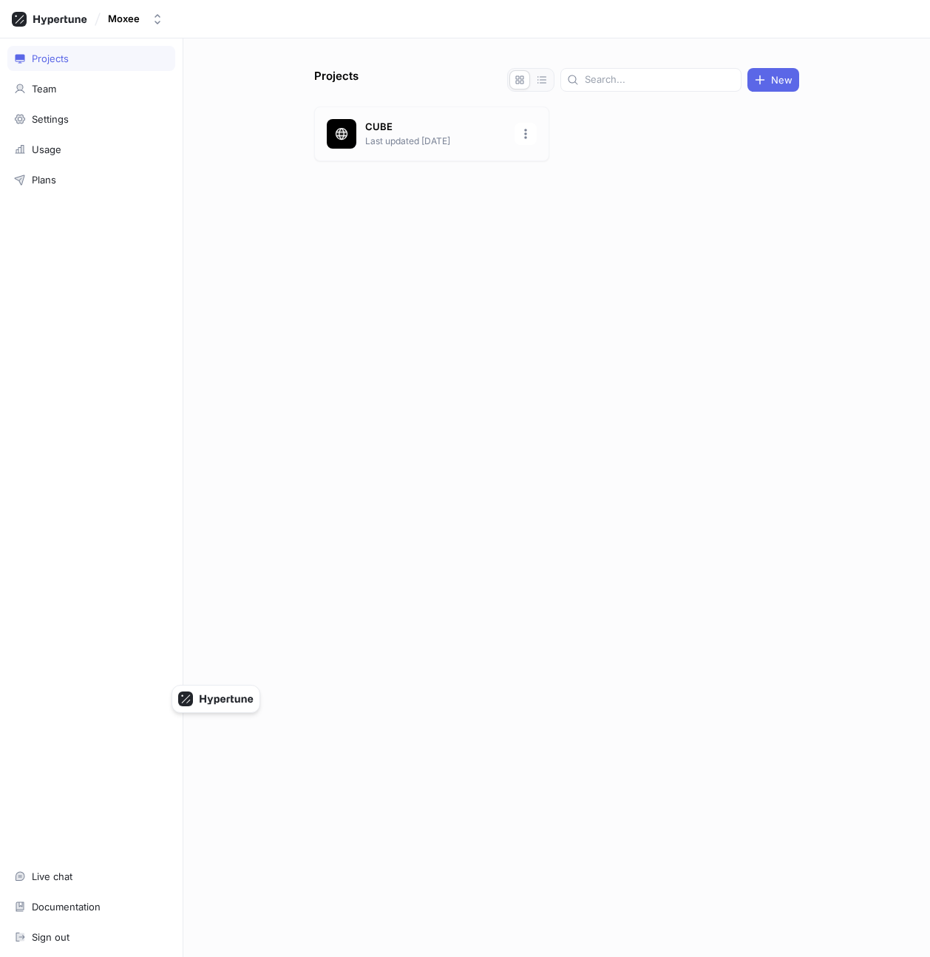
click at [393, 120] on p "CUBE" at bounding box center [435, 127] width 141 height 15
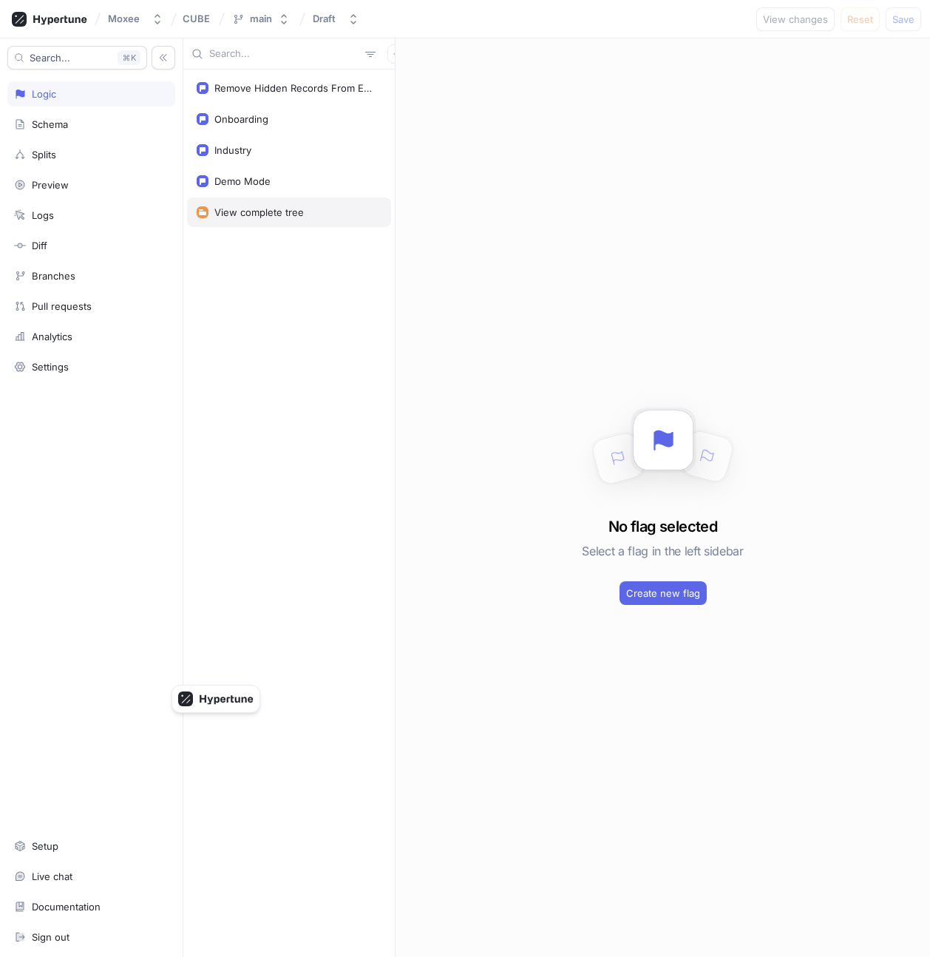
click at [283, 218] on div "View complete tree" at bounding box center [289, 212] width 204 height 30
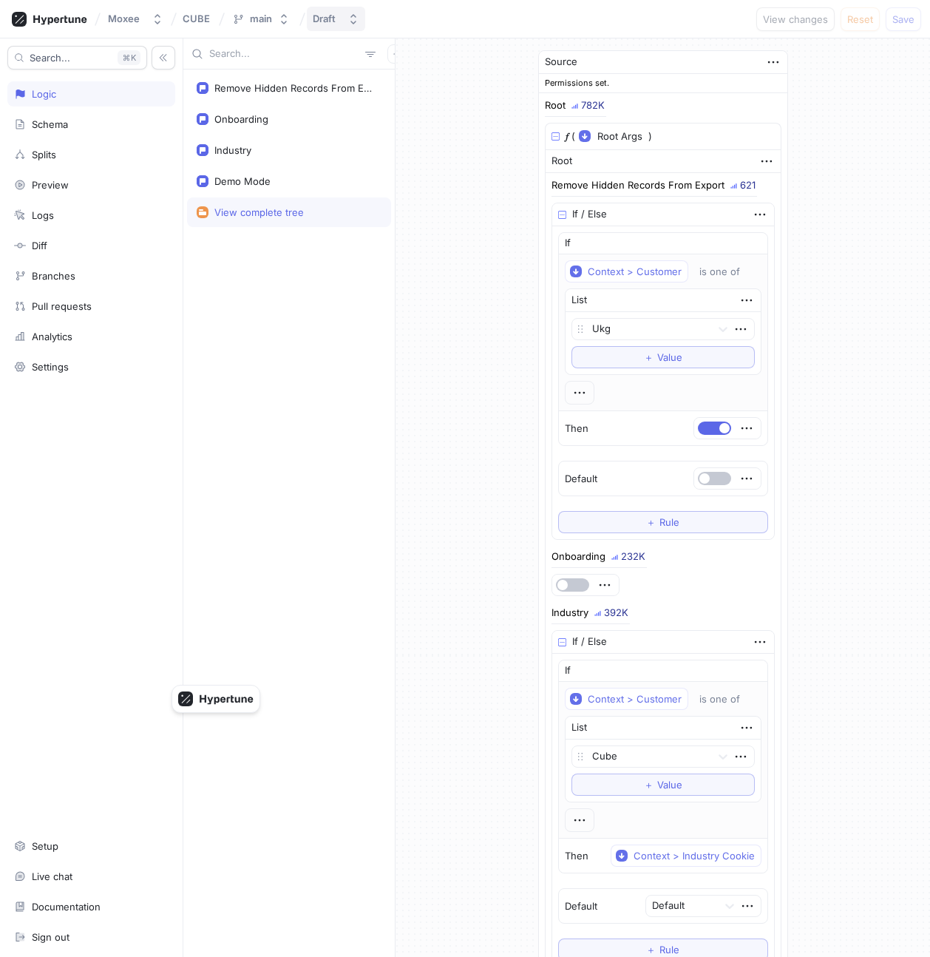
click at [328, 28] on button "Draft" at bounding box center [336, 19] width 58 height 24
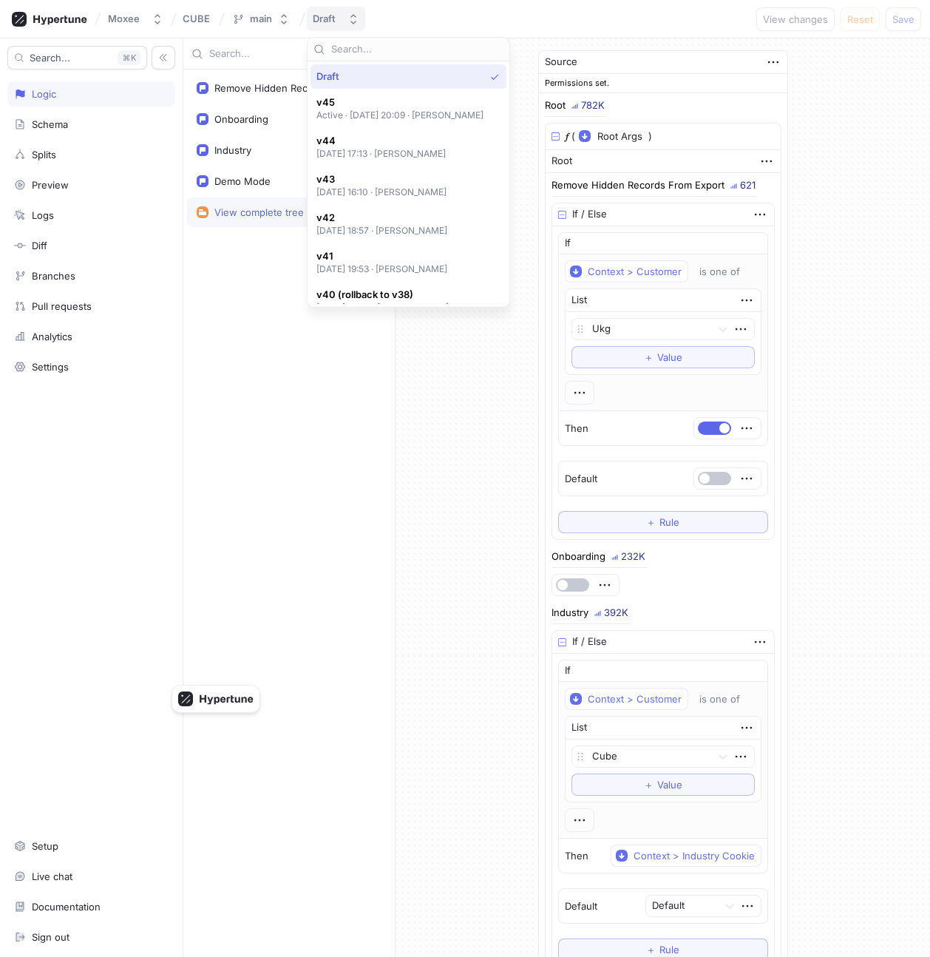
click at [328, 28] on button "Draft" at bounding box center [336, 19] width 58 height 24
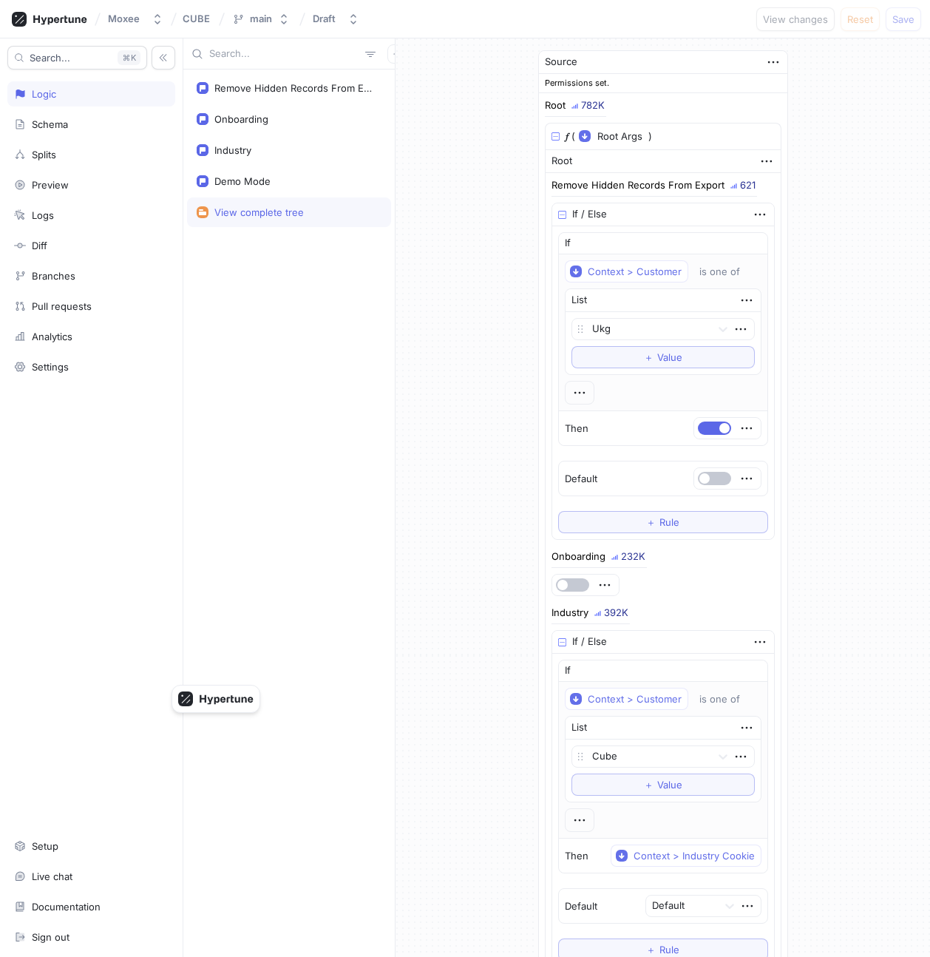
click at [473, 116] on div "Source Permissions set. Root 782K 𝑓 ( Root Args ▾ {} ▸ context: Context ) Root …" at bounding box center [663, 700] width 535 height 1325
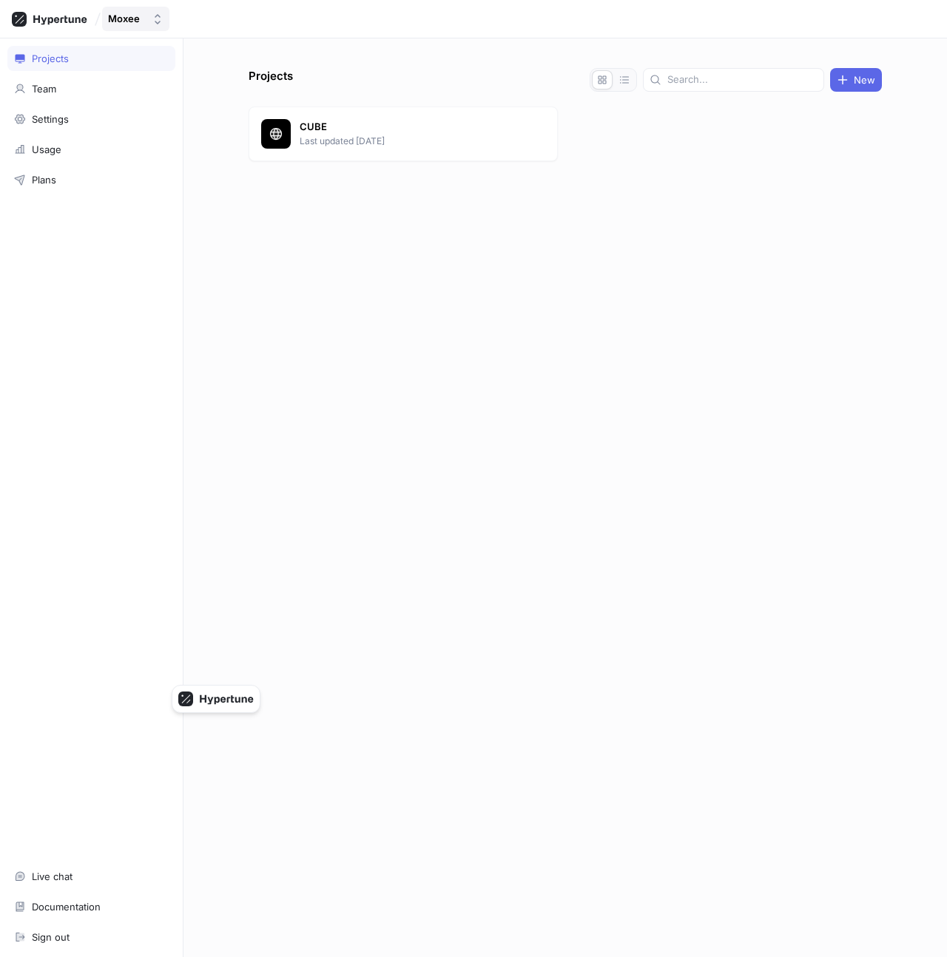
click at [121, 21] on div "Moxee" at bounding box center [124, 19] width 32 height 13
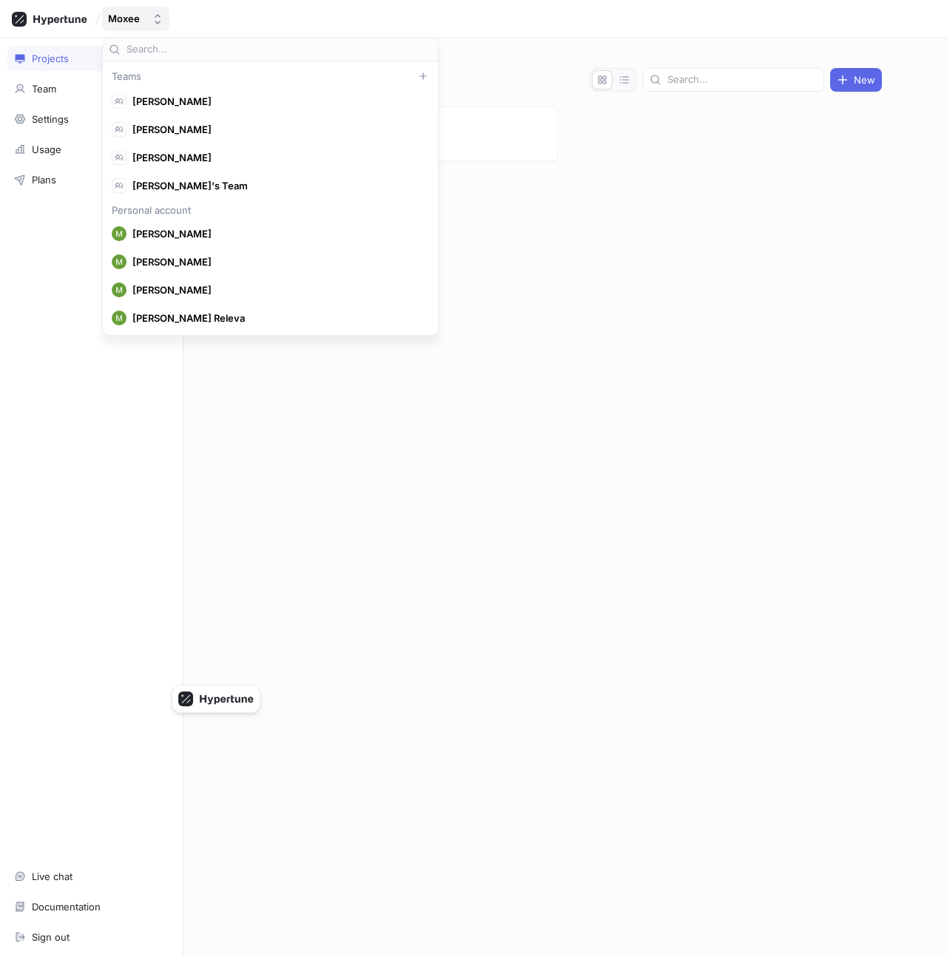
scroll to position [13068, 0]
type input "hypertune"
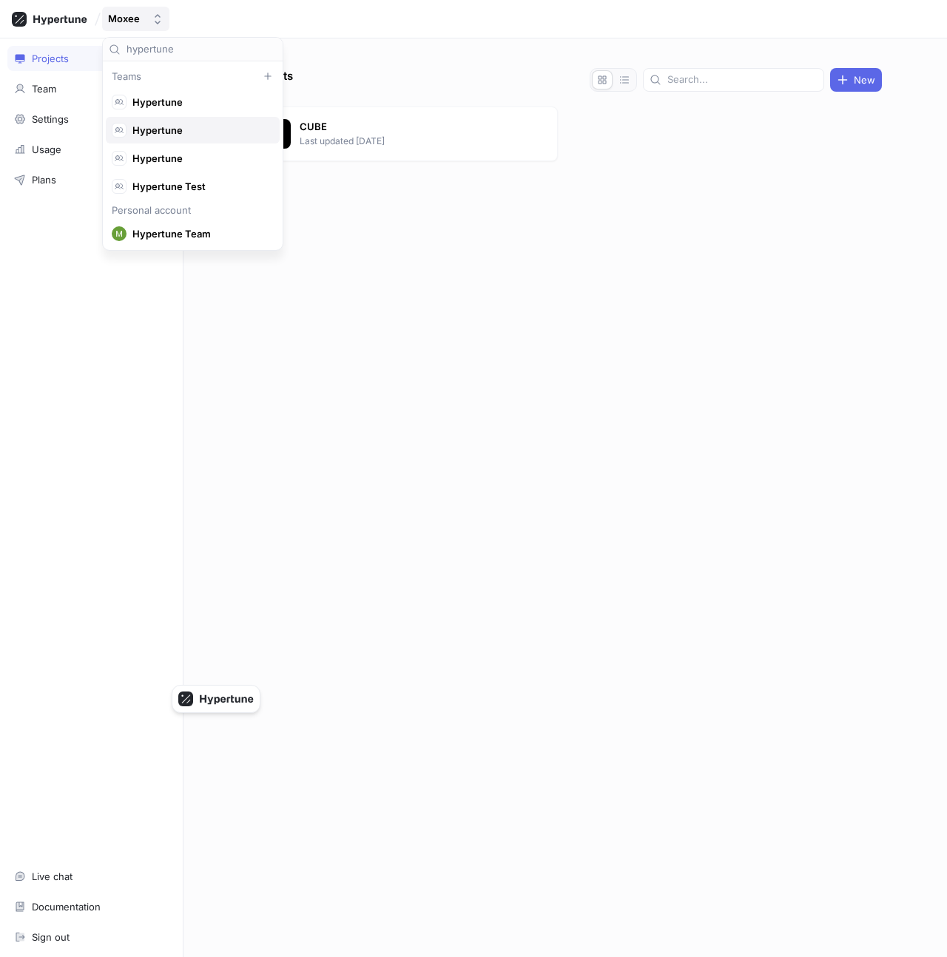
scroll to position [13, 0]
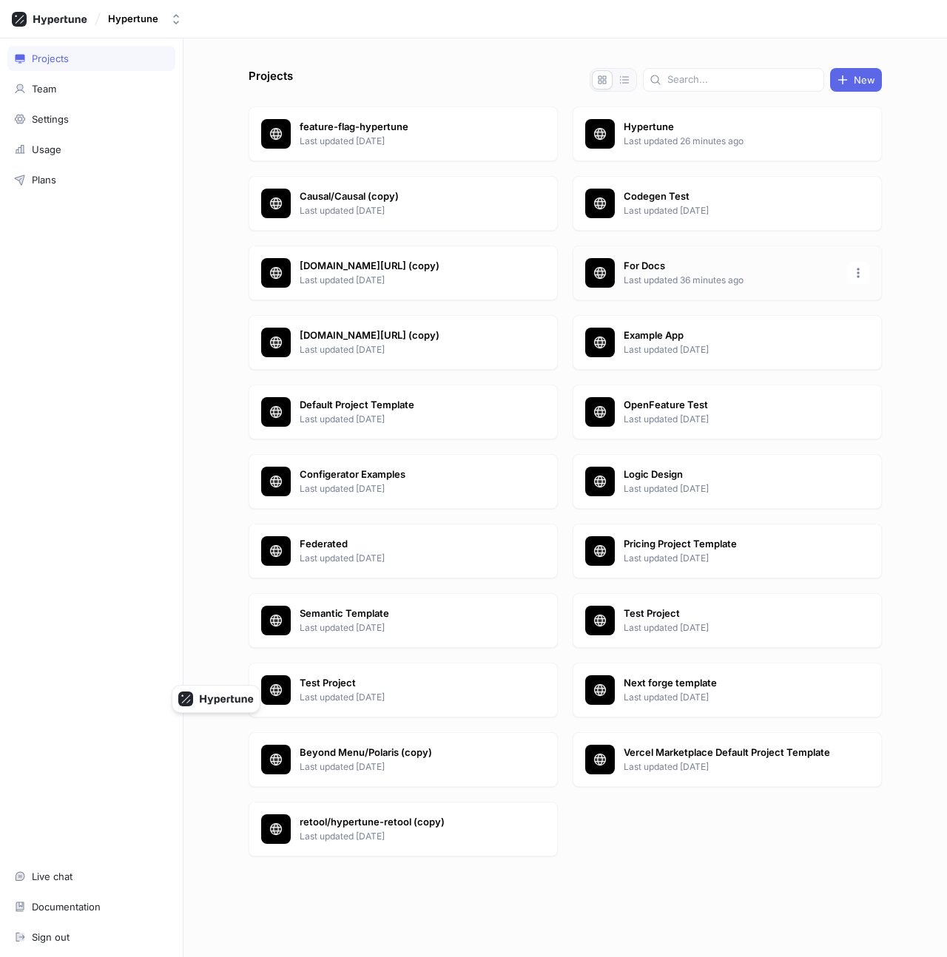
click at [630, 272] on p "For Docs" at bounding box center [730, 266] width 214 height 15
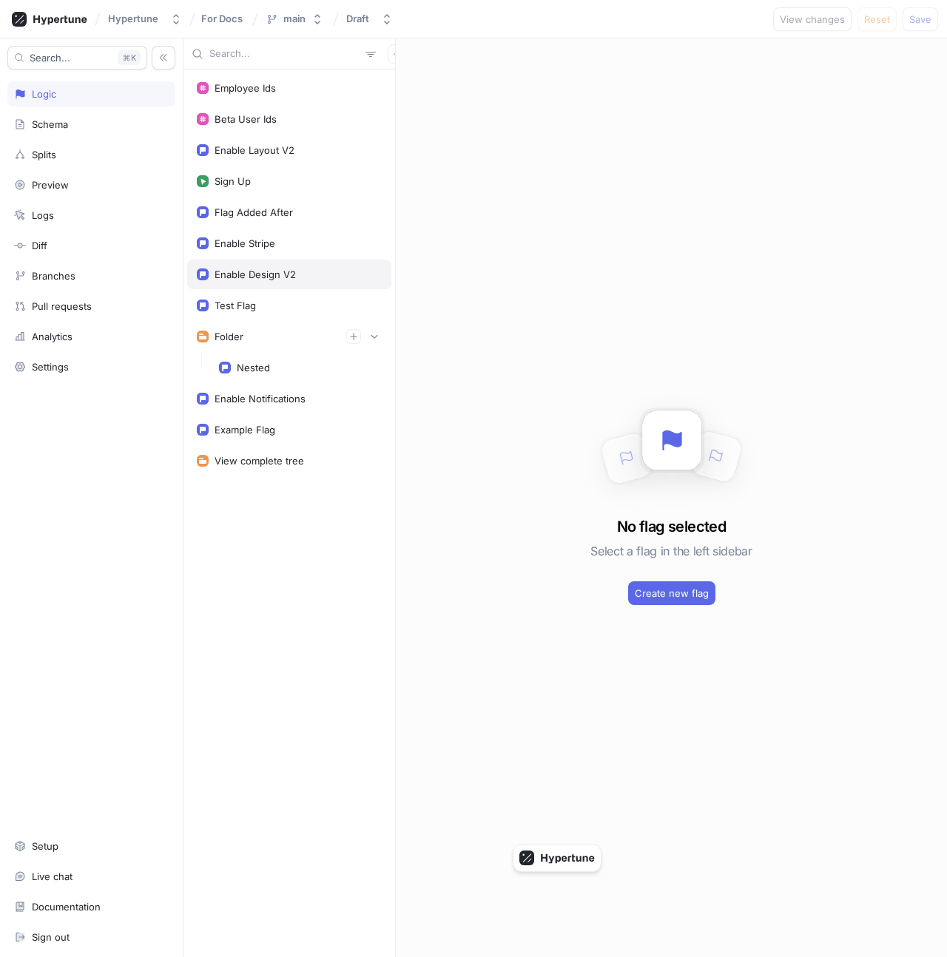
click at [289, 268] on div "Enable Design V2" at bounding box center [254, 274] width 81 height 12
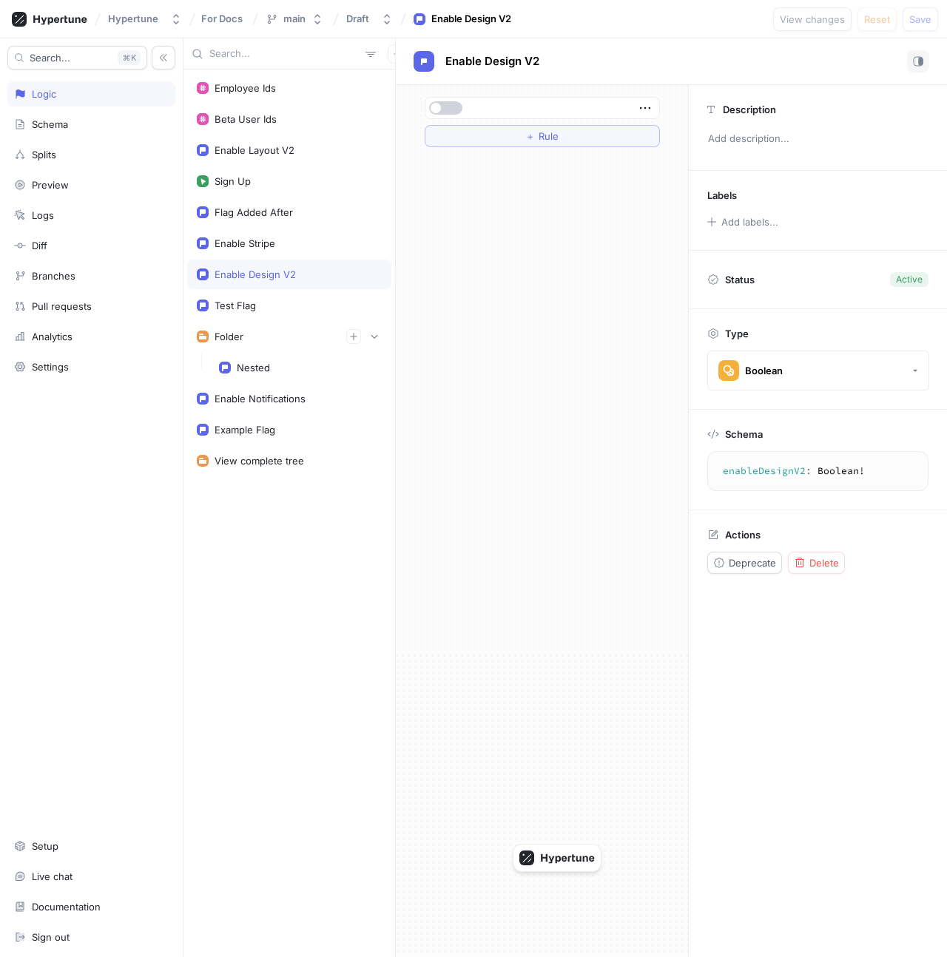
click at [453, 110] on button "button" at bounding box center [445, 107] width 33 height 13
click at [454, 105] on span "button" at bounding box center [455, 108] width 10 height 10
click at [285, 429] on div "Example Flag" at bounding box center [289, 430] width 185 height 12
type textarea "exampleFlag: Boolean!"
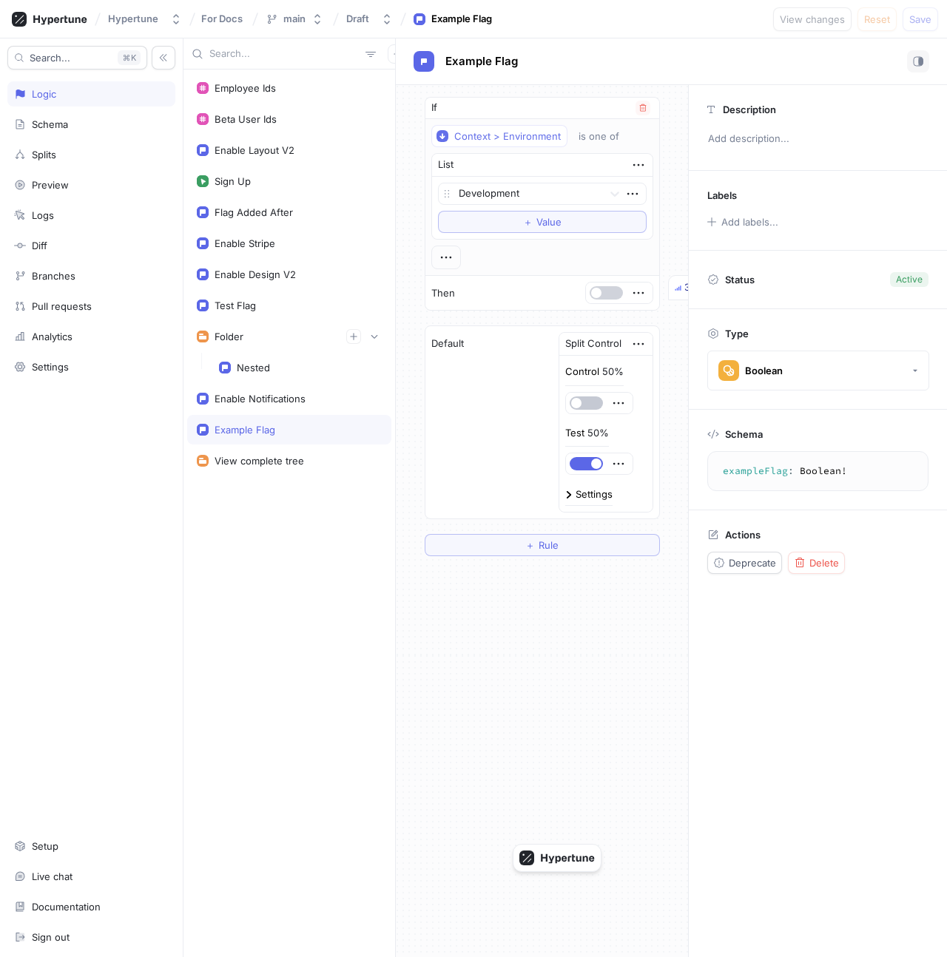
click at [613, 298] on button "button" at bounding box center [605, 292] width 33 height 13
click at [630, 21] on span "Save" at bounding box center [920, 19] width 22 height 9
click at [553, 849] on button "button" at bounding box center [557, 858] width 89 height 28
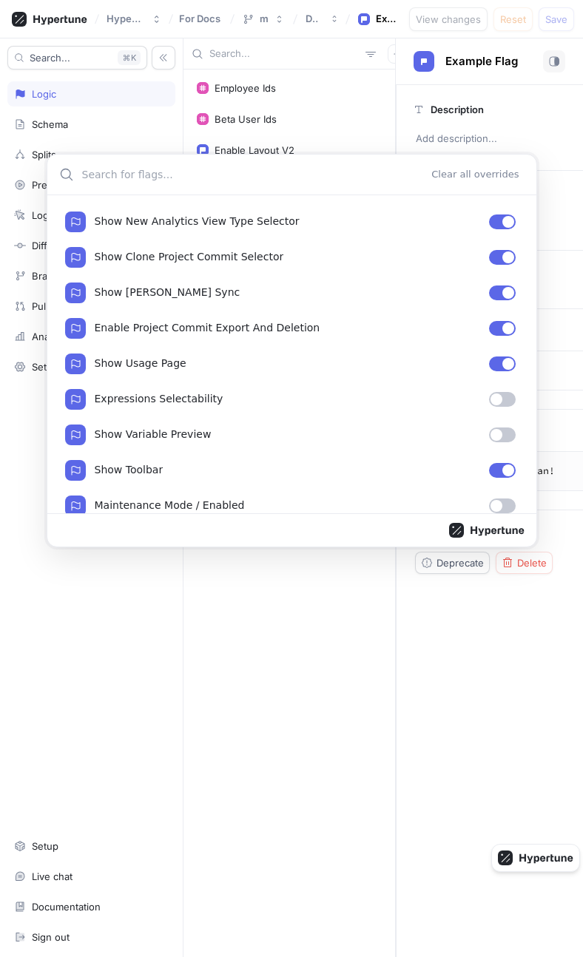
click at [502, 89] on div "Clear all overrides Show New Analytics View Type Selector Show Clone Project Co…" at bounding box center [291, 478] width 583 height 957
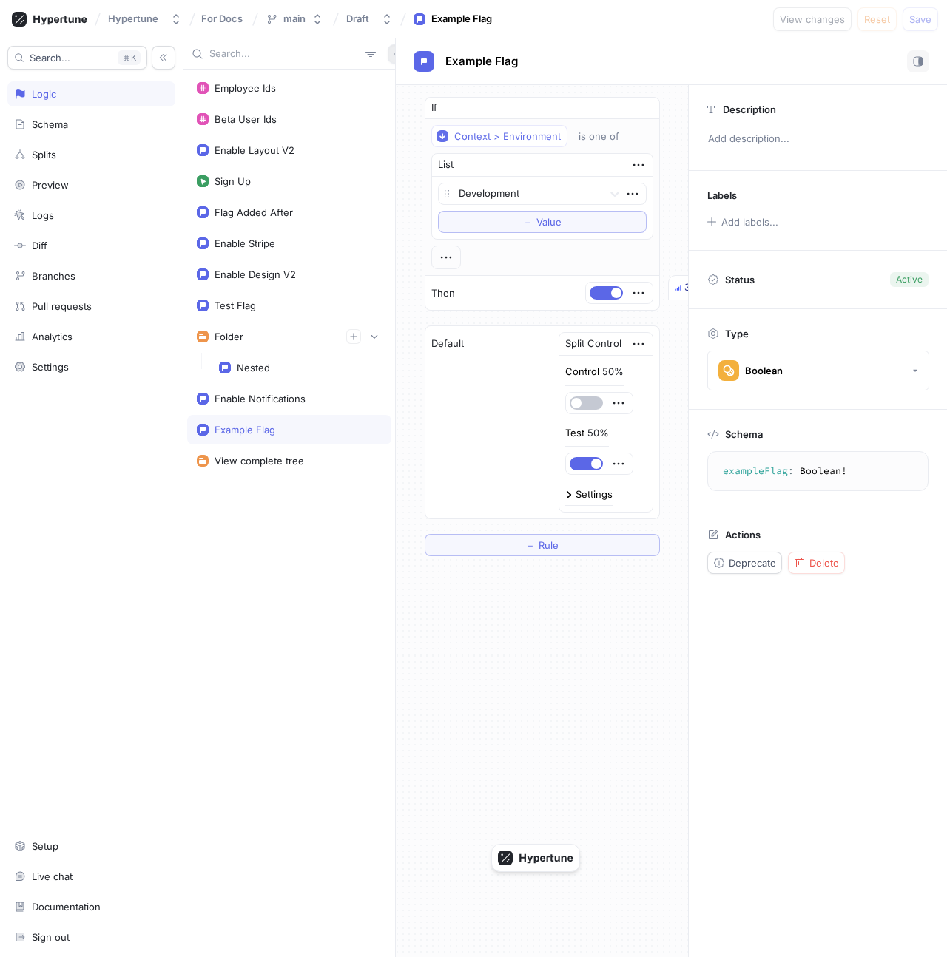
click at [388, 50] on button "button" at bounding box center [397, 53] width 19 height 19
click at [413, 76] on div "Flag" at bounding box center [414, 82] width 87 height 25
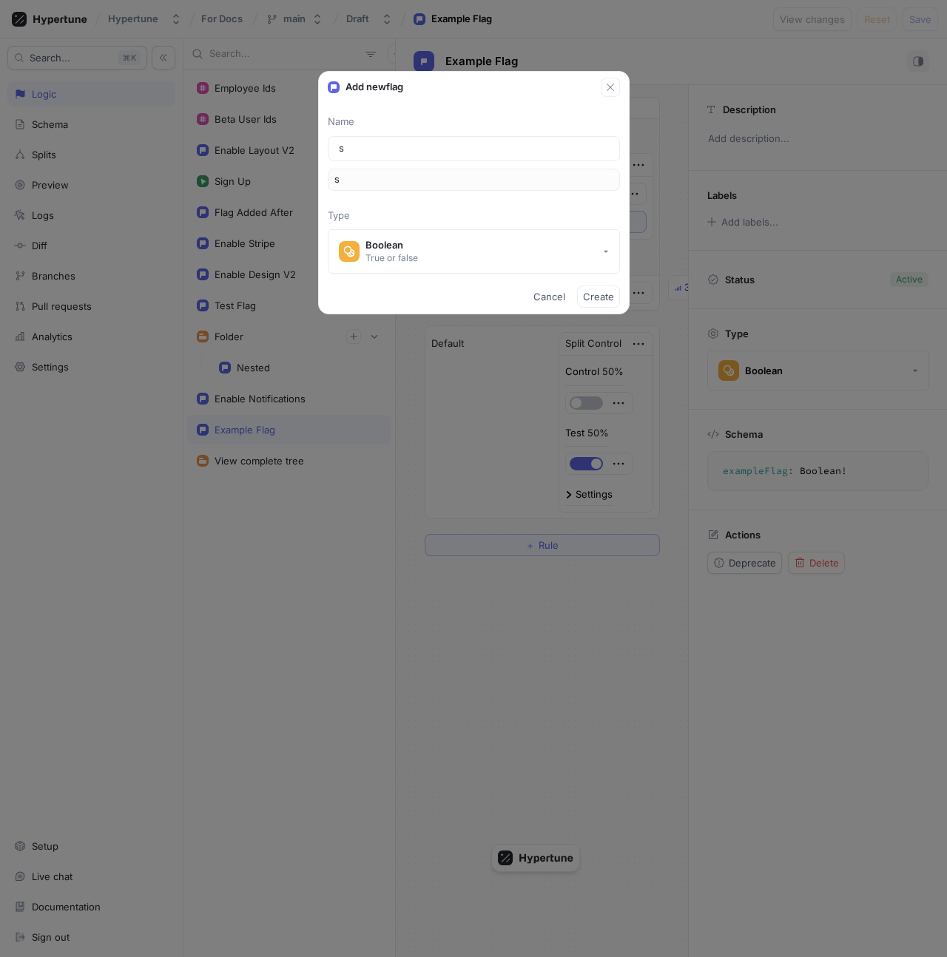
type input "sh"
type input "sho"
type input "show"
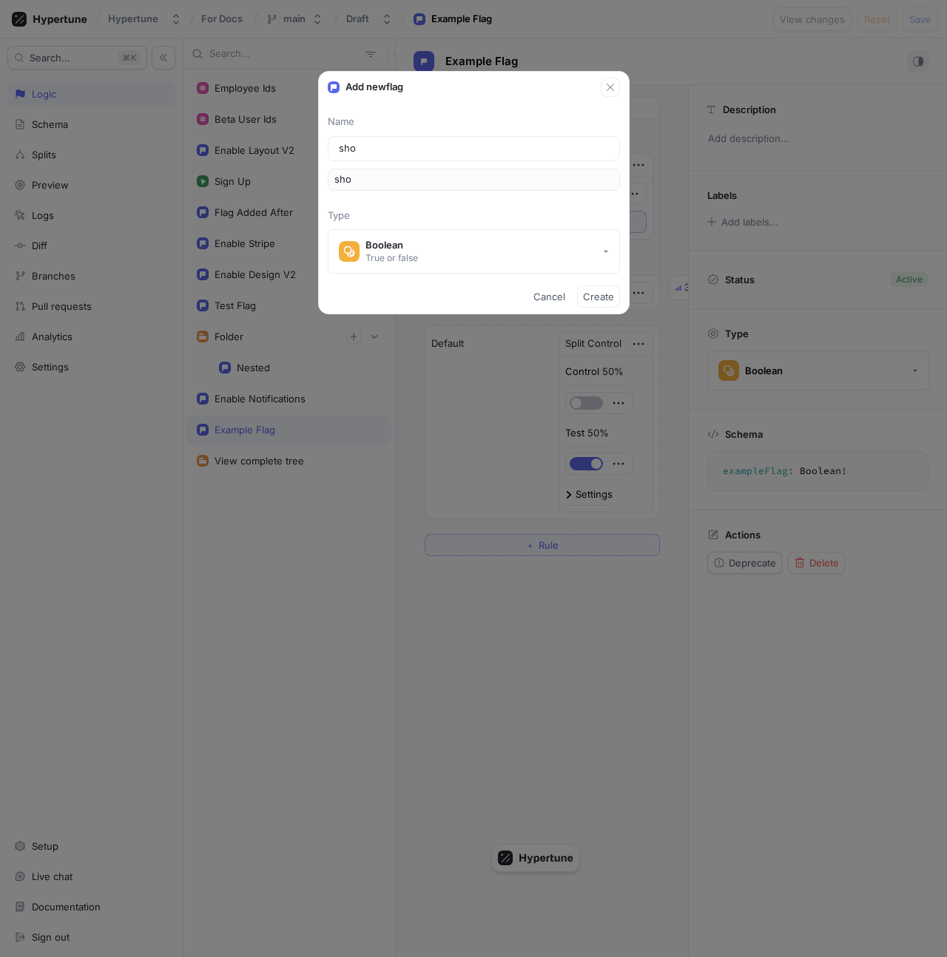
type input "show"
type input "showT"
type input "showTo"
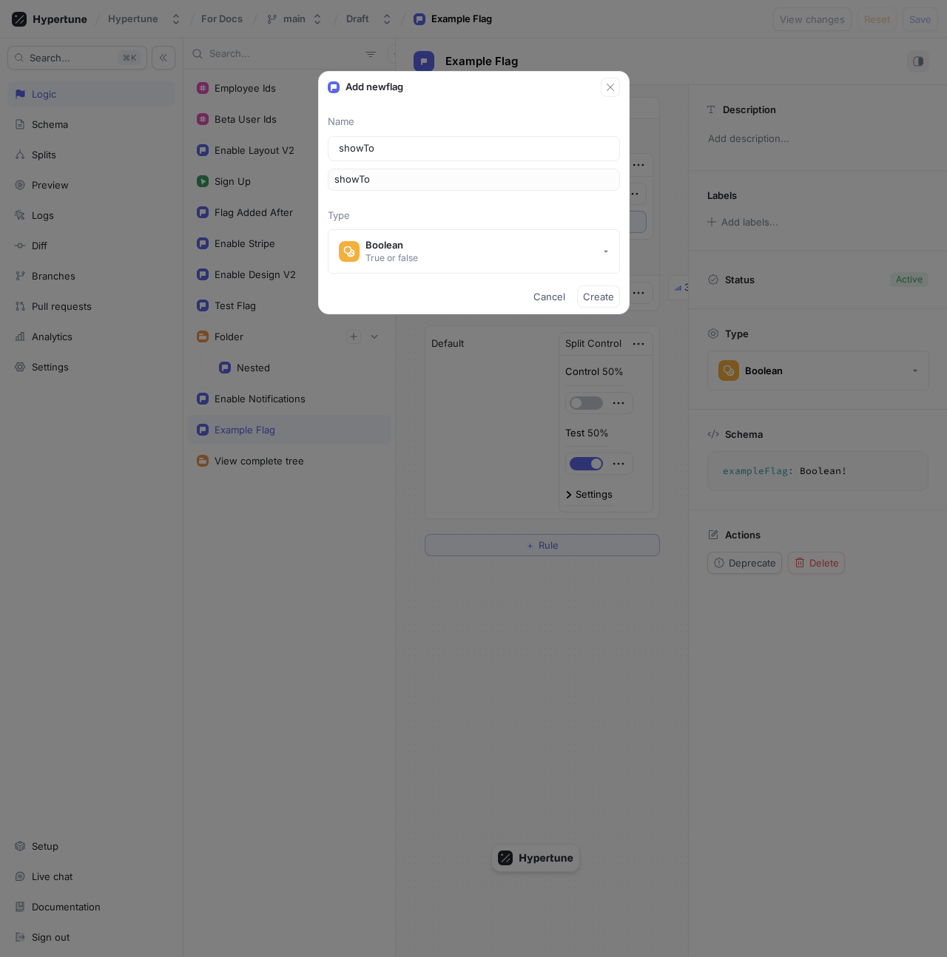
type input "showToo"
type input "showTool"
type input "showToolb"
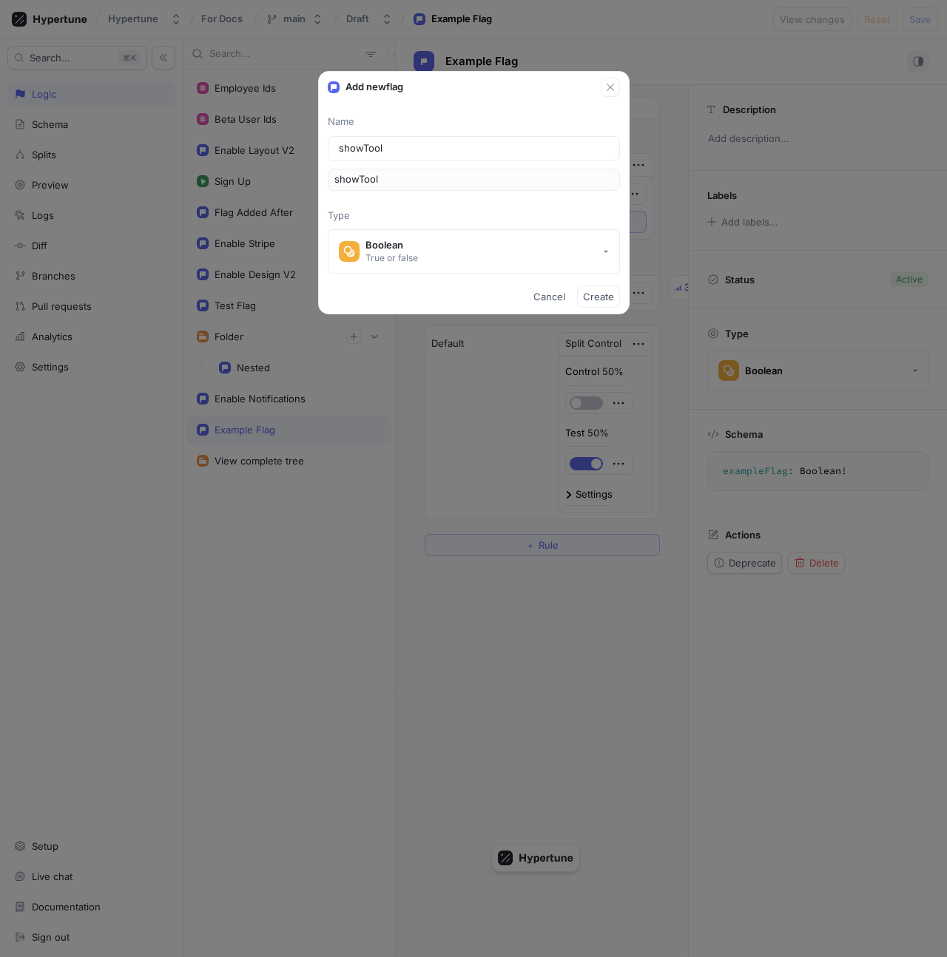
type input "showToolb"
type input "showToolba"
type input "showToolbar"
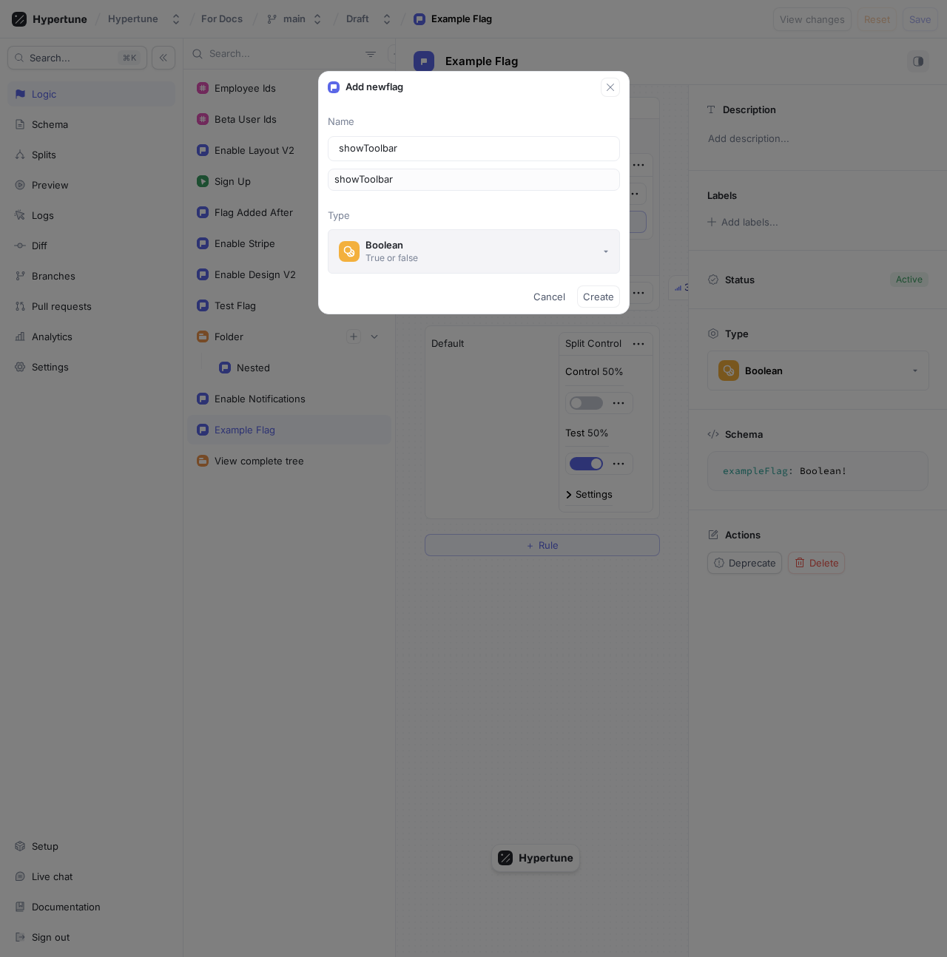
click at [462, 246] on button "Boolean True or false" at bounding box center [474, 251] width 292 height 44
type input "showToolbar"
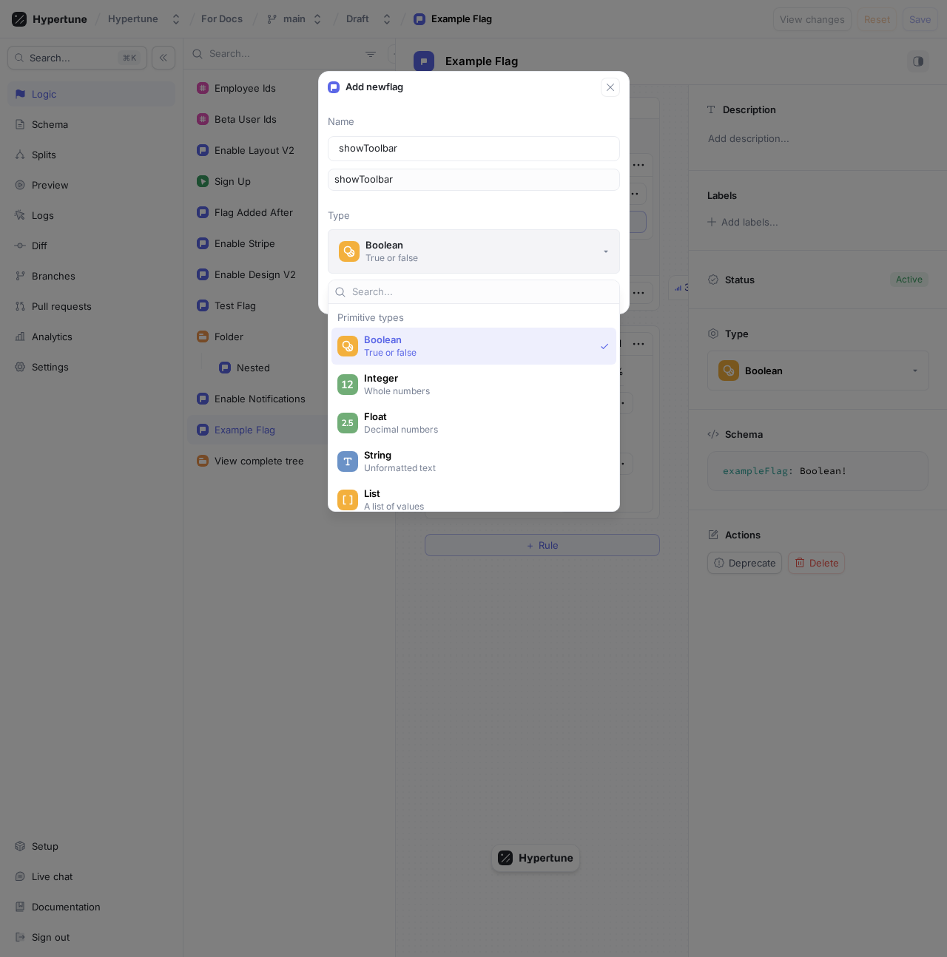
click at [462, 246] on button "Boolean True or false" at bounding box center [474, 251] width 292 height 44
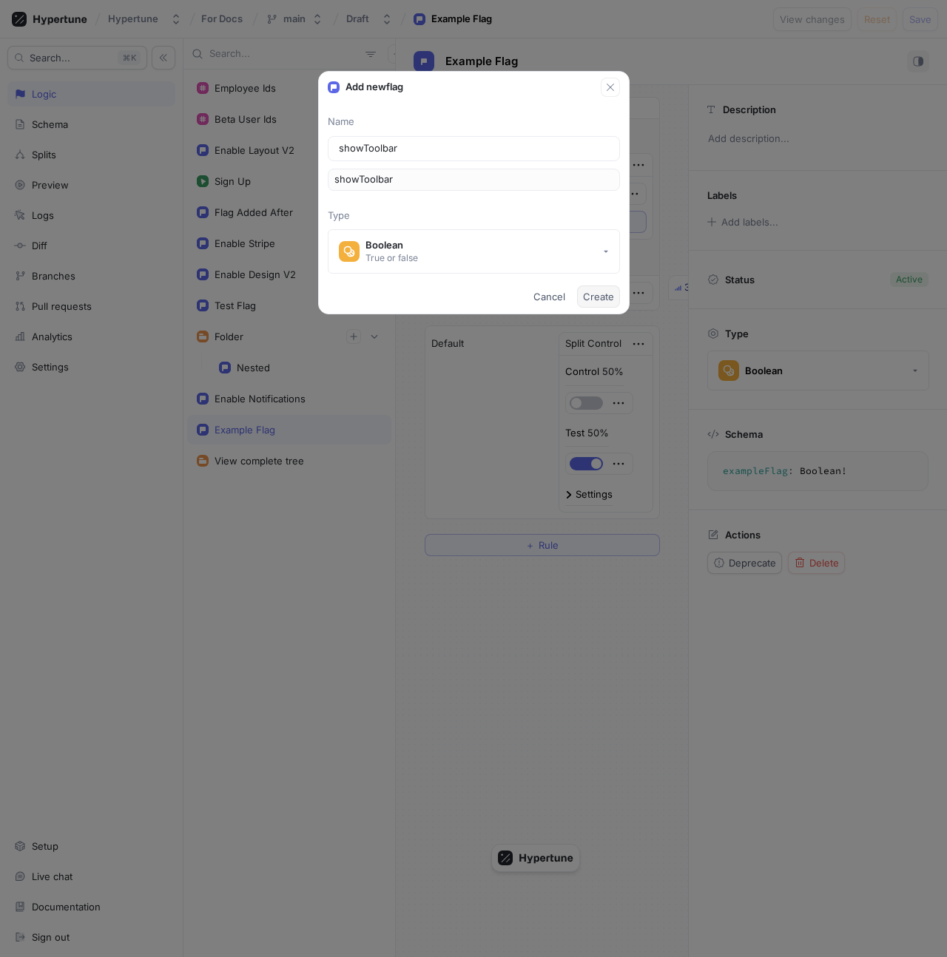
click at [594, 299] on span "Create" at bounding box center [598, 296] width 31 height 9
type textarea "showToolbar: Boolean!"
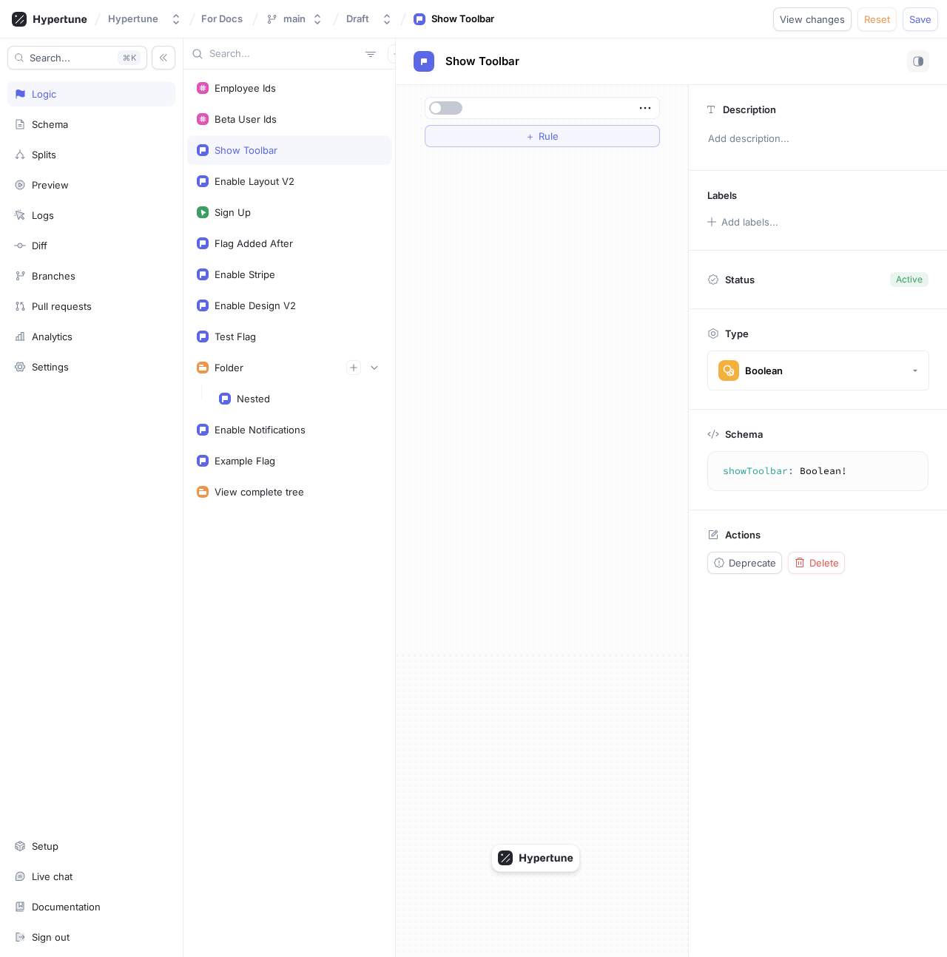
drag, startPoint x: 909, startPoint y: 18, endPoint x: 601, endPoint y: 190, distance: 353.3
click at [601, 190] on div "Hypertune For Docs main Draft Show Toolbar View changes Reset Save Search... K …" at bounding box center [473, 478] width 947 height 957
click at [439, 109] on span "button" at bounding box center [435, 108] width 10 height 10
click at [630, 13] on button "Save" at bounding box center [919, 19] width 35 height 24
click at [482, 60] on span "Show Toolbar" at bounding box center [482, 61] width 74 height 12
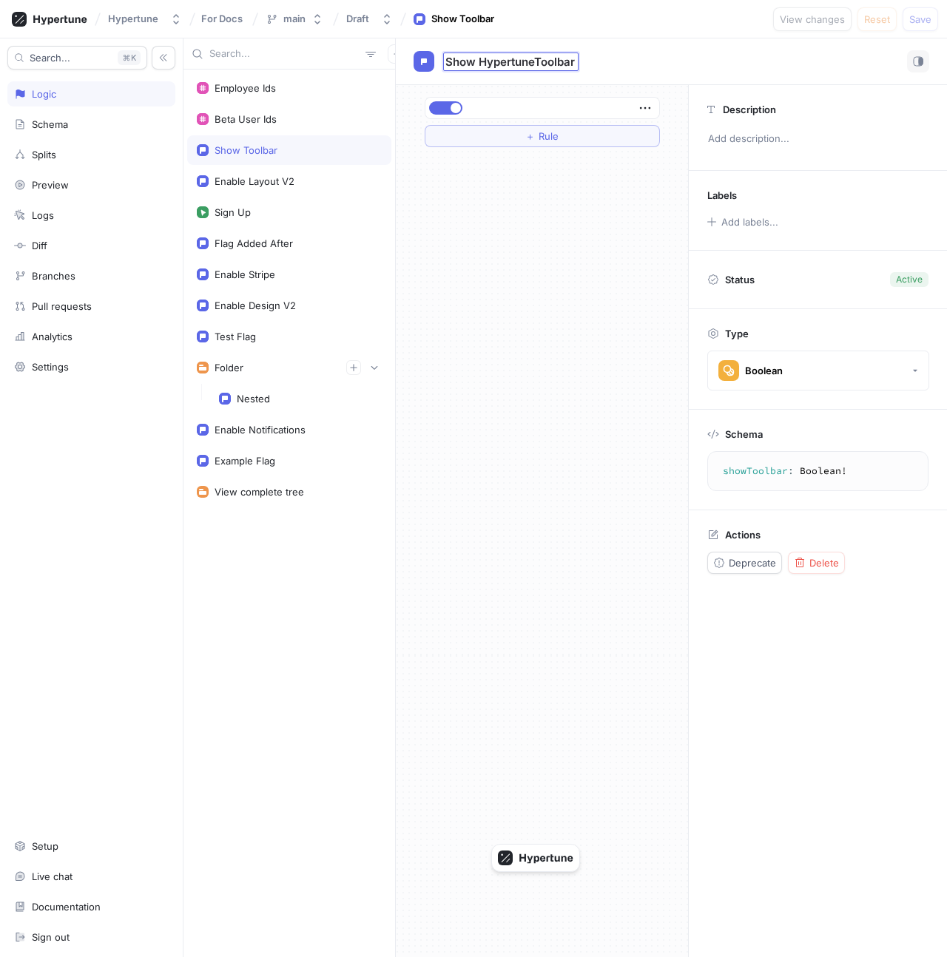
type input "Show HypertuneToolbar"
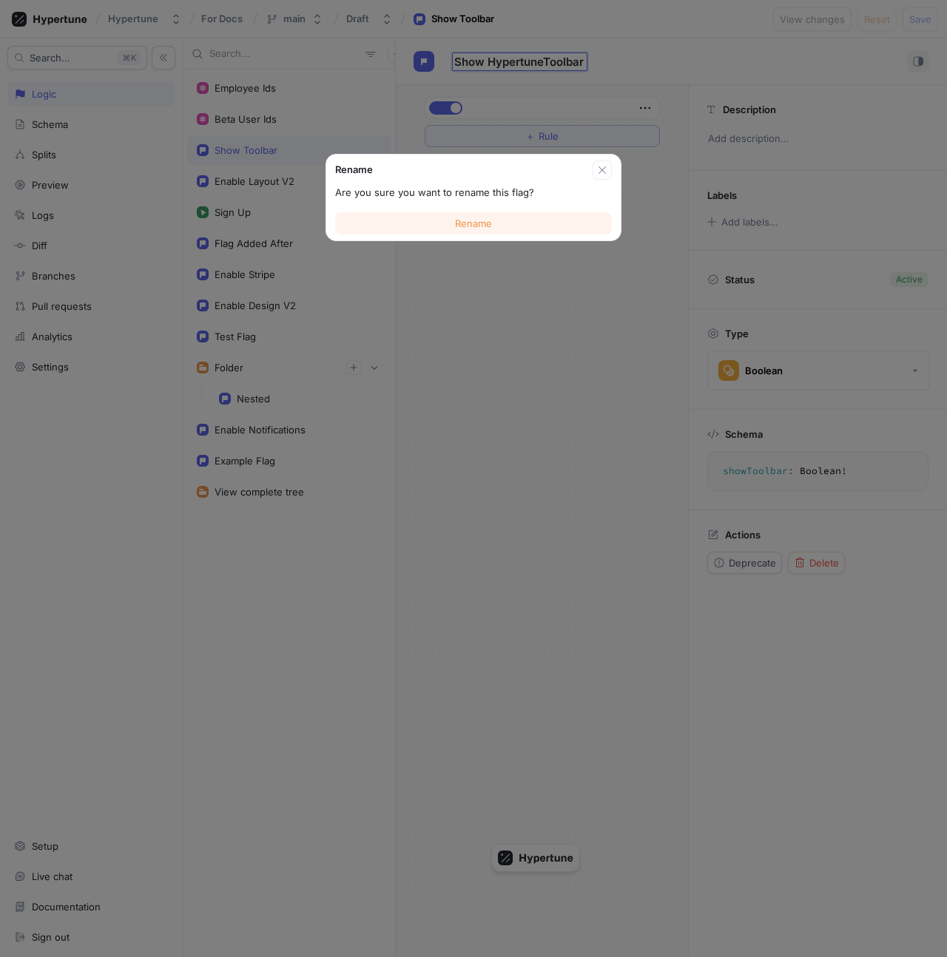
click at [551, 225] on button "Rename" at bounding box center [473, 223] width 277 height 22
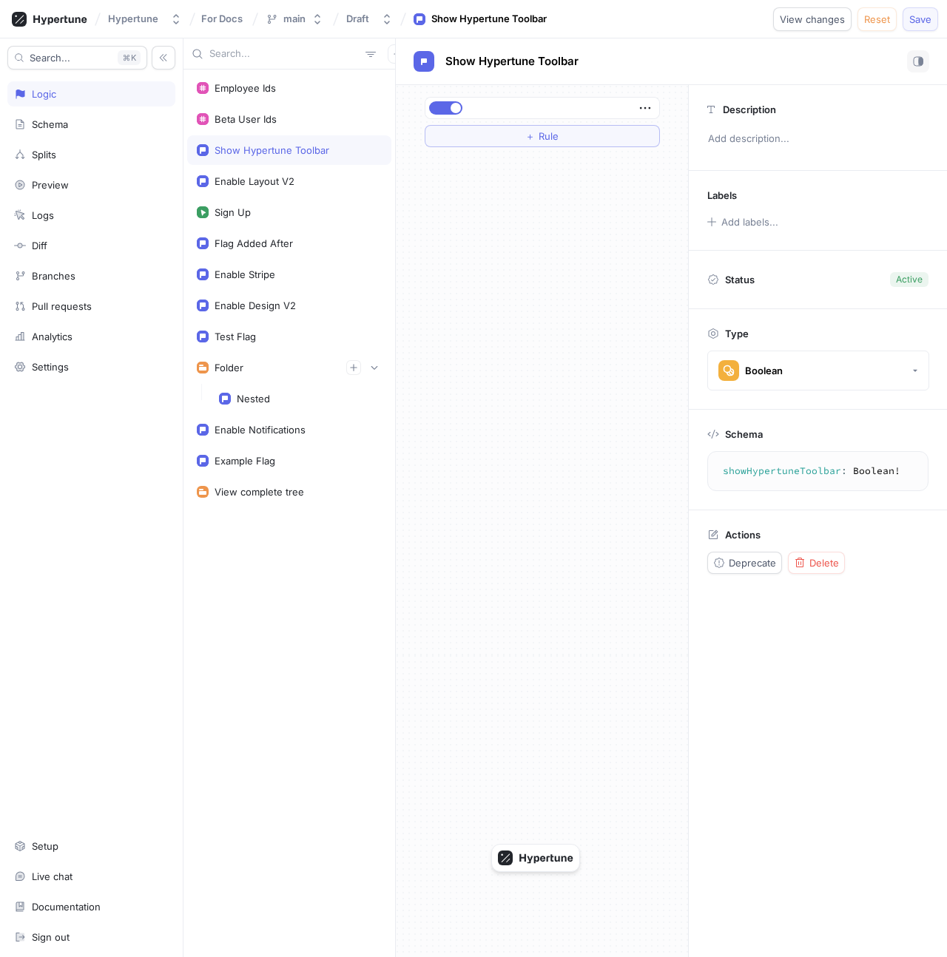
click at [630, 18] on span "Save" at bounding box center [920, 19] width 22 height 9
click at [283, 489] on div "View complete tree" at bounding box center [258, 492] width 89 height 12
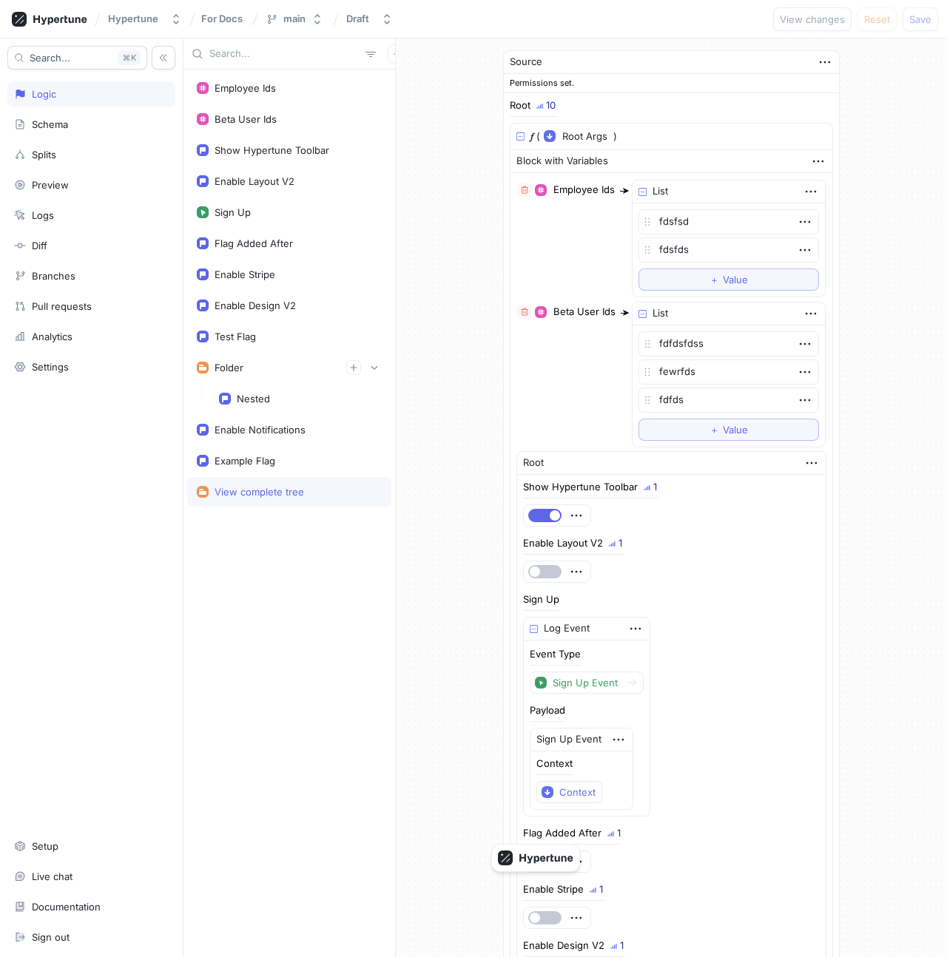
click at [99, 101] on div "Logic" at bounding box center [91, 93] width 168 height 25
type textarea "x"
click at [271, 152] on div "Show Hypertune Toolbar" at bounding box center [271, 150] width 115 height 12
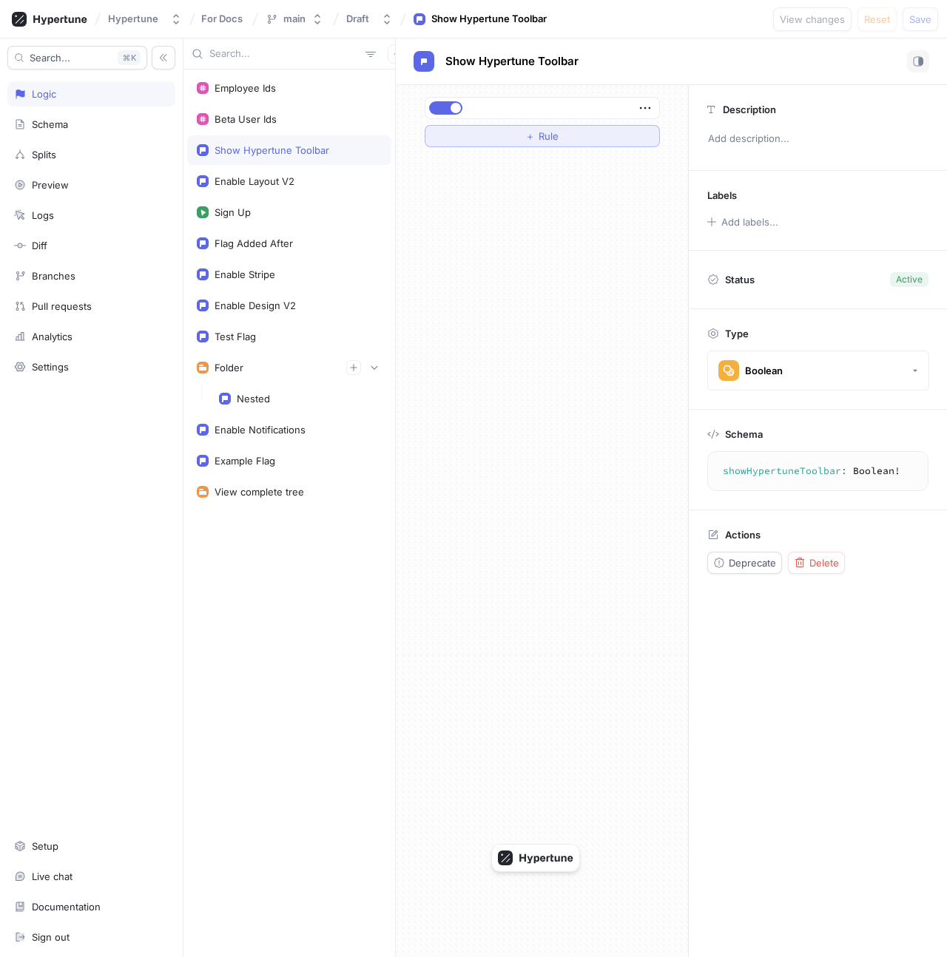
click at [629, 137] on button "＋ Rule" at bounding box center [542, 136] width 235 height 22
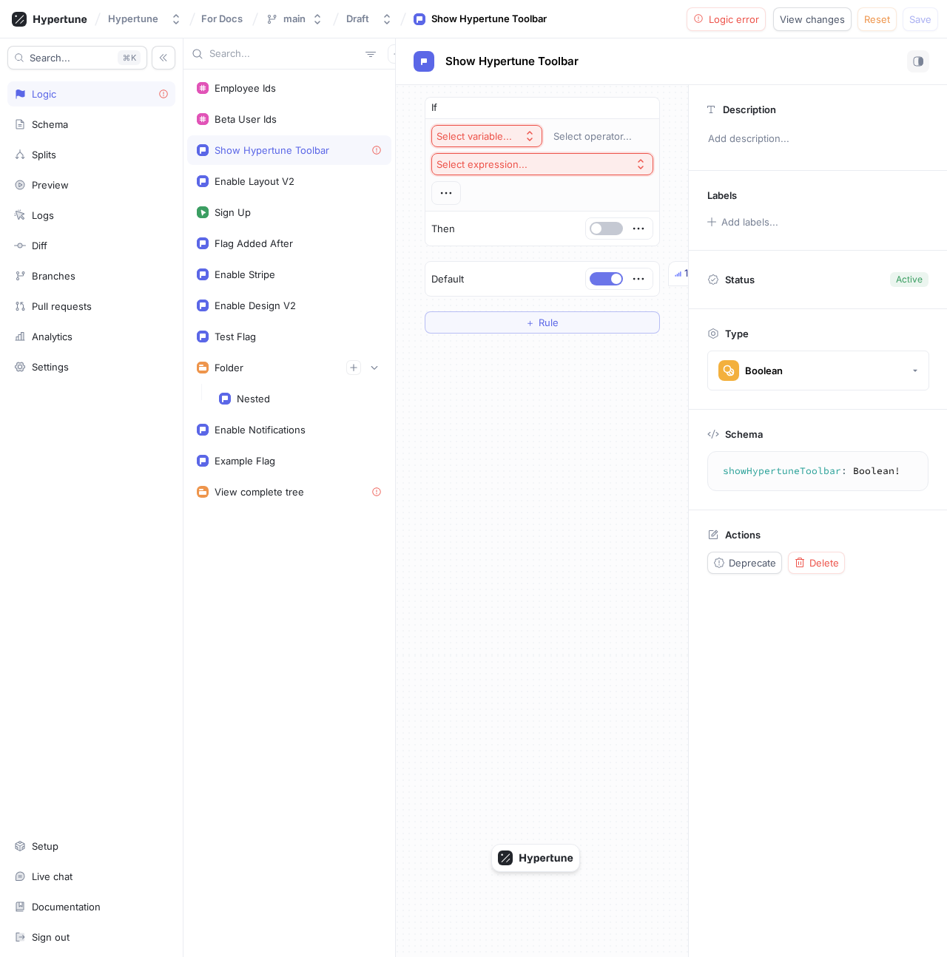
click at [610, 278] on button "button" at bounding box center [605, 278] width 33 height 13
click at [487, 135] on div "Select variable..." at bounding box center [473, 136] width 75 height 13
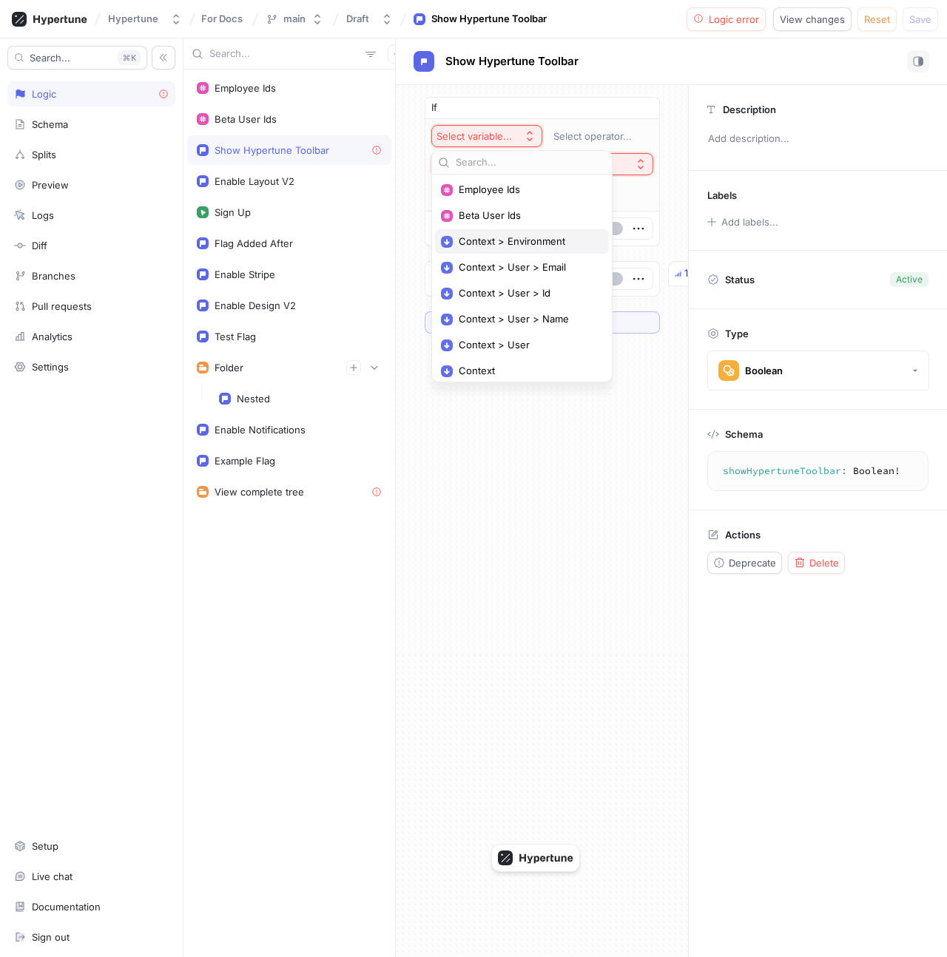
click at [523, 248] on div "Context > Environment" at bounding box center [522, 241] width 174 height 24
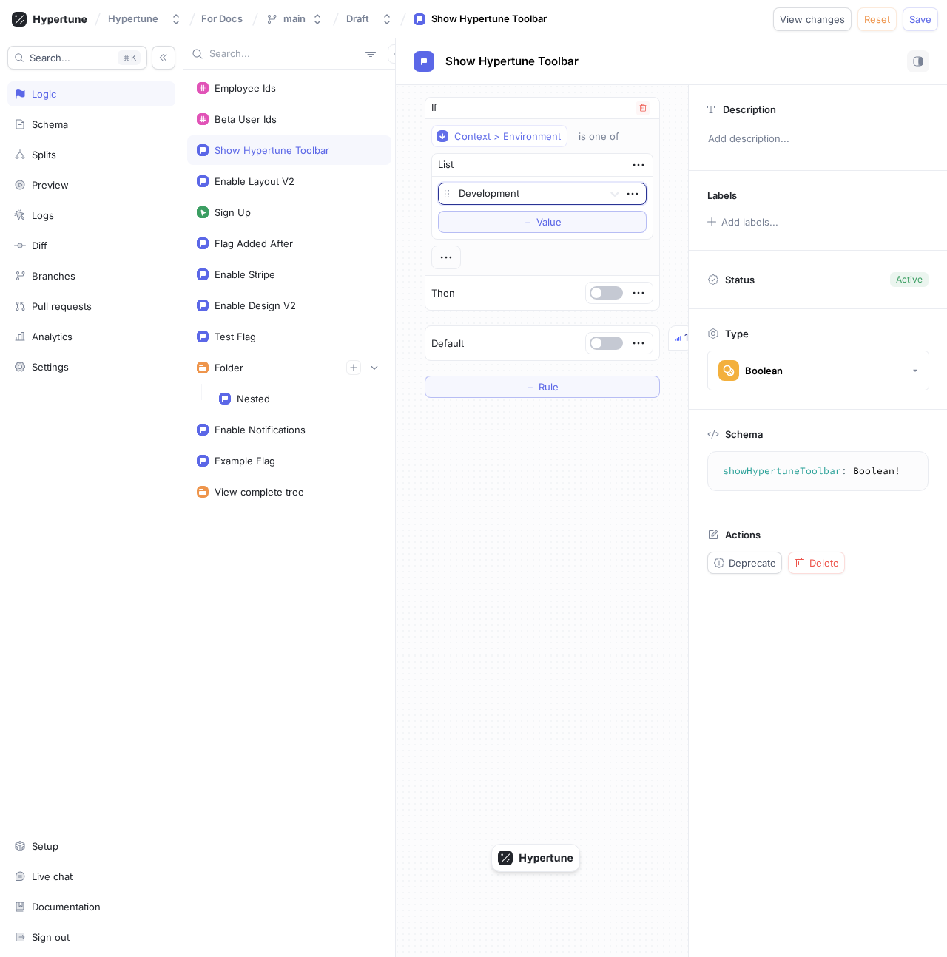
click at [524, 255] on div "Context > Environment is one of List option Development, selected. Select is fo…" at bounding box center [542, 197] width 222 height 144
click at [160, 63] on button "button" at bounding box center [164, 58] width 24 height 24
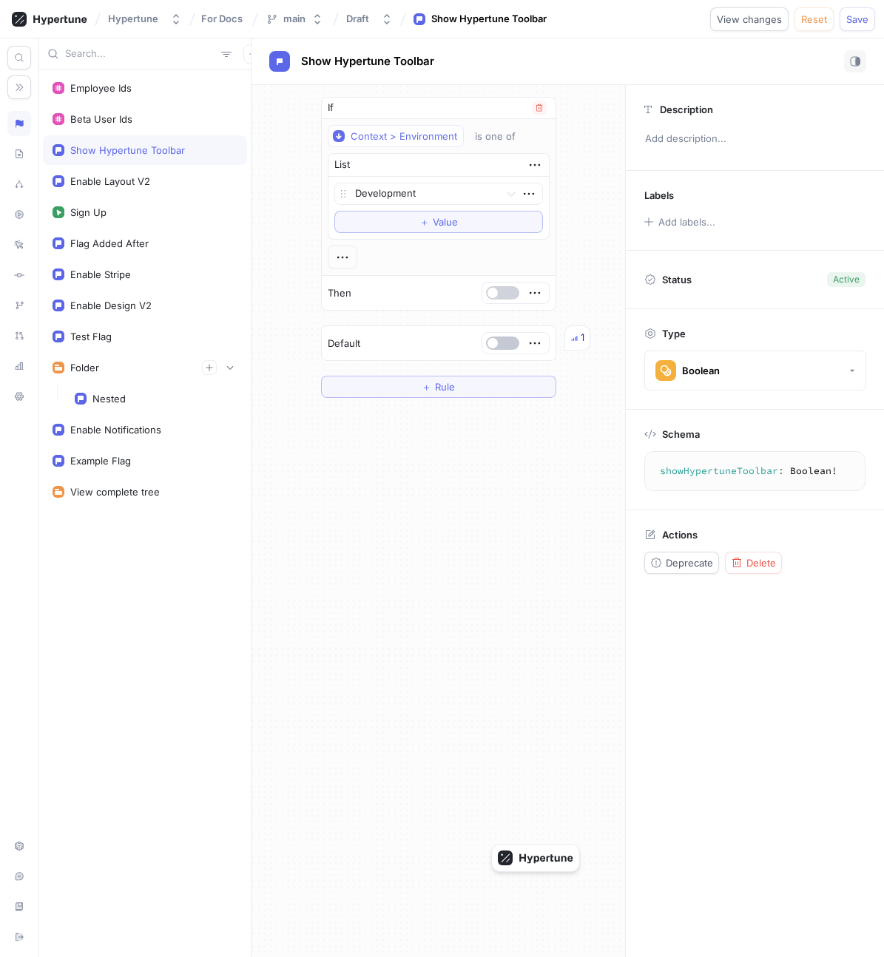
click at [503, 294] on button "button" at bounding box center [502, 292] width 33 height 13
click at [630, 26] on button "Save" at bounding box center [856, 19] width 35 height 24
click at [601, 138] on div "If Context > Environment is one of List Development To pick up a draggable item…" at bounding box center [437, 247] width 373 height 325
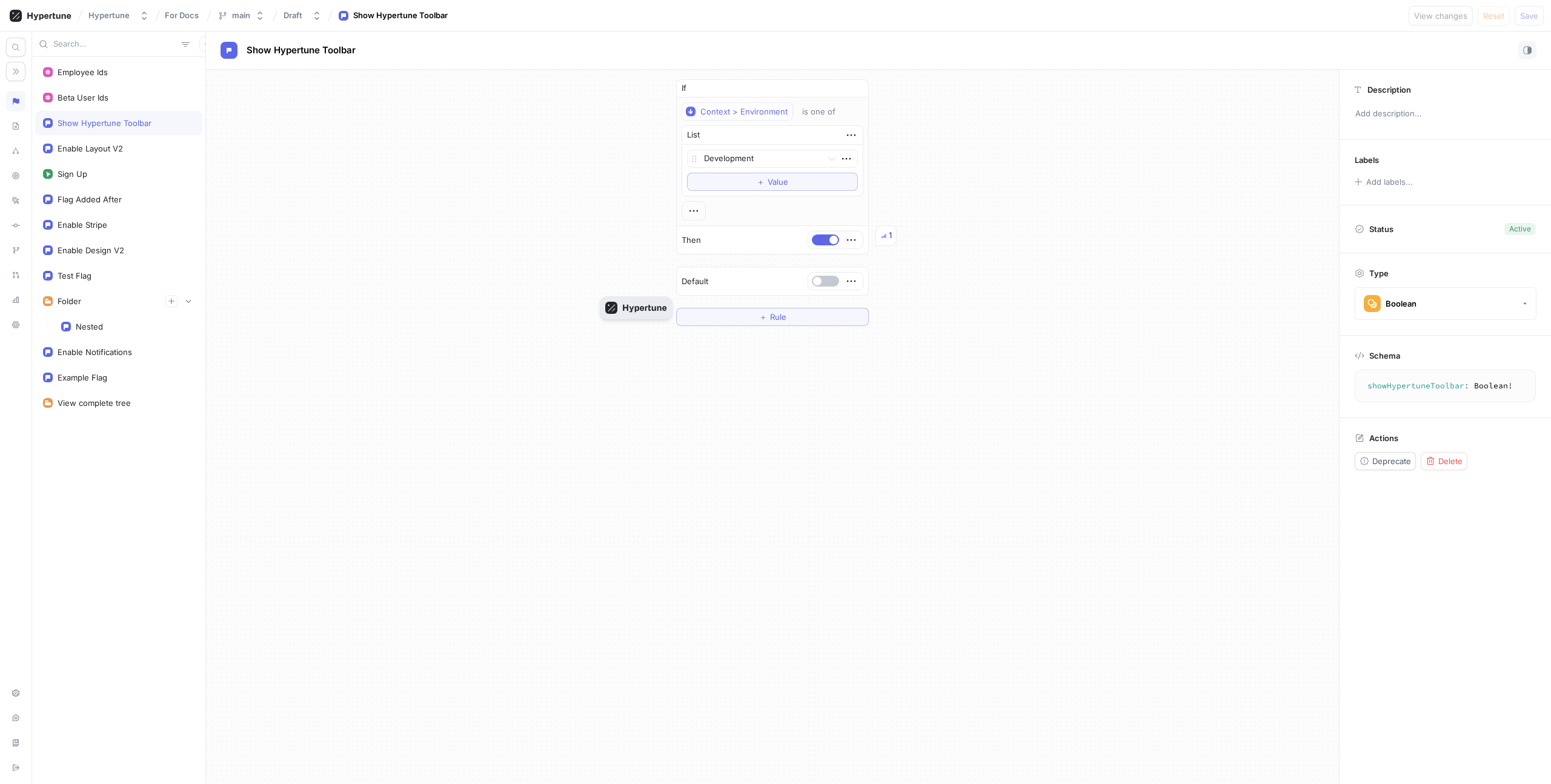
click at [516, 306] on rect "button" at bounding box center [611, 307] width 12 height 12
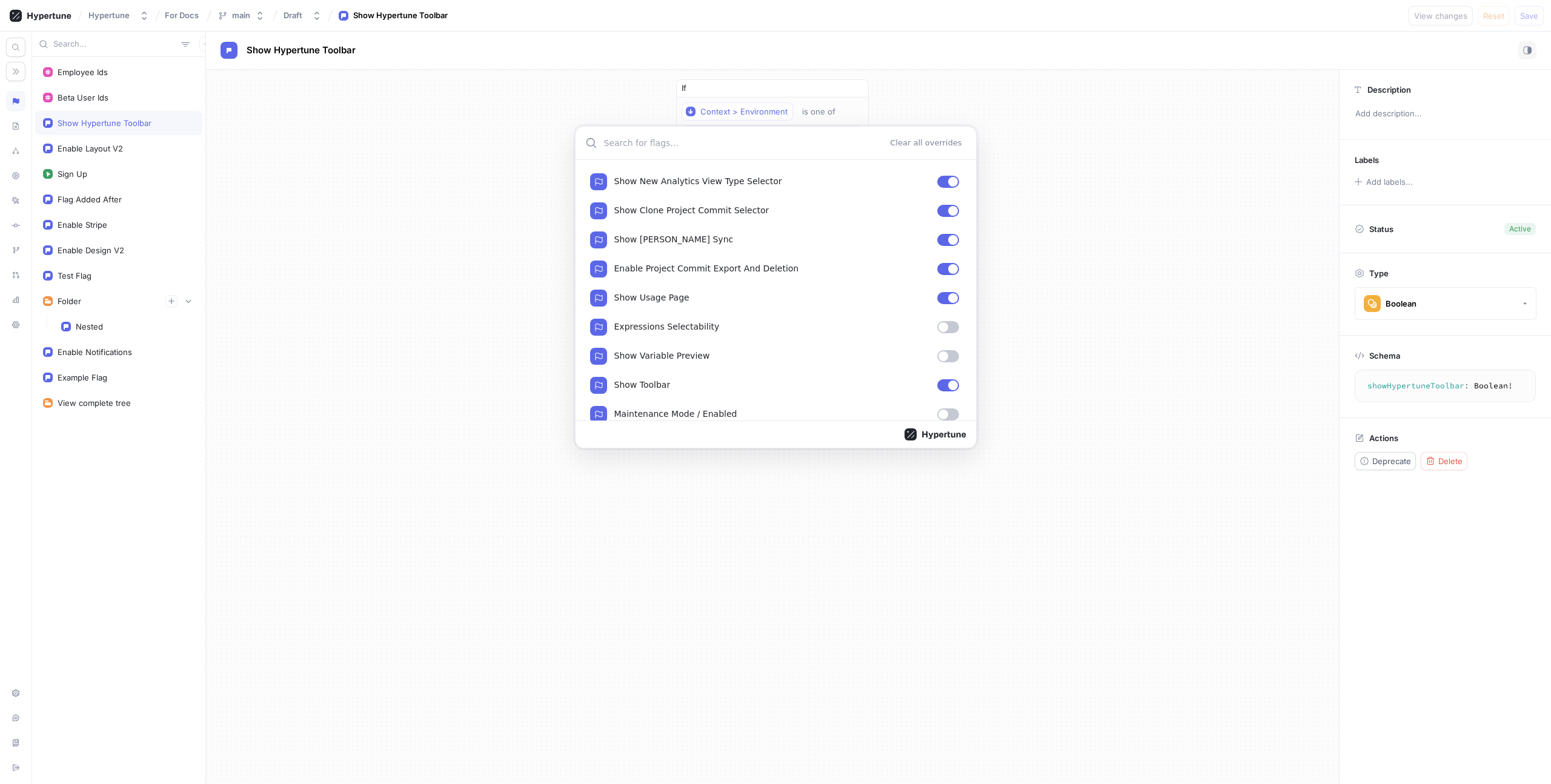
click at [507, 350] on div "Clear all overrides Show New Analytics View Type Selector Show Clone Project Co…" at bounding box center [775, 392] width 1551 height 784
